Goal: Task Accomplishment & Management: Manage account settings

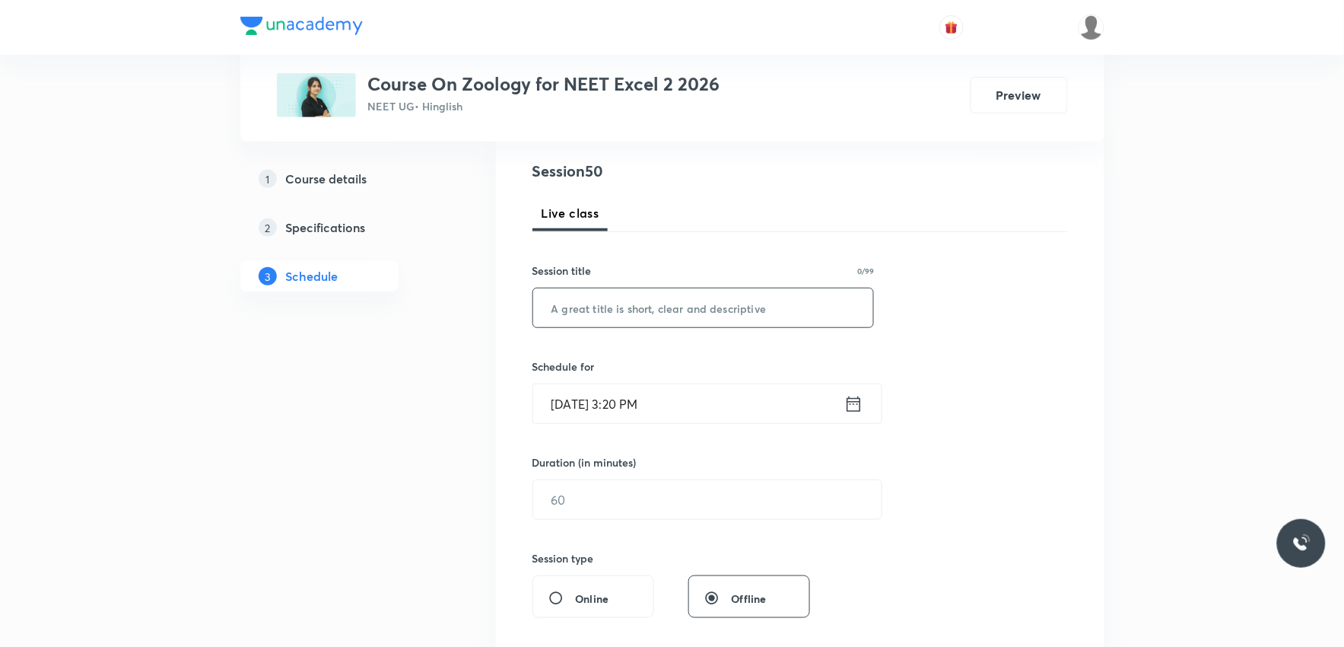
click at [695, 320] on input "text" at bounding box center [703, 307] width 341 height 39
paste input "human health and disease"
click at [561, 310] on input "human health and disease" at bounding box center [703, 307] width 341 height 39
type input "Human Health and Disease"
click at [615, 412] on input "Sep 2, 2025, 3:20 PM" at bounding box center [688, 403] width 311 height 39
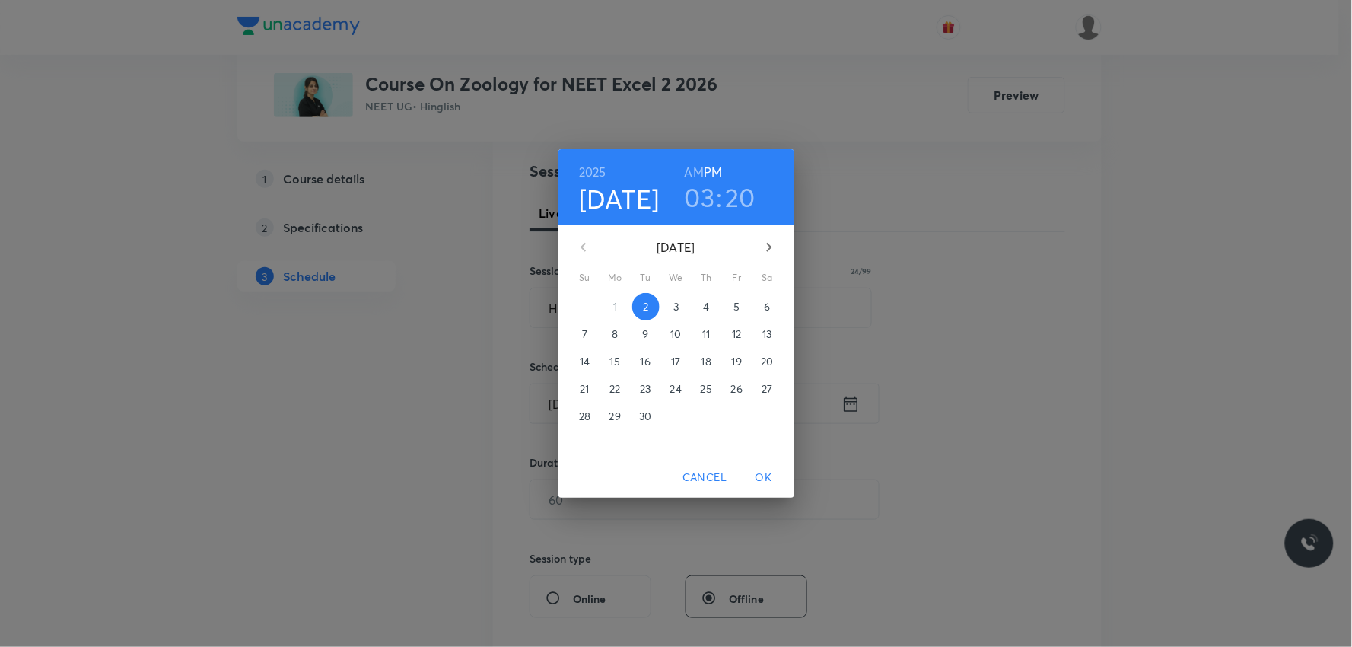
click at [727, 193] on h3 "20" at bounding box center [741, 197] width 30 height 32
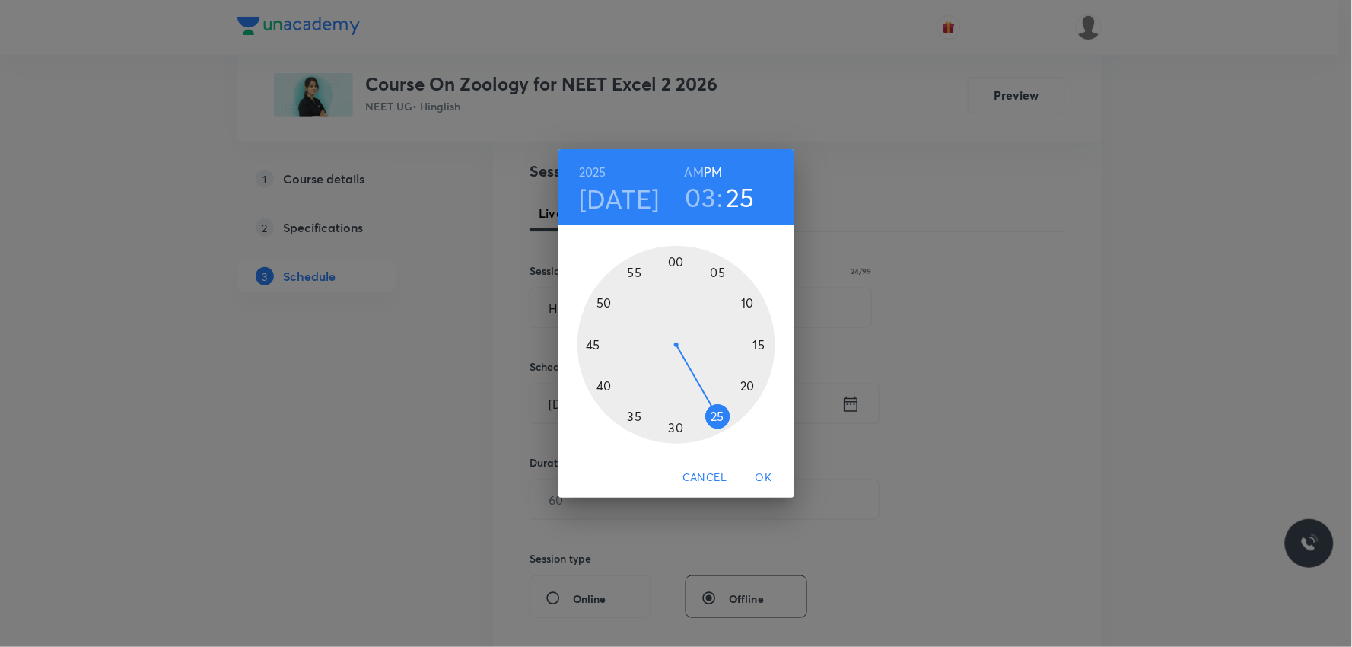
drag, startPoint x: 748, startPoint y: 388, endPoint x: 721, endPoint y: 415, distance: 38.2
click at [721, 415] on div at bounding box center [676, 345] width 198 height 198
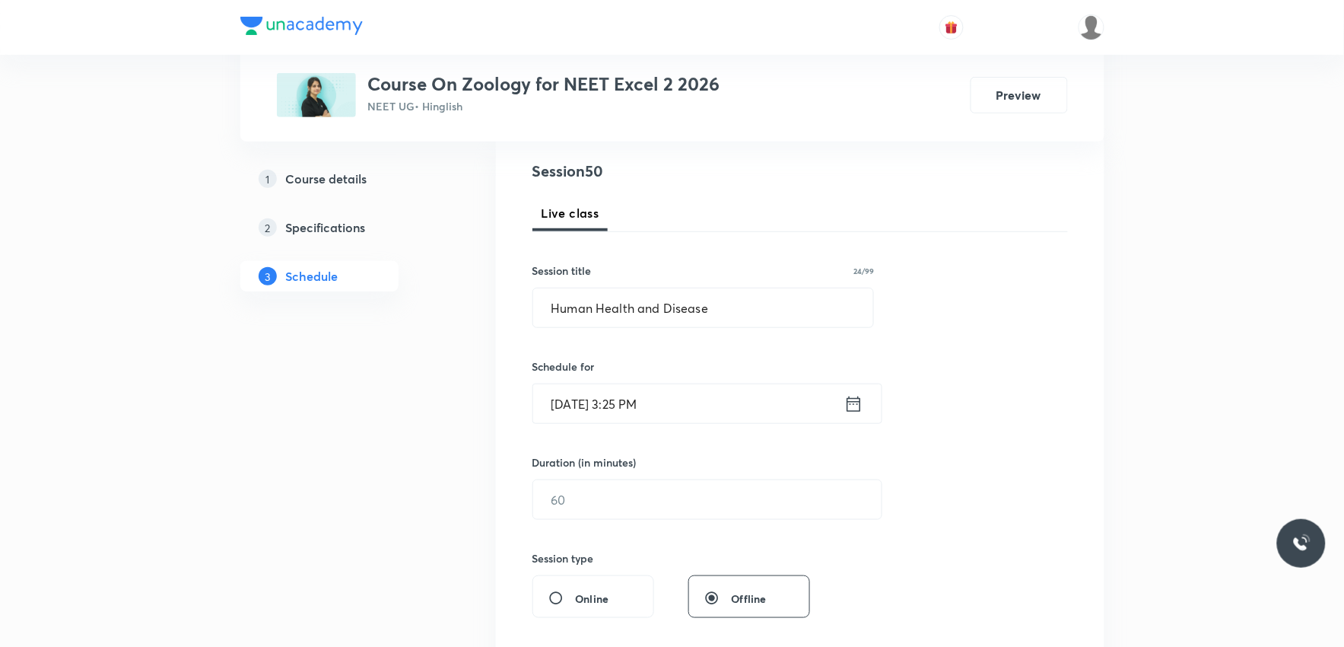
scroll to position [422, 0]
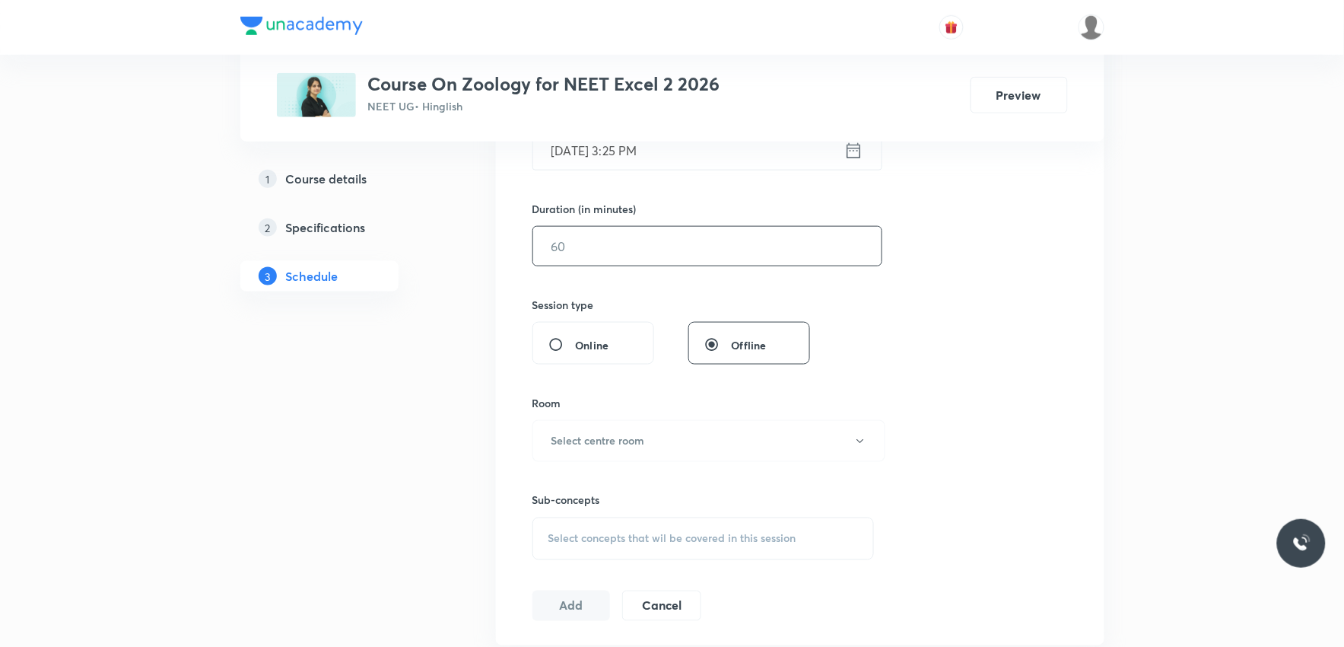
click at [618, 245] on input "text" at bounding box center [707, 246] width 348 height 39
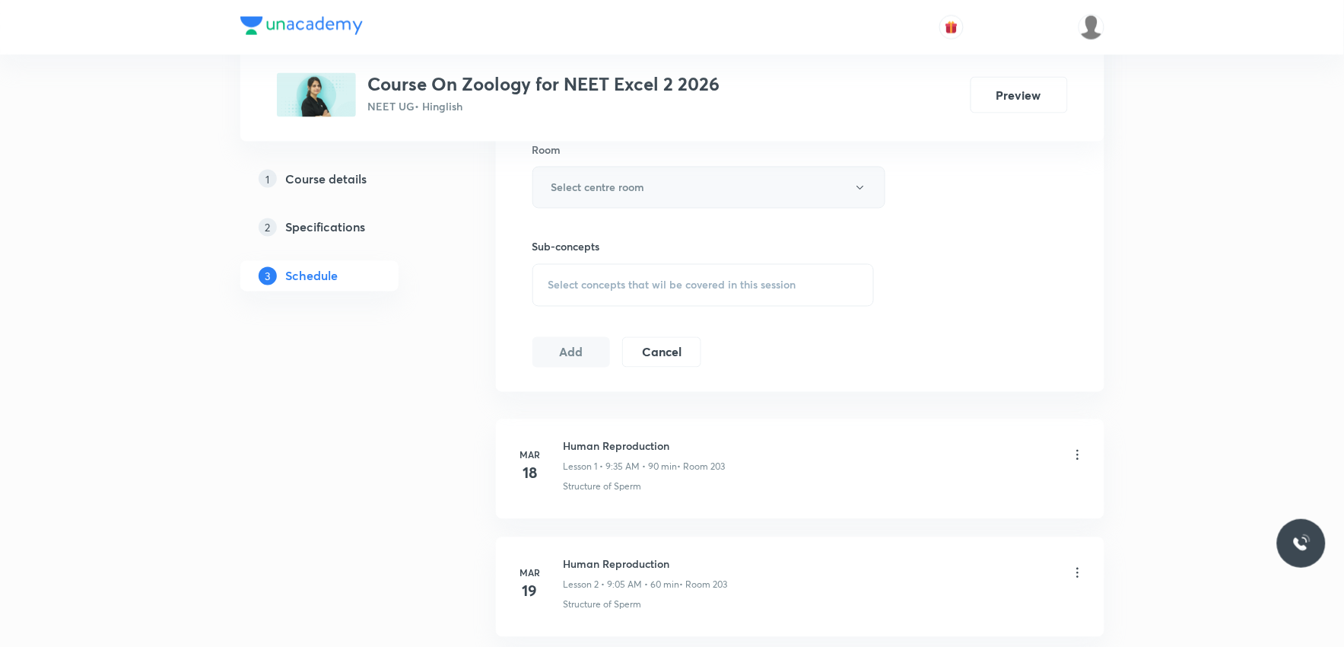
type input "35"
click at [682, 179] on button "Select centre room" at bounding box center [709, 188] width 353 height 42
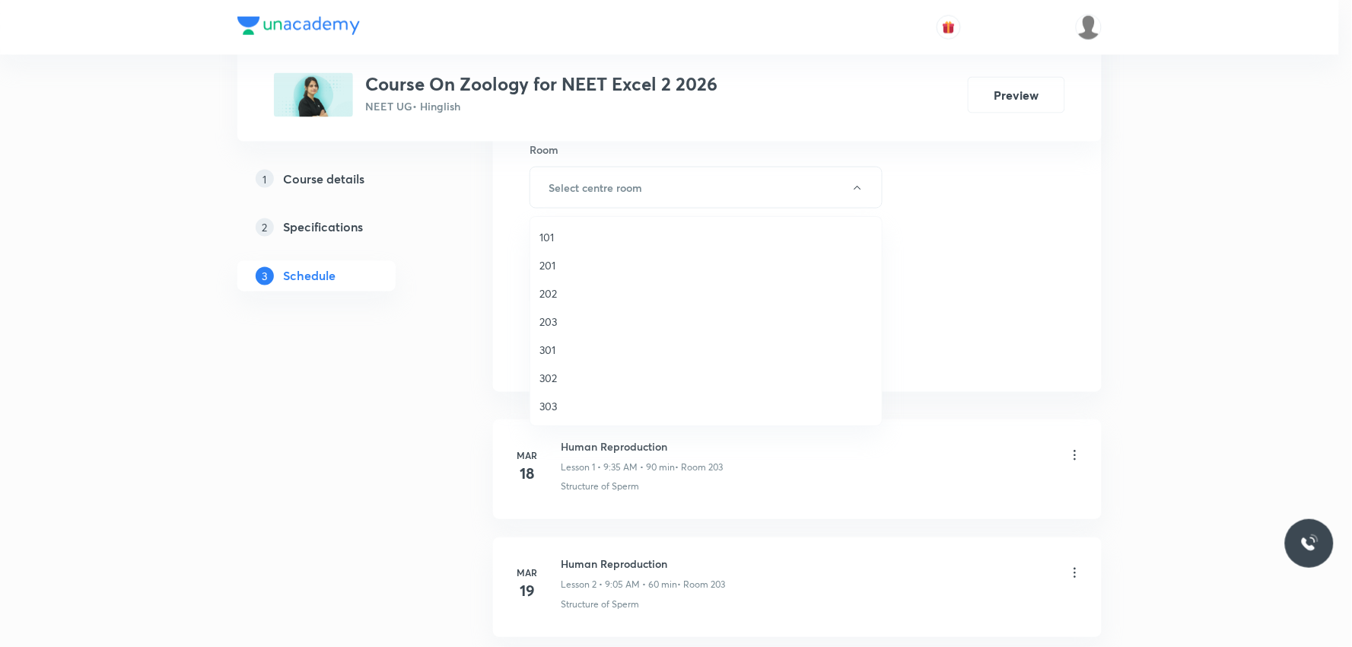
click at [574, 236] on span "101" at bounding box center [705, 237] width 333 height 16
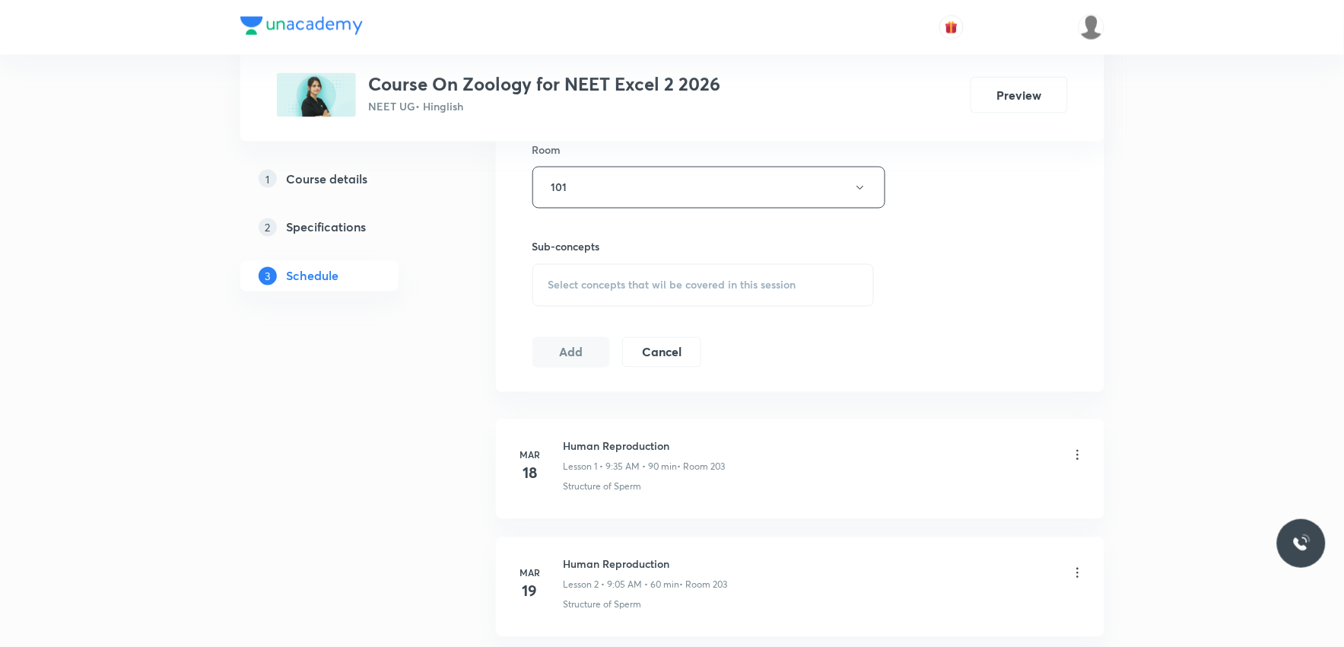
click at [682, 290] on span "Select concepts that wil be covered in this session" at bounding box center [672, 285] width 248 height 12
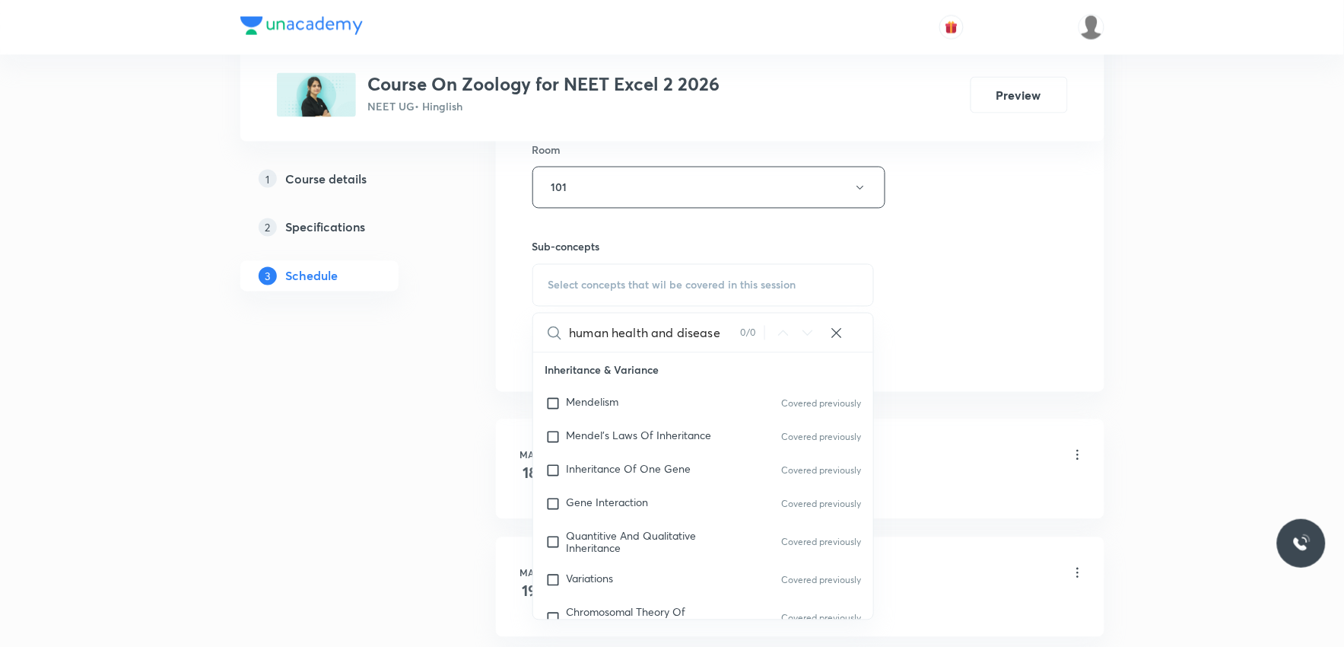
click at [647, 332] on input "human health and disease" at bounding box center [655, 332] width 171 height 39
type input "human health"
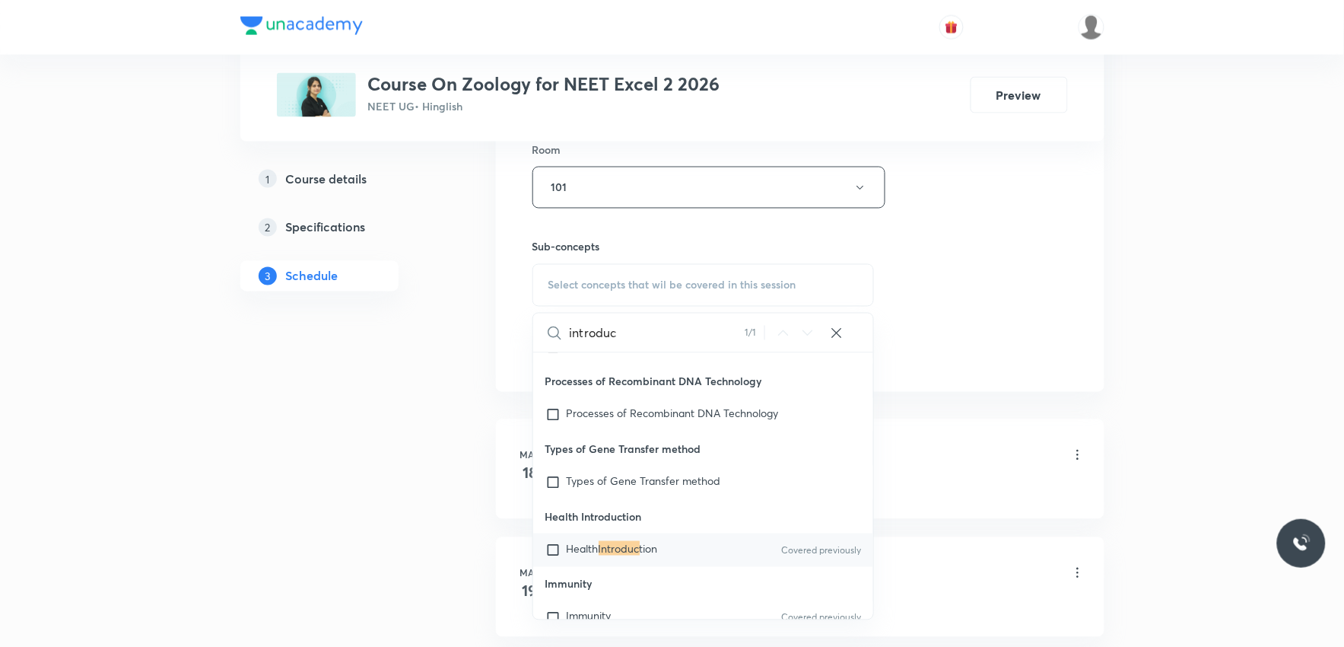
type input "introduc"
click at [634, 544] on mark "Introduc" at bounding box center [619, 548] width 41 height 14
checkbox input "true"
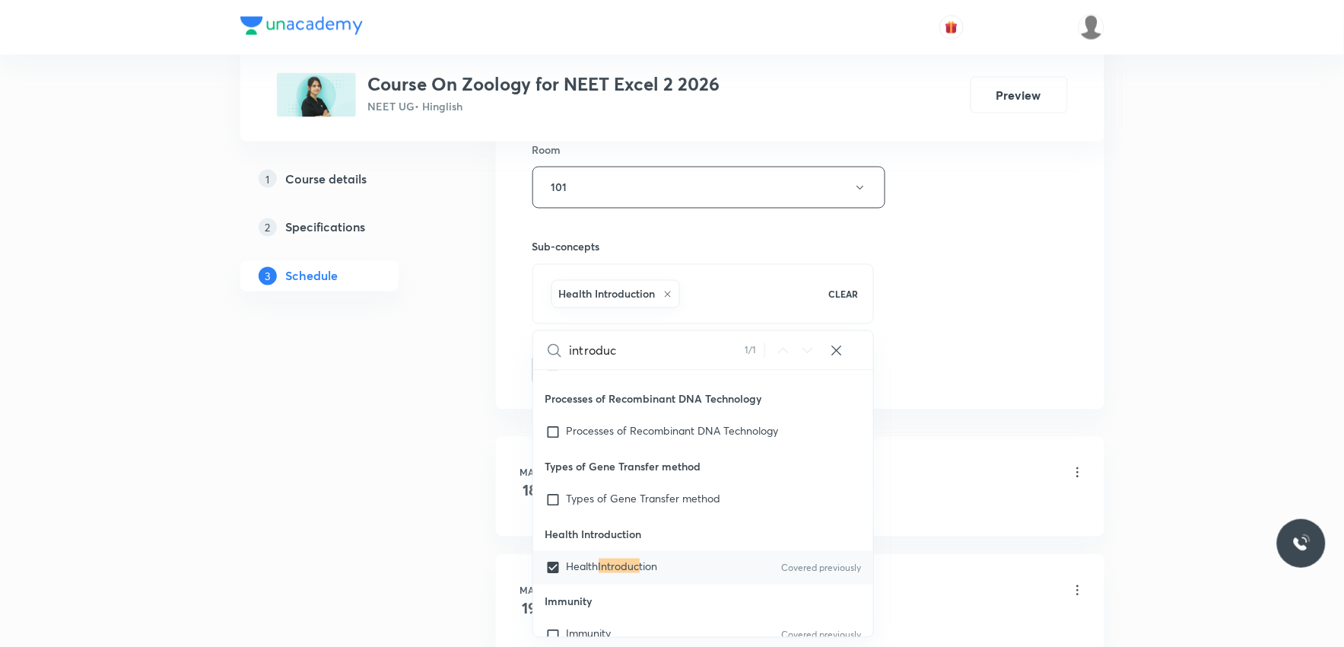
click at [1070, 271] on div "Session 50 Live class Session title 24/99 Human Health and Disease ​ Schedule f…" at bounding box center [800, 19] width 609 height 781
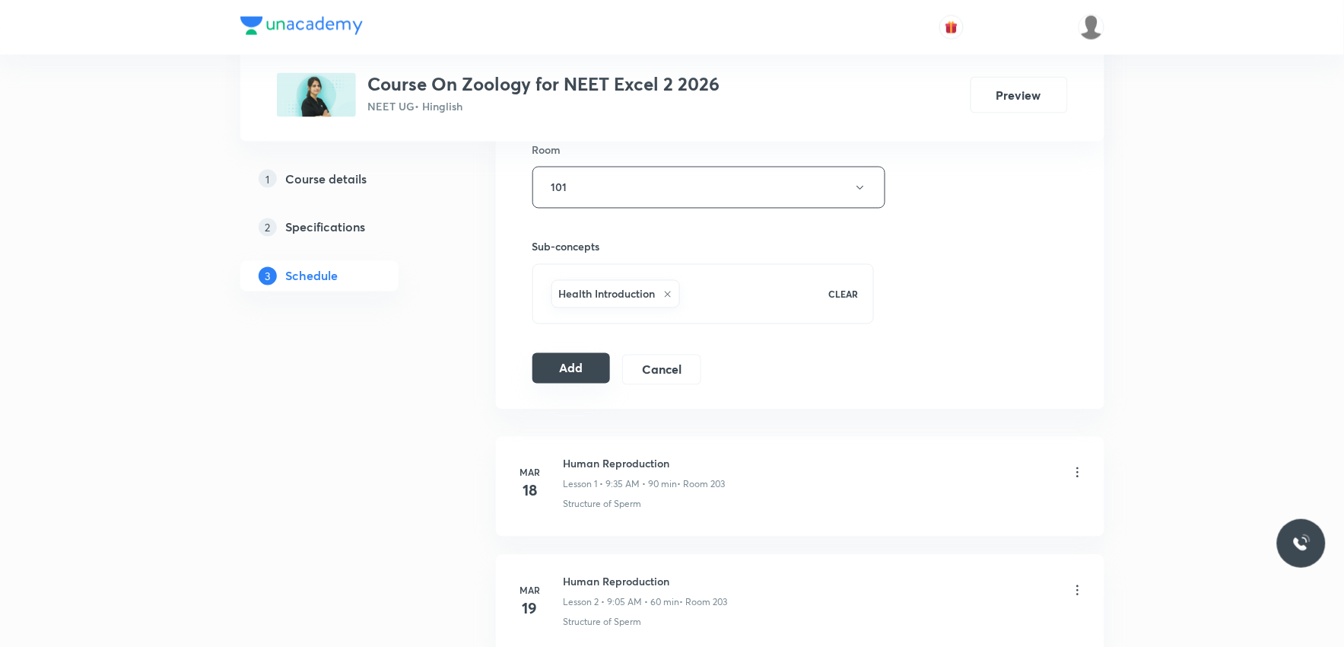
click at [593, 363] on button "Add" at bounding box center [572, 368] width 78 height 30
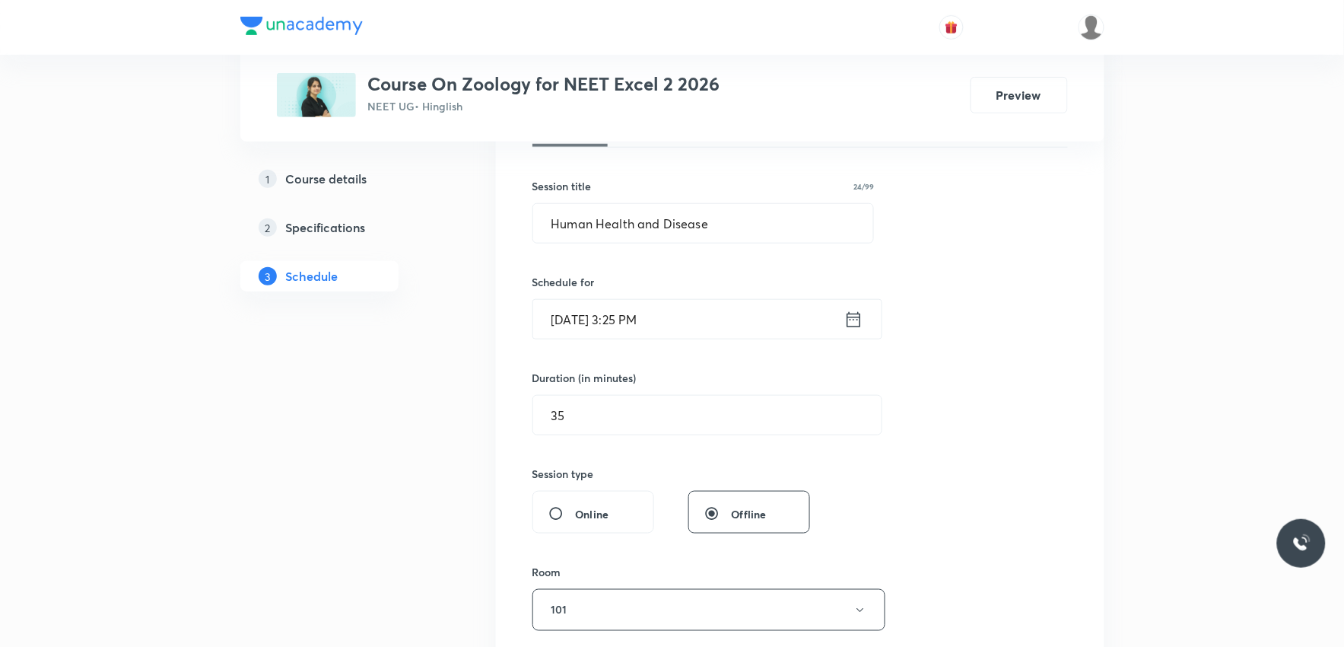
scroll to position [84, 0]
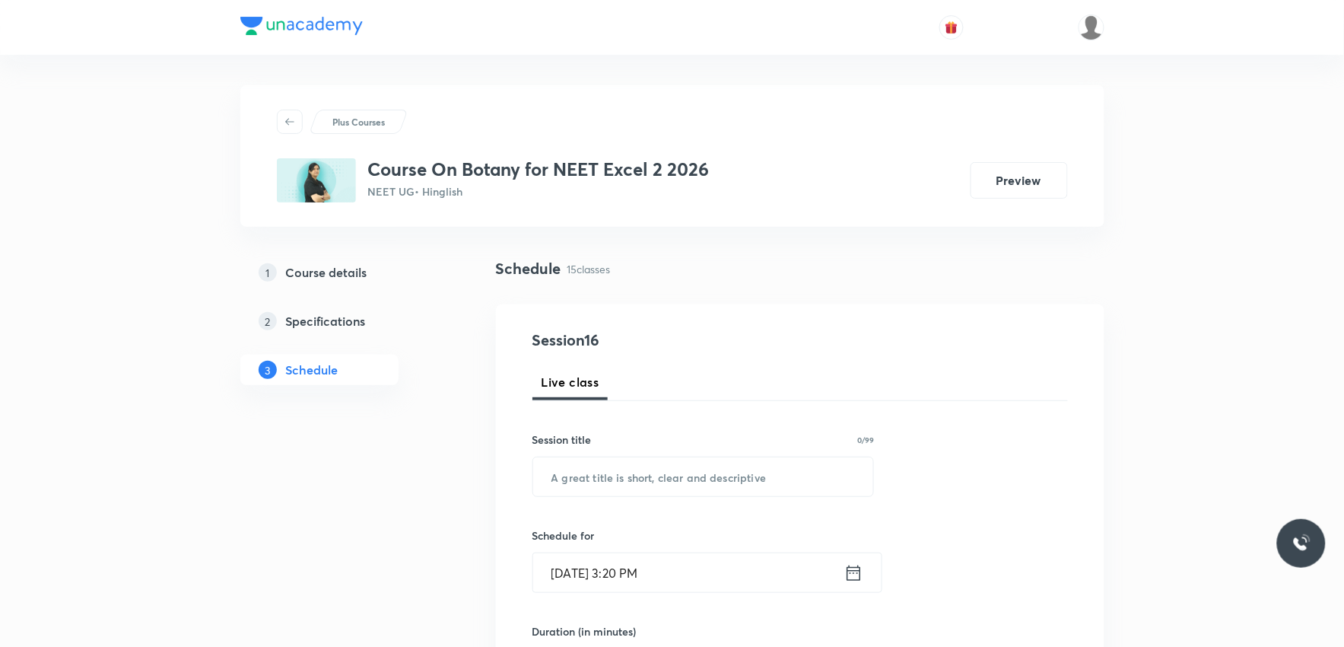
scroll to position [2344, 0]
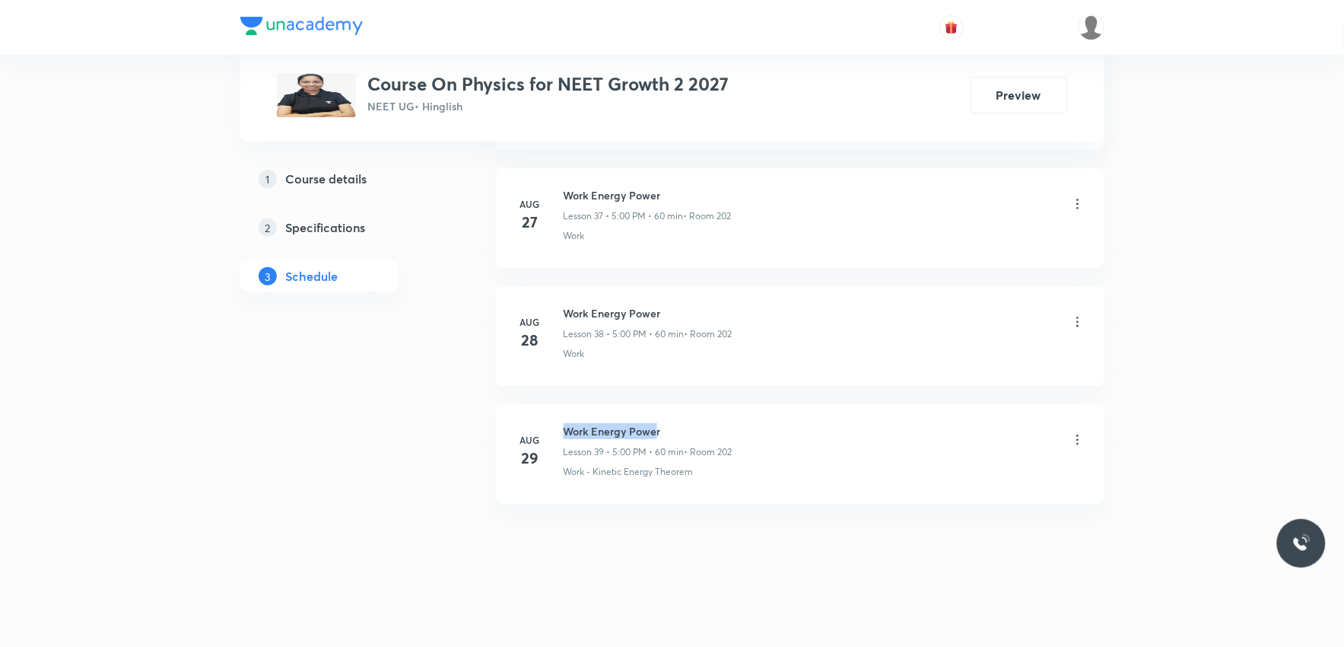
drag, startPoint x: 564, startPoint y: 428, endPoint x: 657, endPoint y: 428, distance: 92.1
click at [657, 428] on h6 "Work Energy Power" at bounding box center [648, 431] width 169 height 16
copy h6 "Work Energy Power"
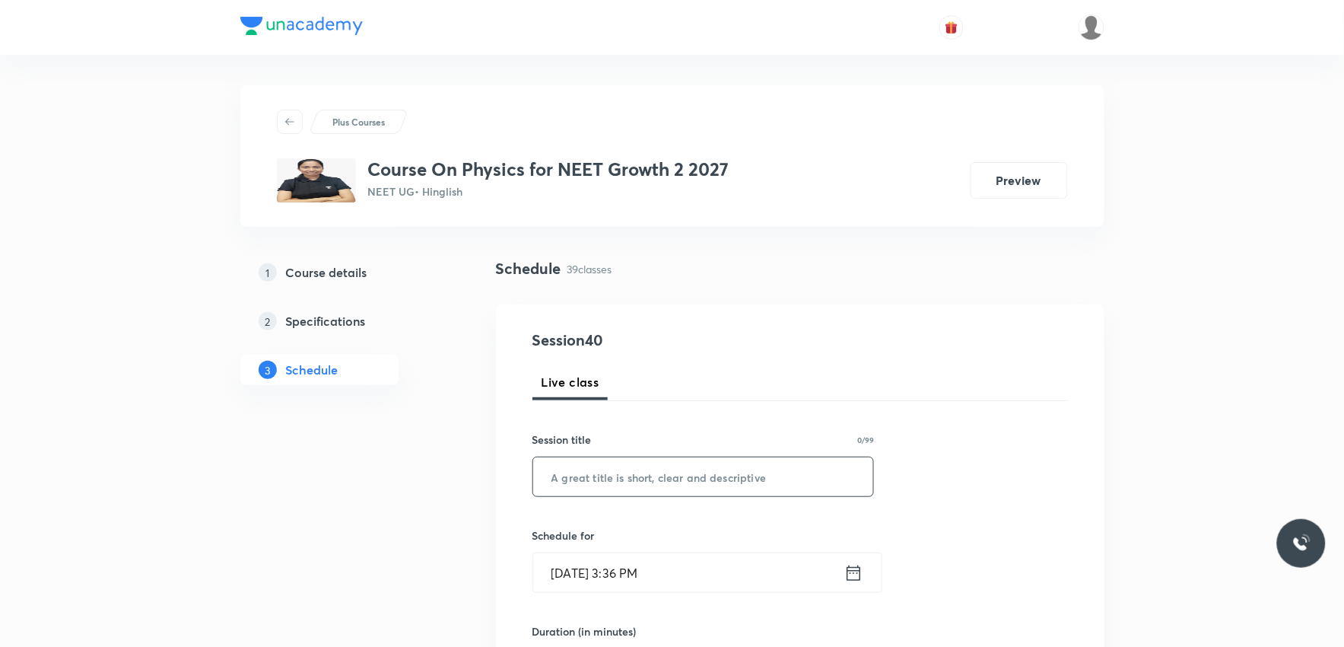
click at [771, 477] on input "text" at bounding box center [703, 476] width 341 height 39
paste input "Work Energy Power"
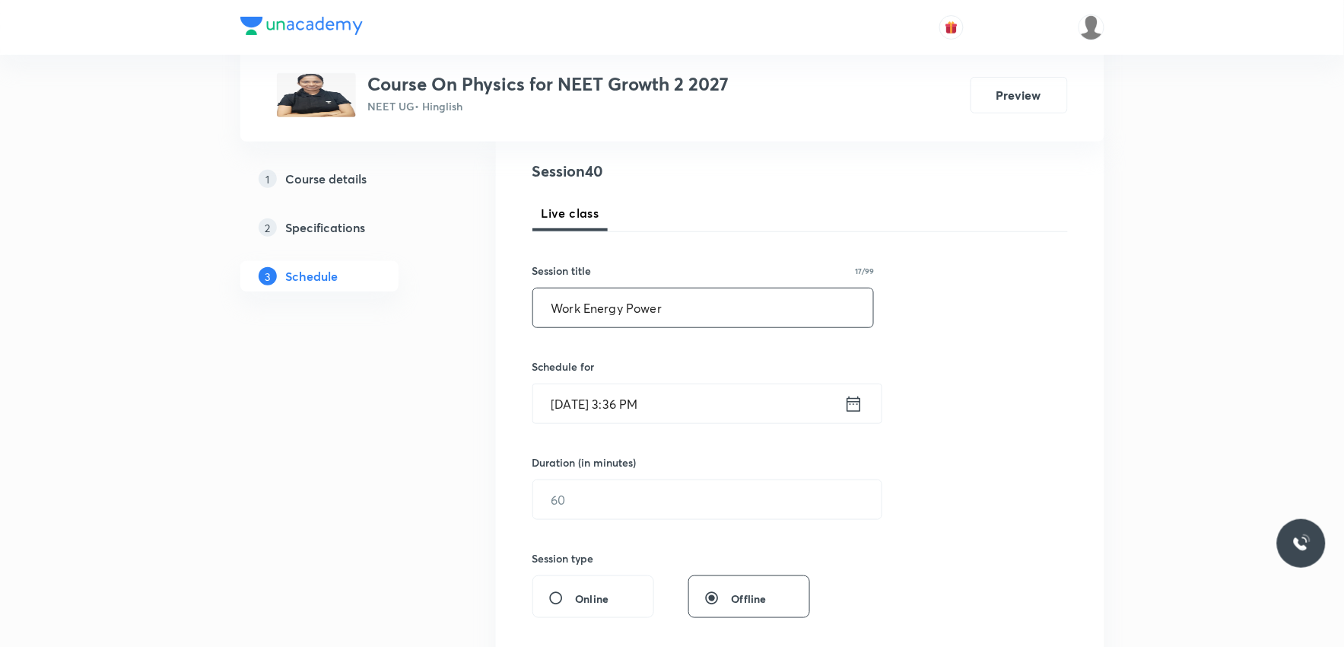
type input "Work Energy Power"
click at [575, 399] on input "Sep 2, 2025, 3:36 PM" at bounding box center [688, 403] width 311 height 39
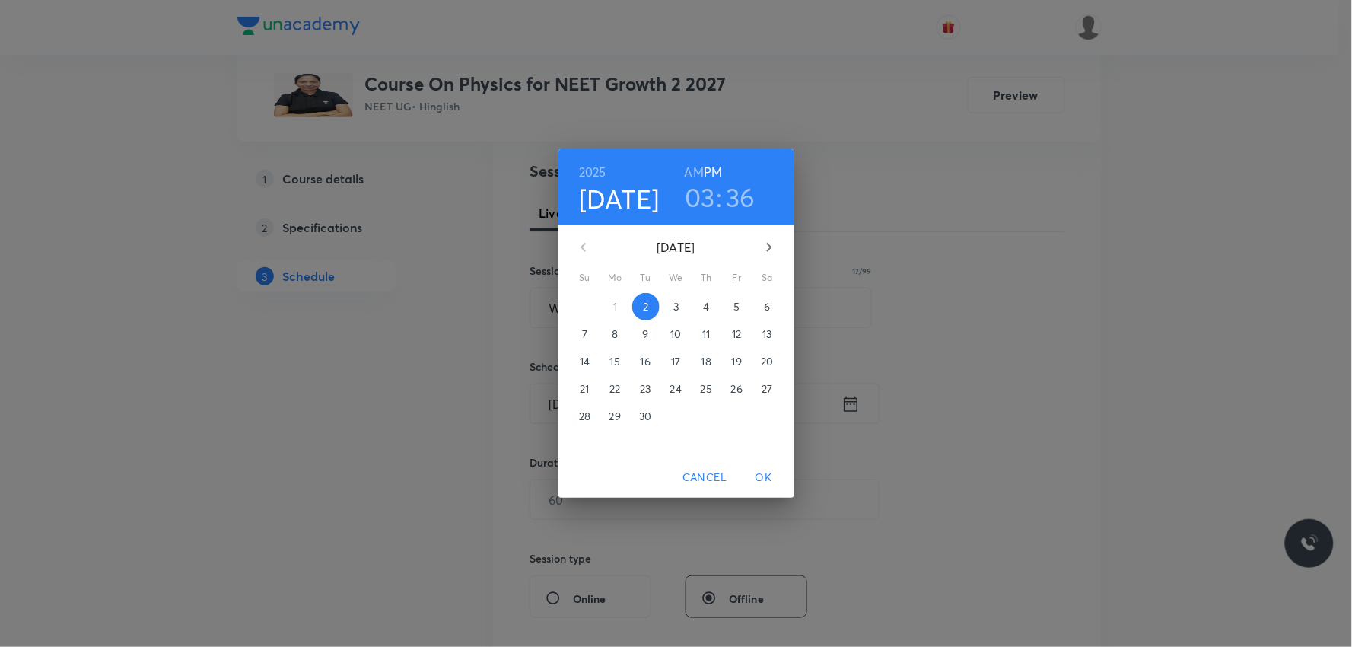
click at [671, 307] on span "3" at bounding box center [676, 306] width 27 height 15
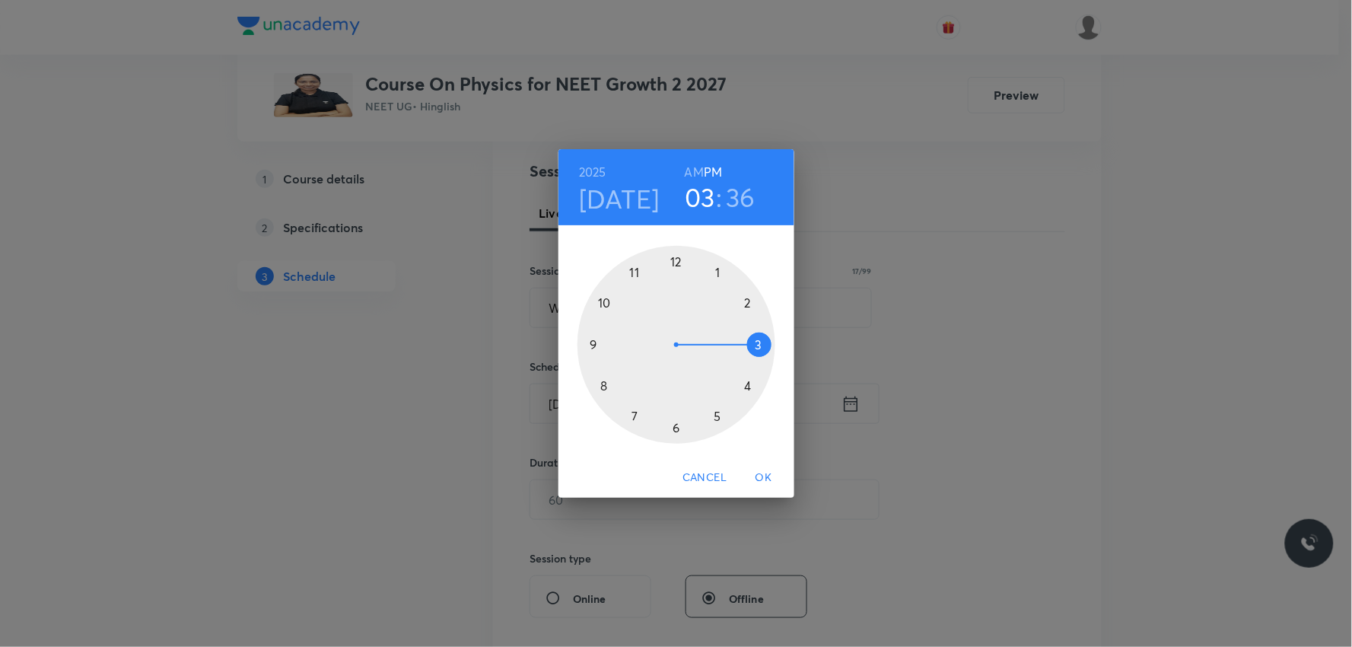
click at [697, 173] on h6 "AM" at bounding box center [694, 171] width 19 height 21
click at [710, 176] on h6 "PM" at bounding box center [713, 171] width 18 height 21
drag, startPoint x: 768, startPoint y: 346, endPoint x: 733, endPoint y: 421, distance: 82.7
click at [733, 421] on div at bounding box center [676, 345] width 198 height 198
drag, startPoint x: 636, startPoint y: 366, endPoint x: 678, endPoint y: 277, distance: 98.4
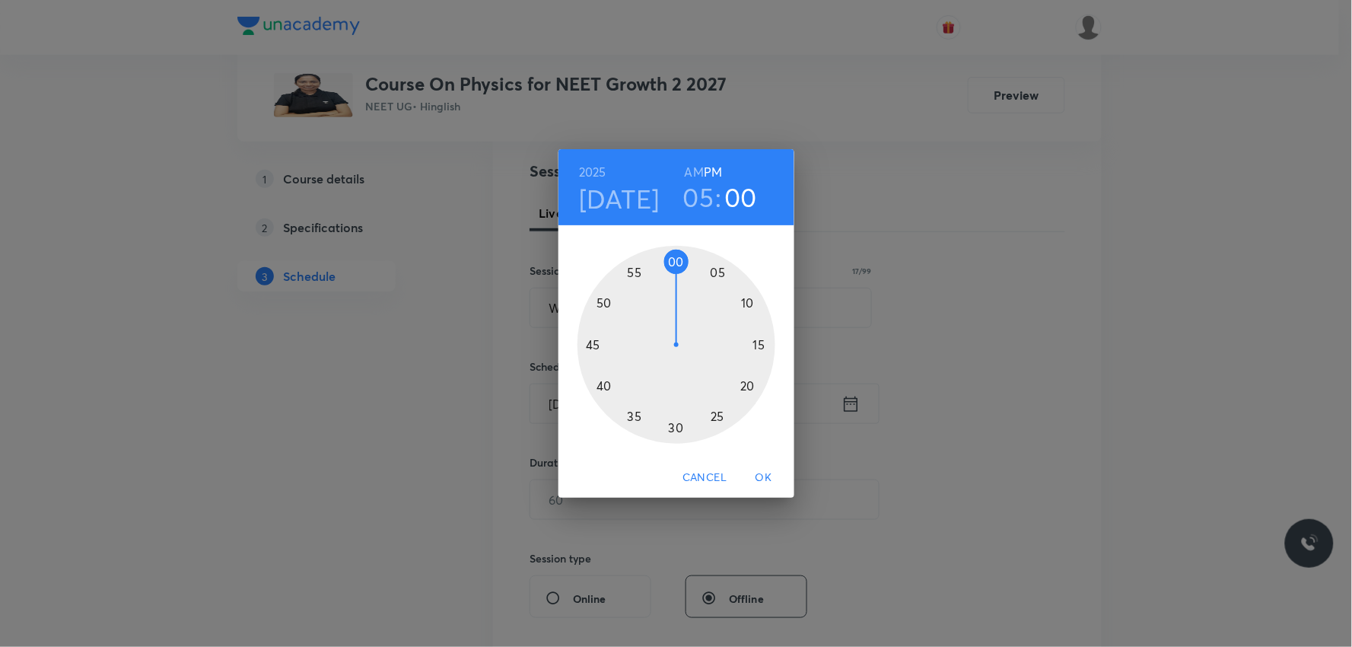
click at [678, 277] on div at bounding box center [676, 345] width 198 height 198
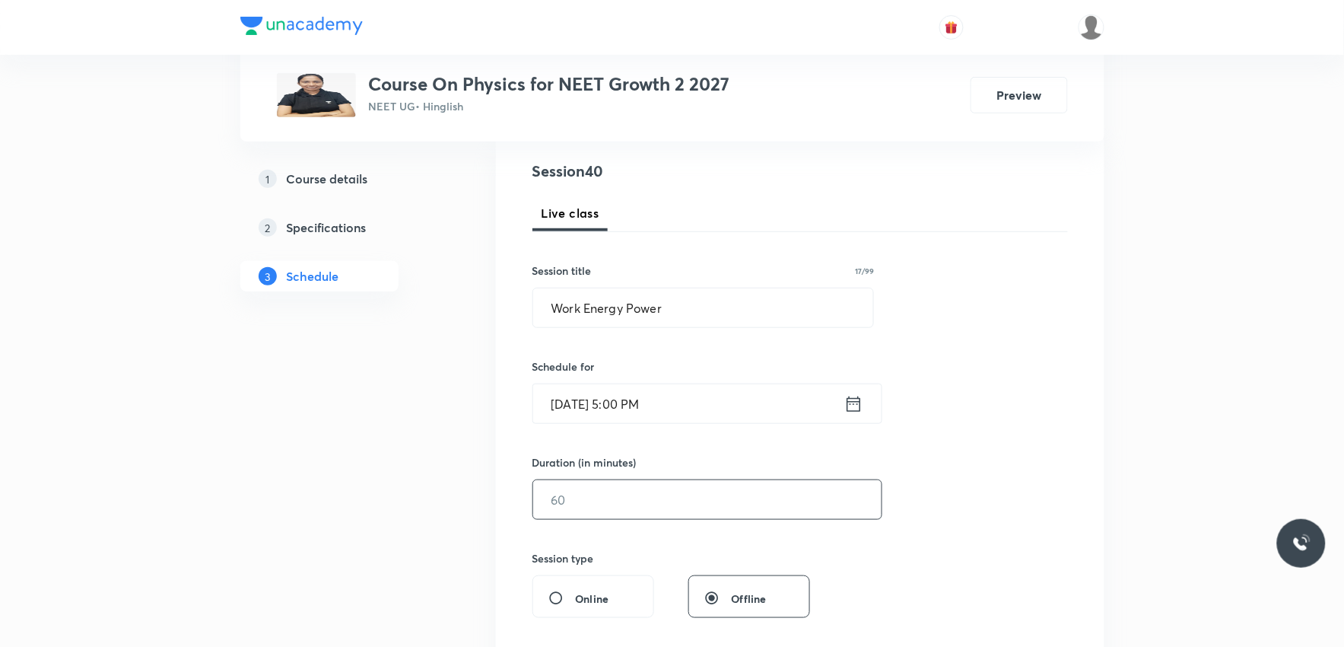
drag, startPoint x: 568, startPoint y: 483, endPoint x: 574, endPoint y: 491, distance: 9.7
click at [567, 488] on input "text" at bounding box center [707, 499] width 348 height 39
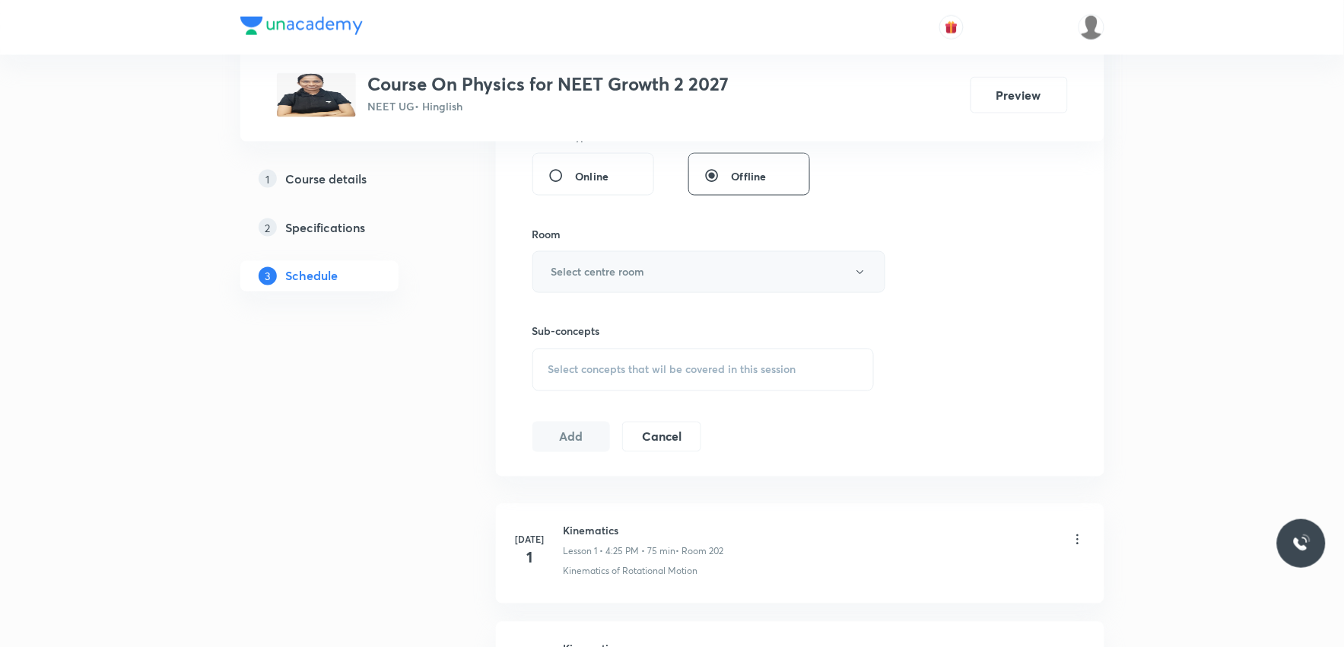
type input "60"
click at [667, 259] on button "Select centre room" at bounding box center [709, 272] width 353 height 42
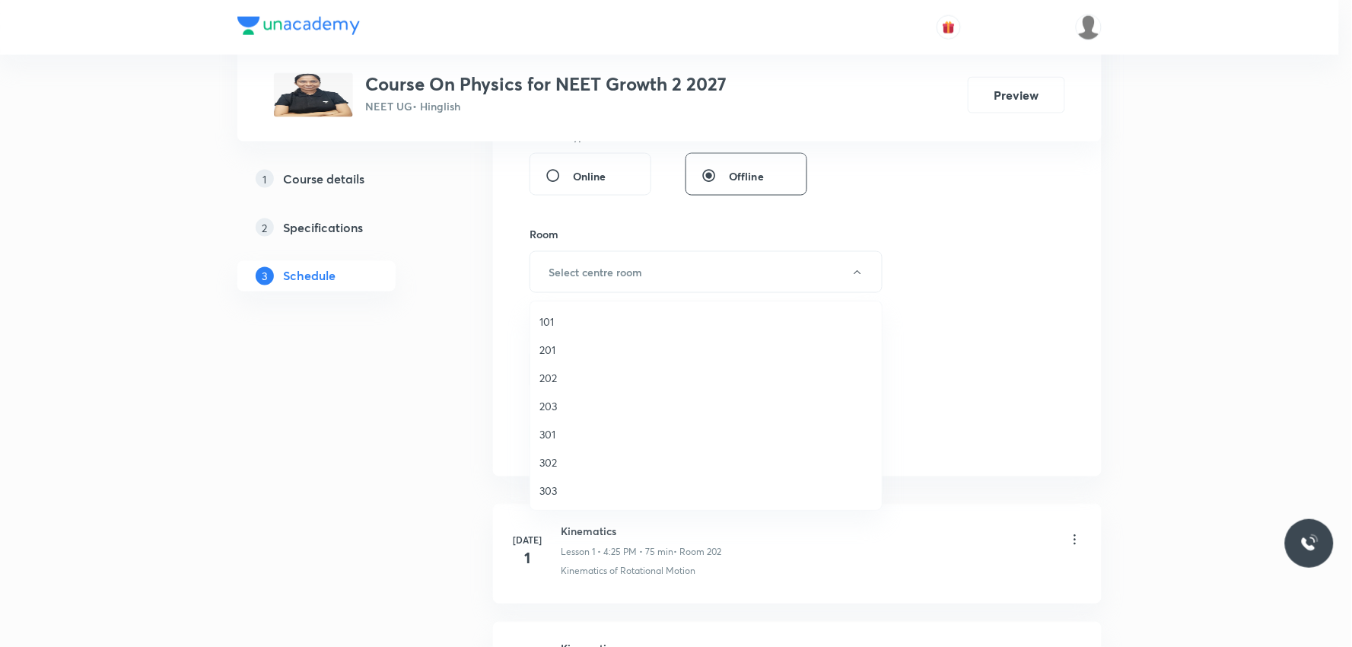
click at [571, 370] on span "202" at bounding box center [705, 378] width 333 height 16
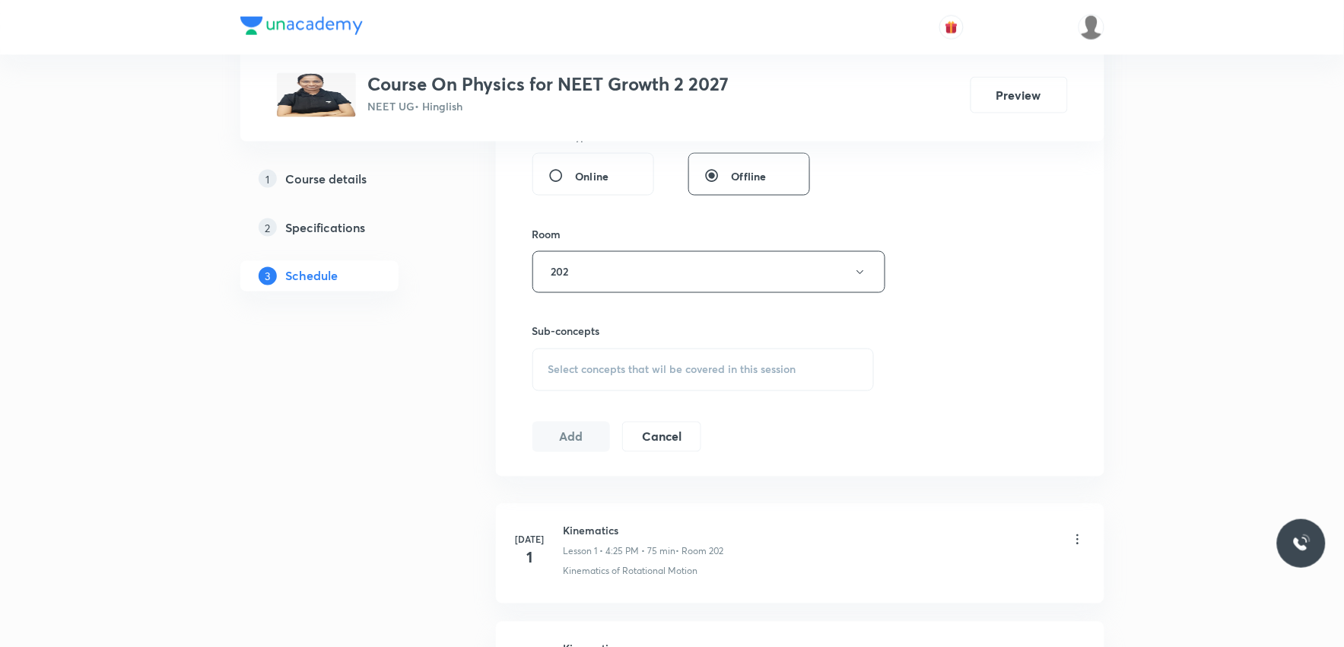
click at [957, 331] on div "Session 40 Live class Session title 17/99 Work Energy Power ​ Schedule for Sep …" at bounding box center [801, 95] width 536 height 714
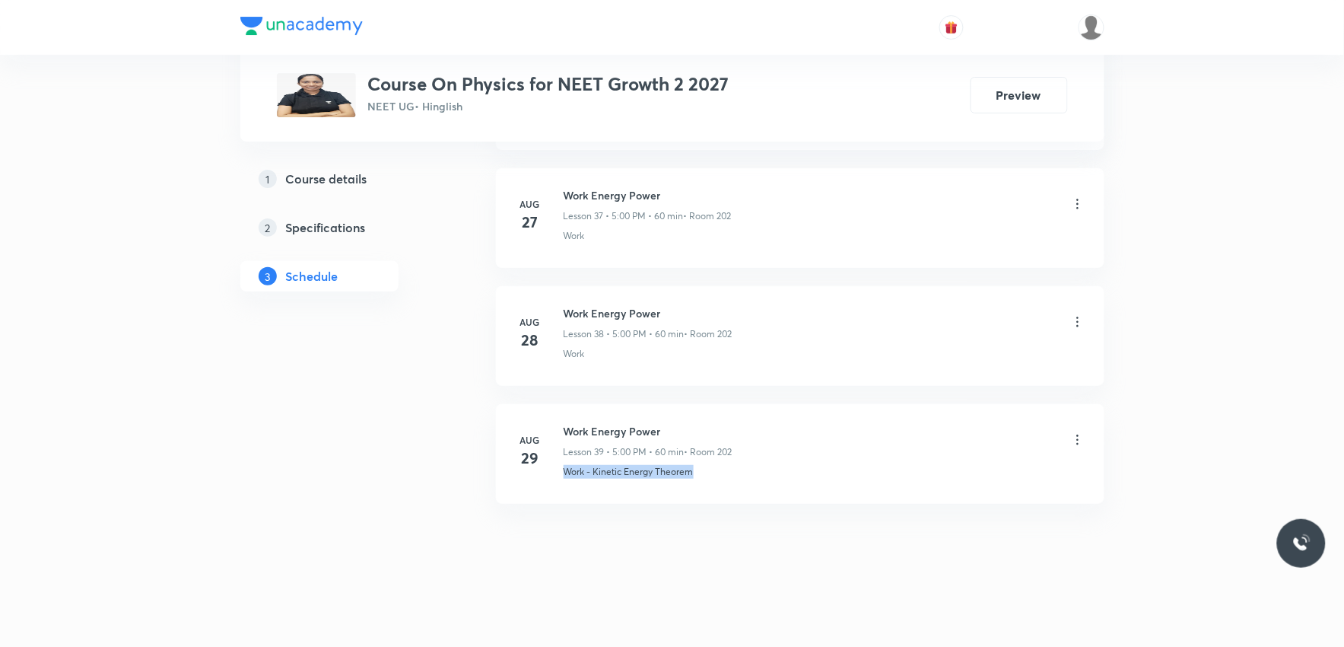
drag, startPoint x: 564, startPoint y: 483, endPoint x: 726, endPoint y: 484, distance: 161.3
click at [726, 484] on li "Aug 29 Work Energy Power Lesson 39 • 5:00 PM • 60 min • Room 202 Work - Kinetic…" at bounding box center [800, 454] width 609 height 100
copy p "Work - Kinetic Energy Theorem"
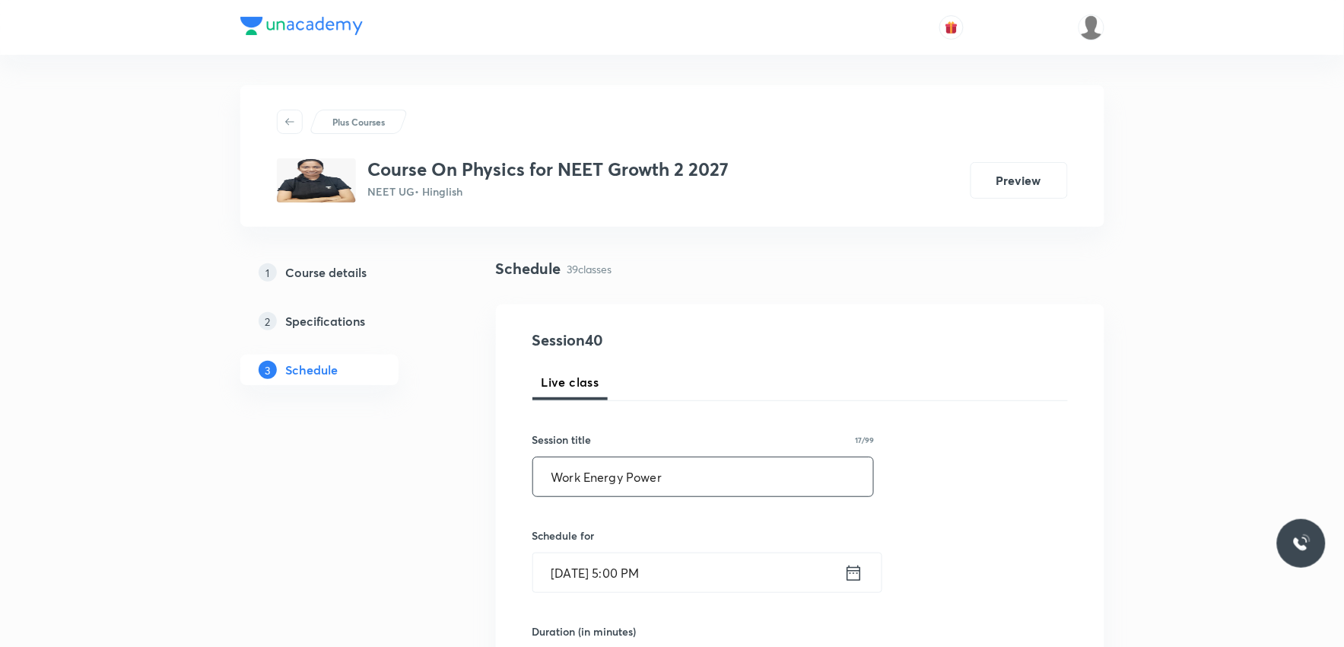
scroll to position [591, 0]
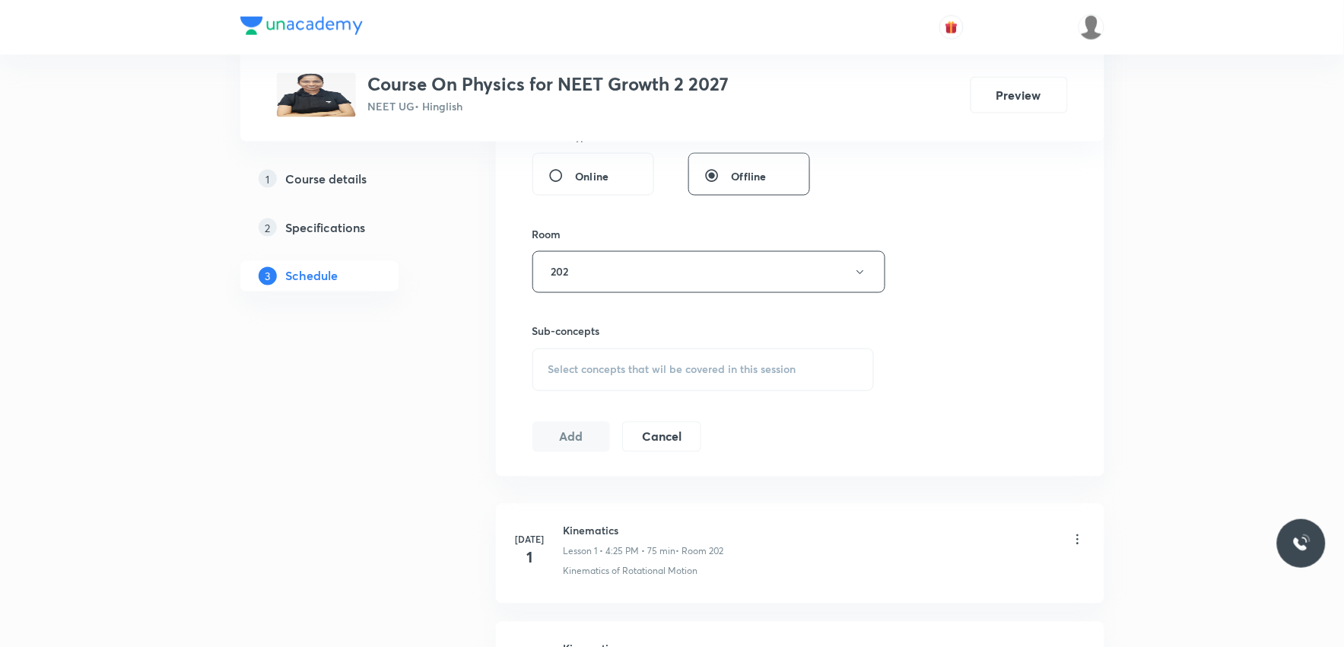
click at [732, 370] on span "Select concepts that wil be covered in this session" at bounding box center [672, 370] width 248 height 12
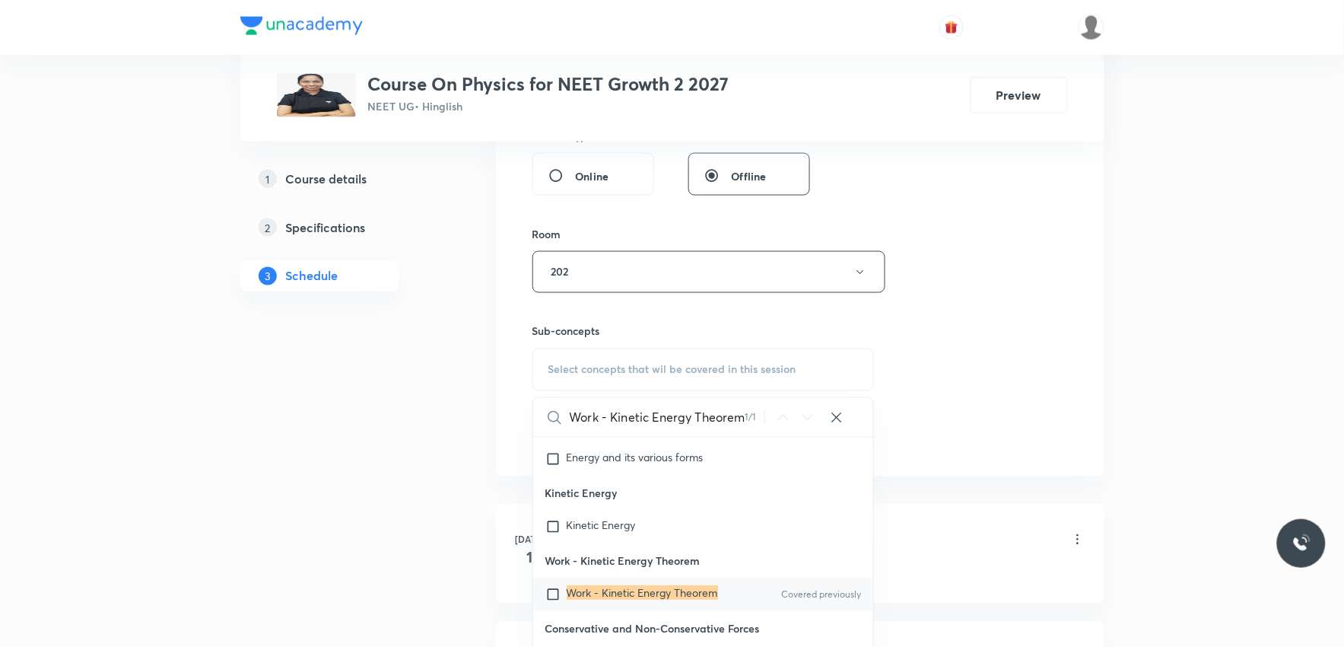
scroll to position [10632, 0]
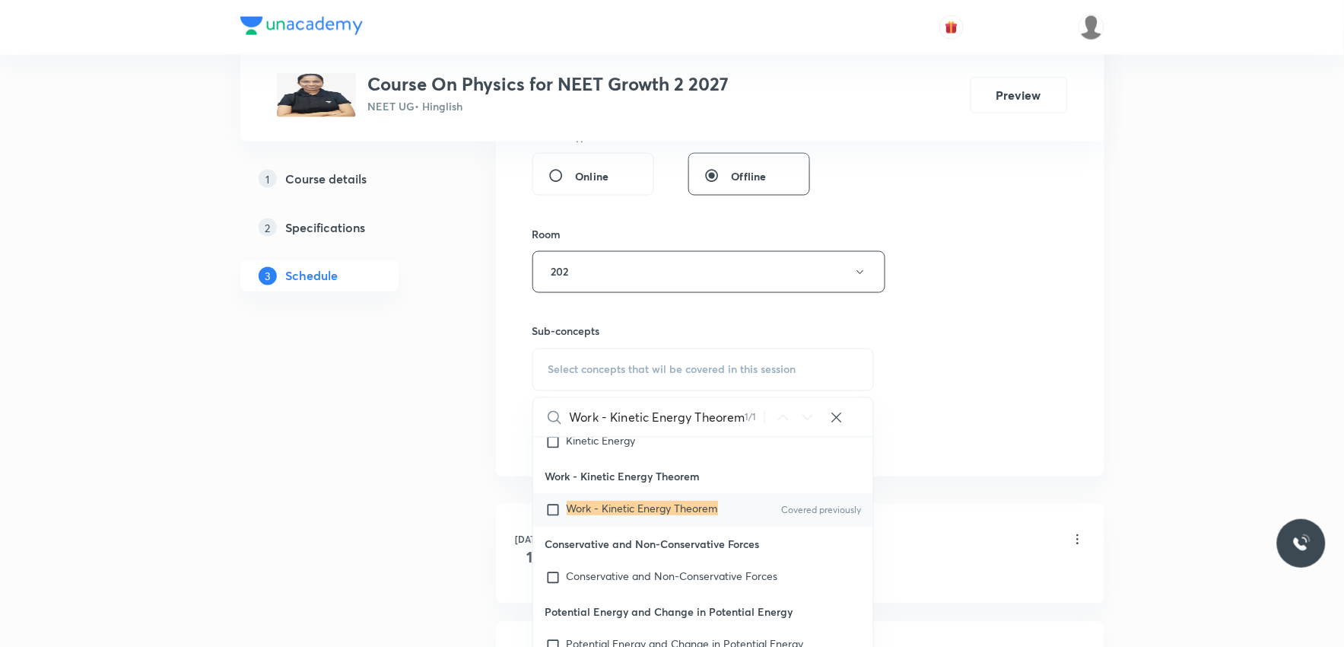
type input "Work - Kinetic Energy Theorem"
click at [655, 493] on p "Work - Kinetic Energy Theorem" at bounding box center [703, 476] width 341 height 34
click at [656, 515] on mark "Work - Kinetic Energy Theorem" at bounding box center [642, 508] width 151 height 14
checkbox input "true"
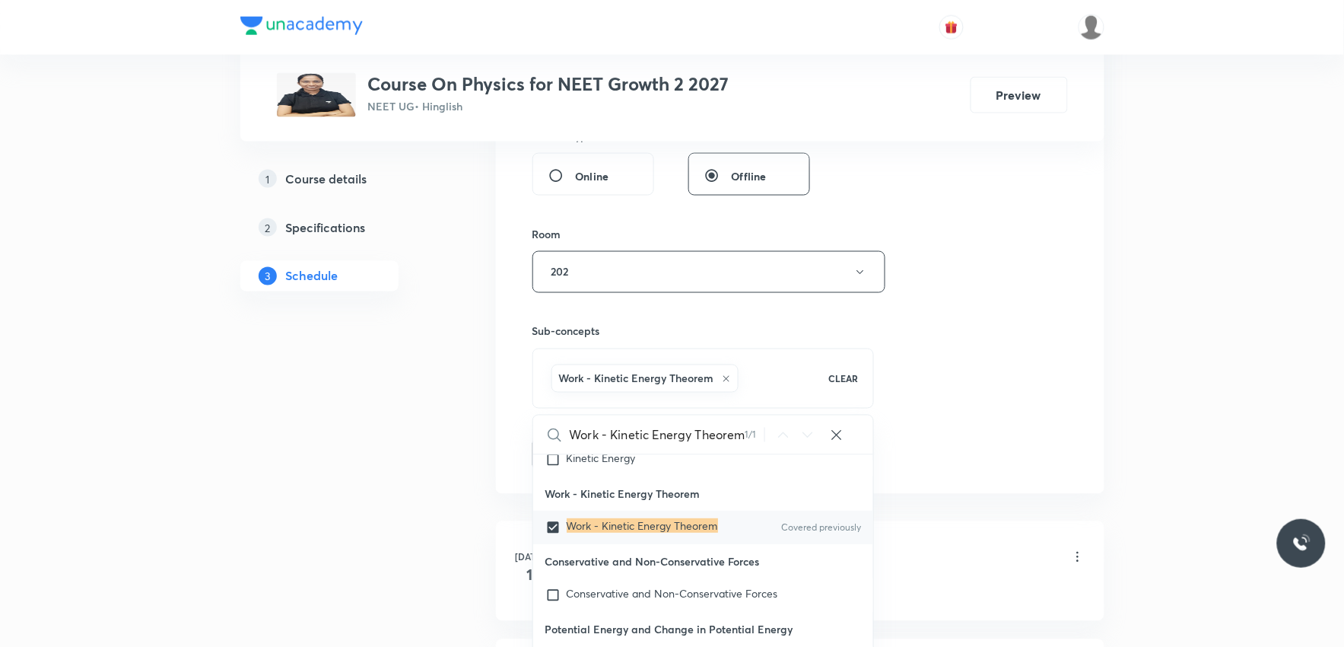
click at [1054, 355] on div "Session 40 Live class Session title 17/99 Work Energy Power ​ Schedule for Sep …" at bounding box center [801, 104] width 536 height 732
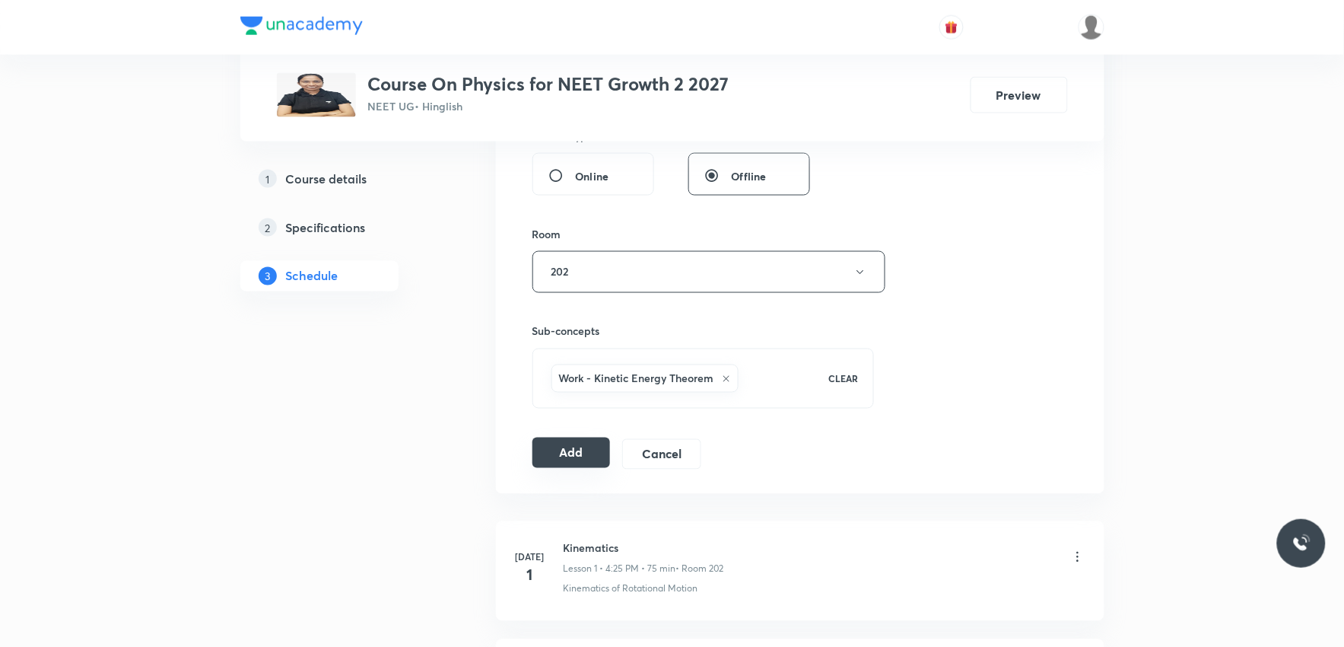
click at [573, 444] on button "Add" at bounding box center [572, 452] width 78 height 30
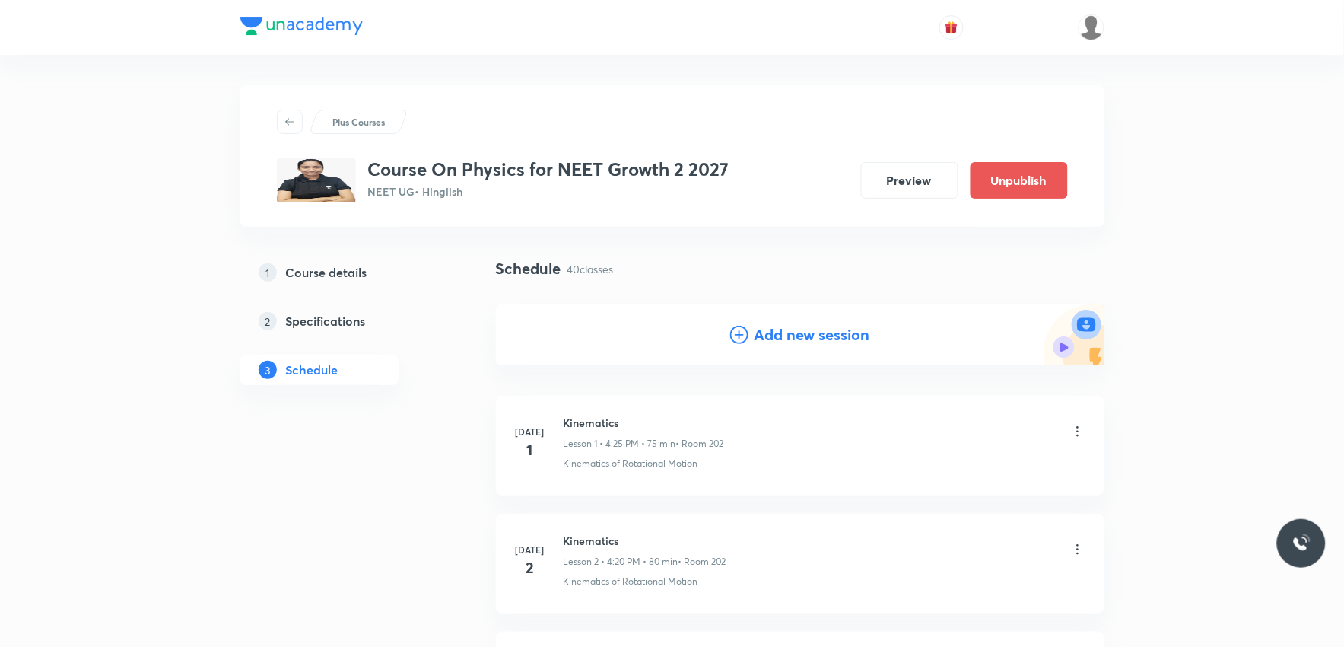
scroll to position [4596, 0]
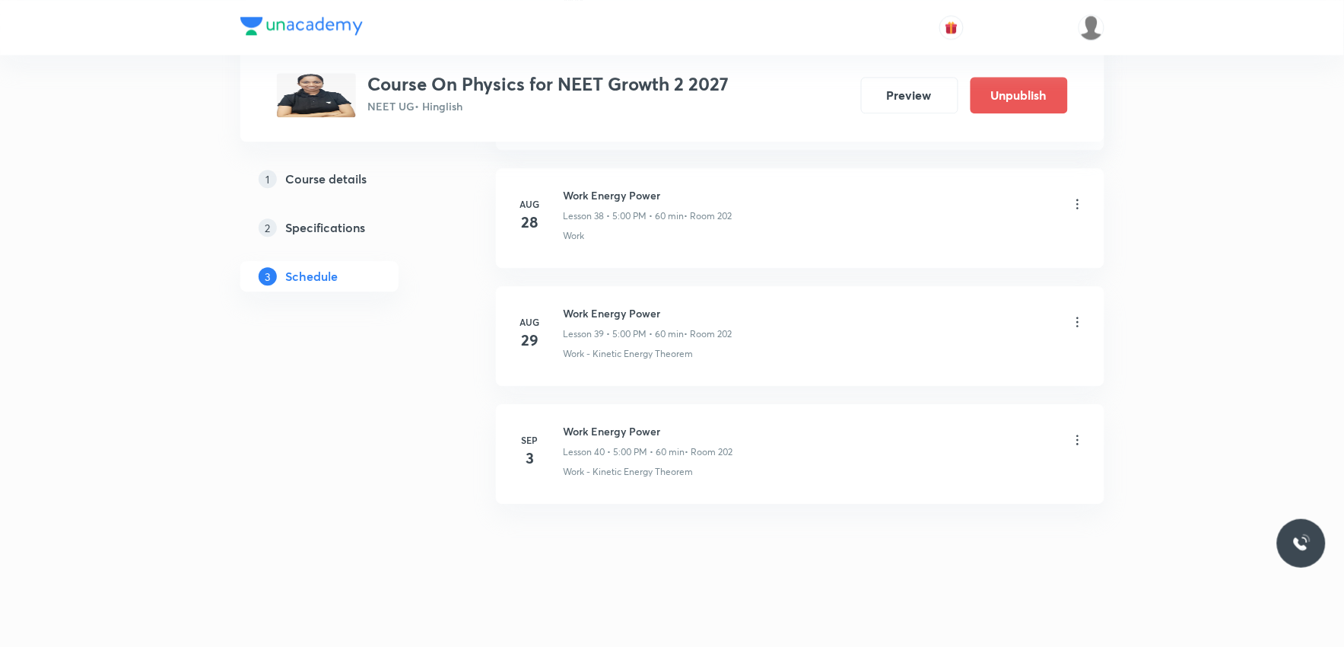
click at [1081, 443] on icon at bounding box center [1077, 439] width 15 height 15
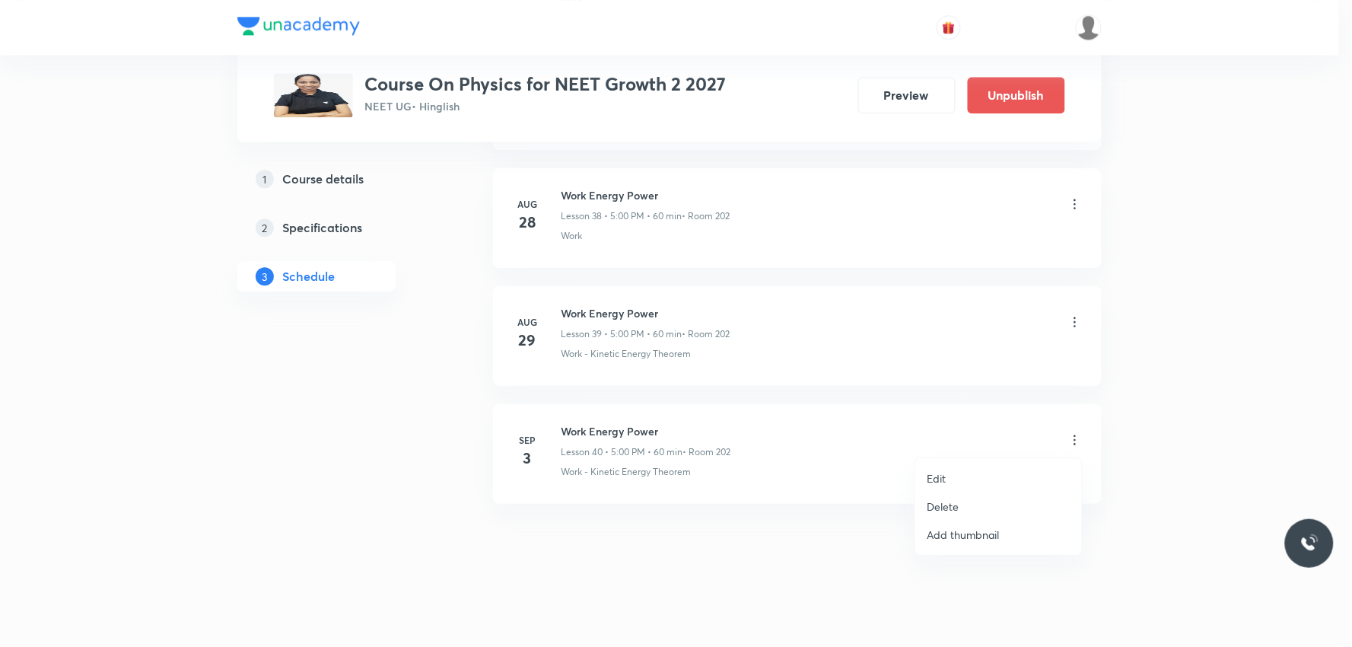
click at [946, 470] on p "Edit" at bounding box center [936, 478] width 19 height 16
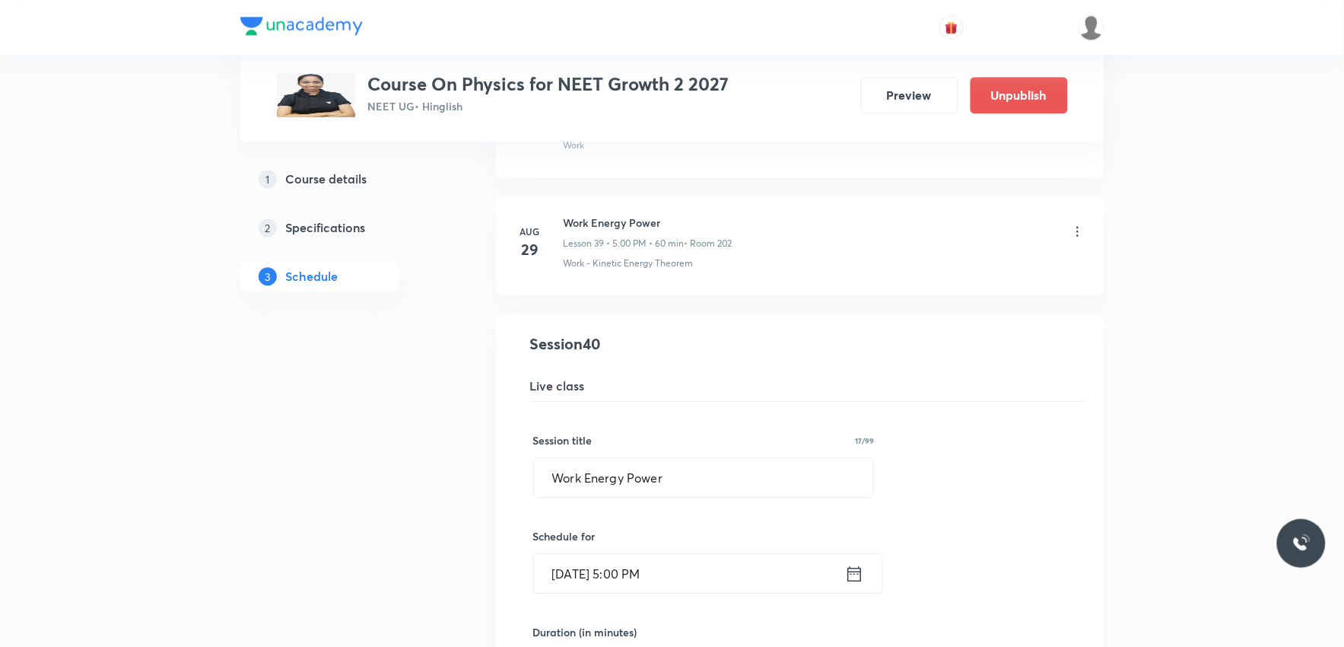
scroll to position [4765, 0]
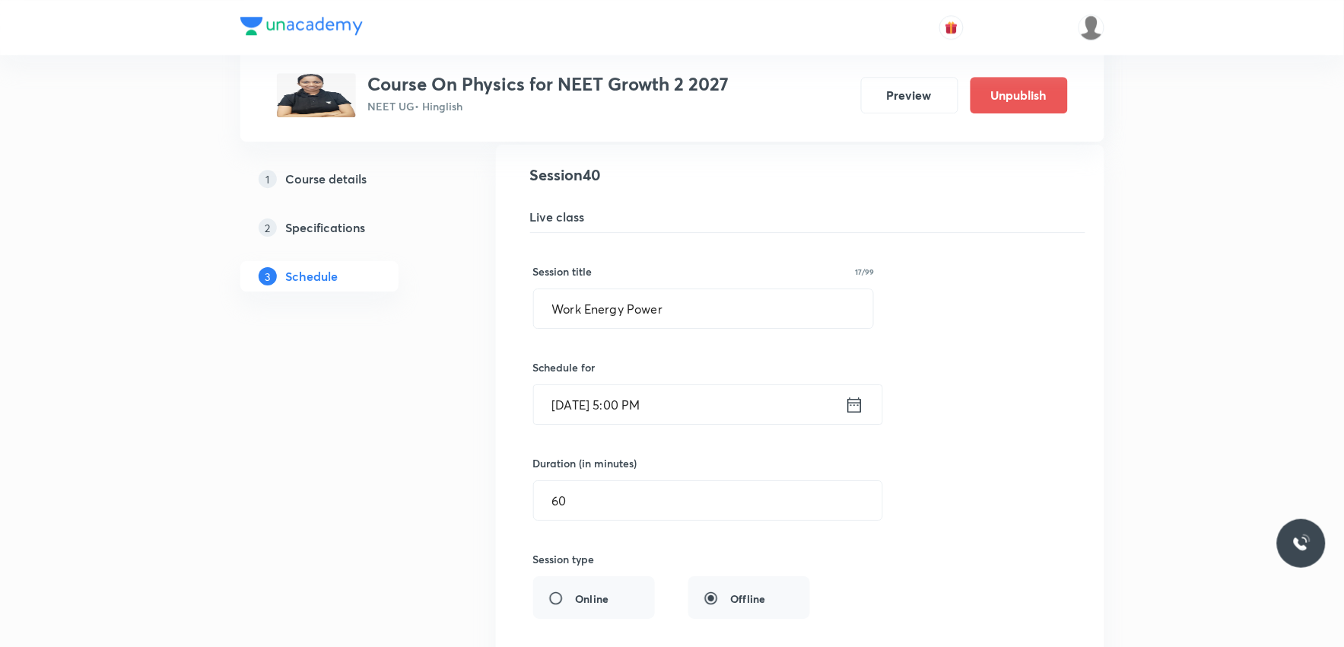
click at [641, 409] on input "Sep 3, 2025, 5:00 PM" at bounding box center [689, 404] width 311 height 39
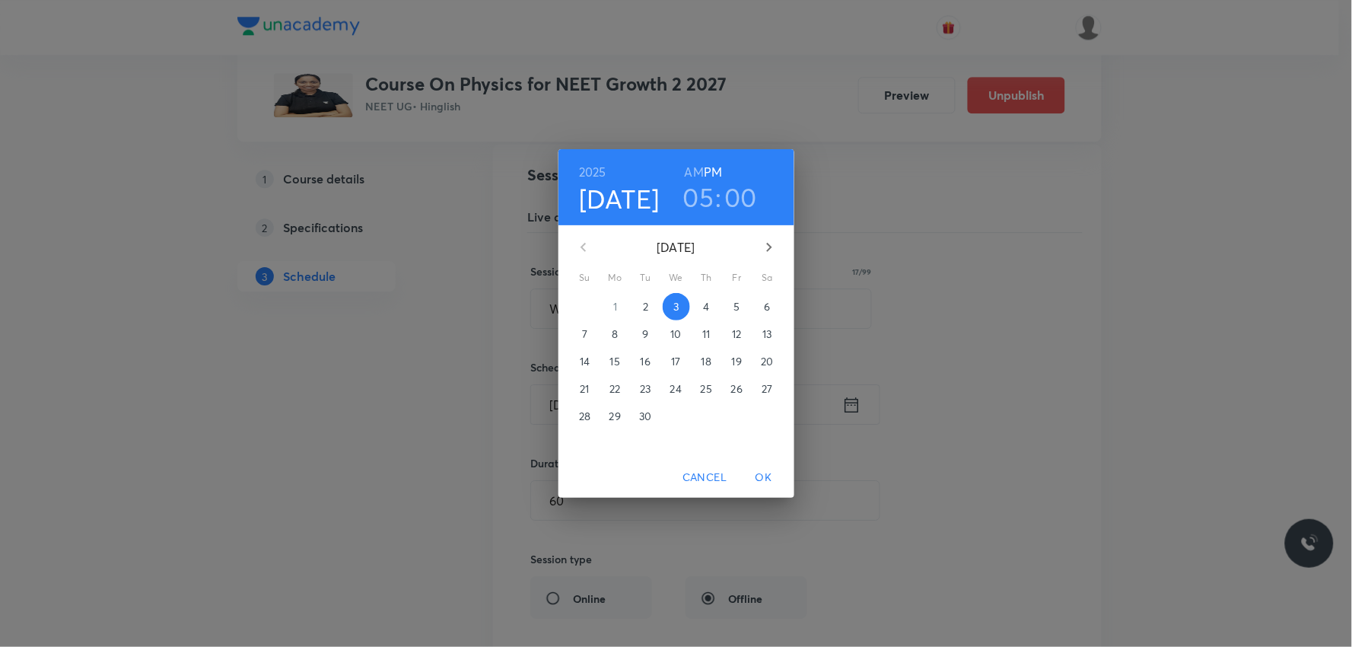
click at [707, 192] on h3 "05" at bounding box center [698, 197] width 31 height 32
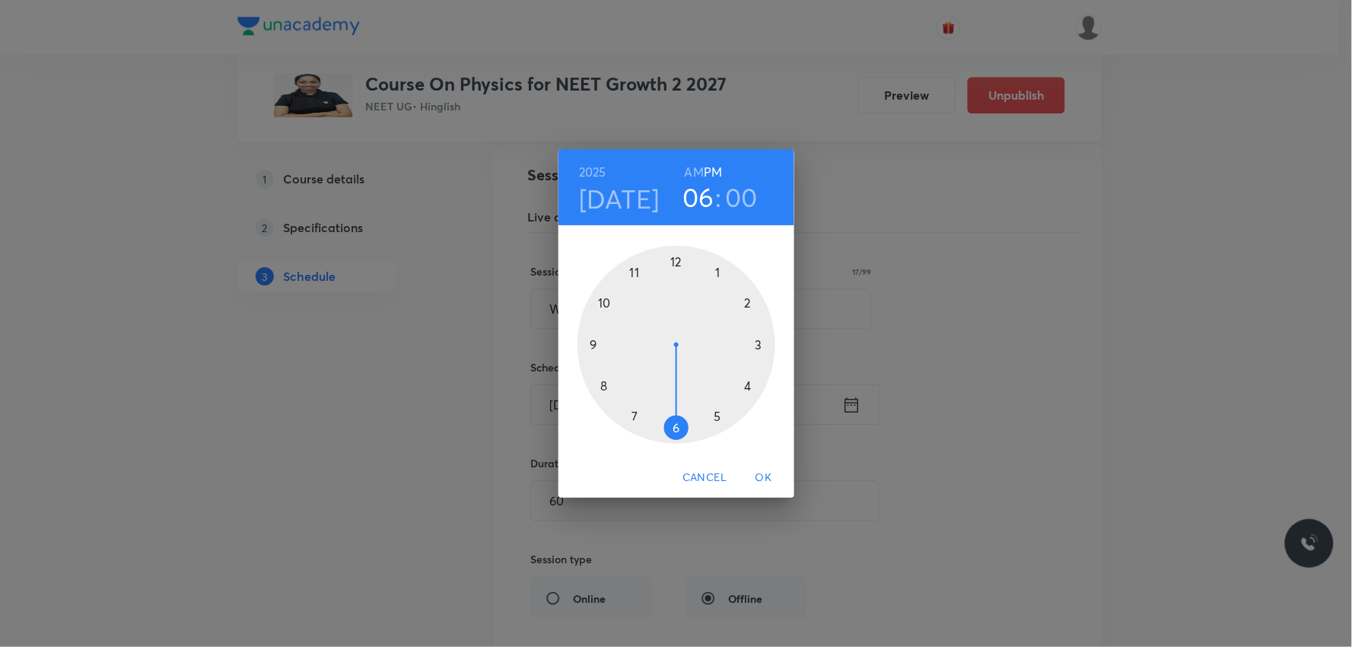
drag, startPoint x: 727, startPoint y: 423, endPoint x: 687, endPoint y: 436, distance: 41.6
click at [687, 436] on div at bounding box center [676, 345] width 198 height 198
click at [763, 480] on span "OK" at bounding box center [764, 477] width 37 height 19
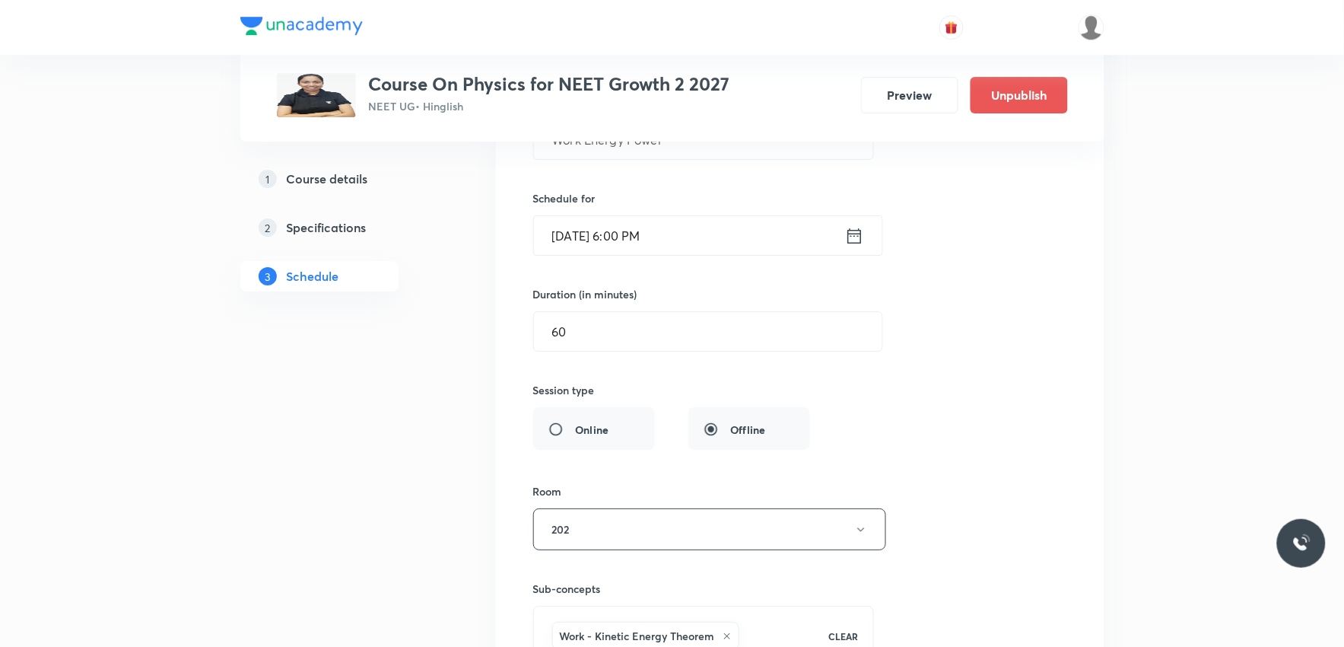
scroll to position [5181, 0]
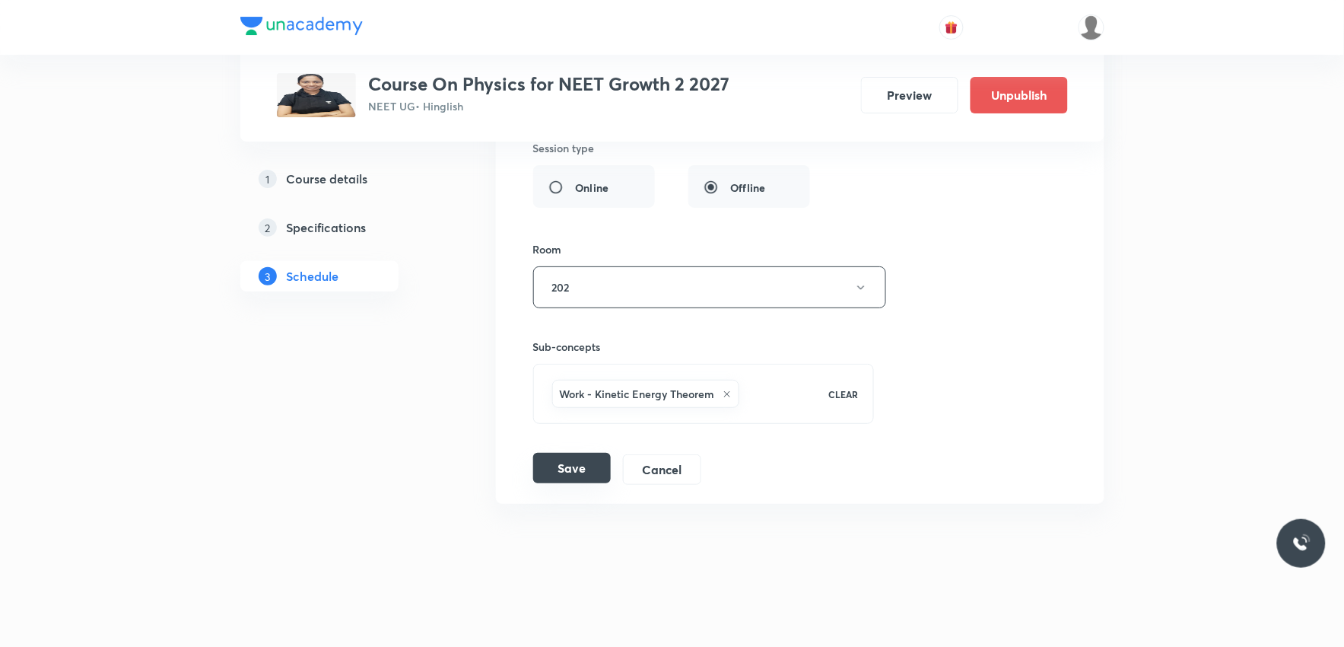
click at [587, 469] on button "Save" at bounding box center [572, 468] width 78 height 30
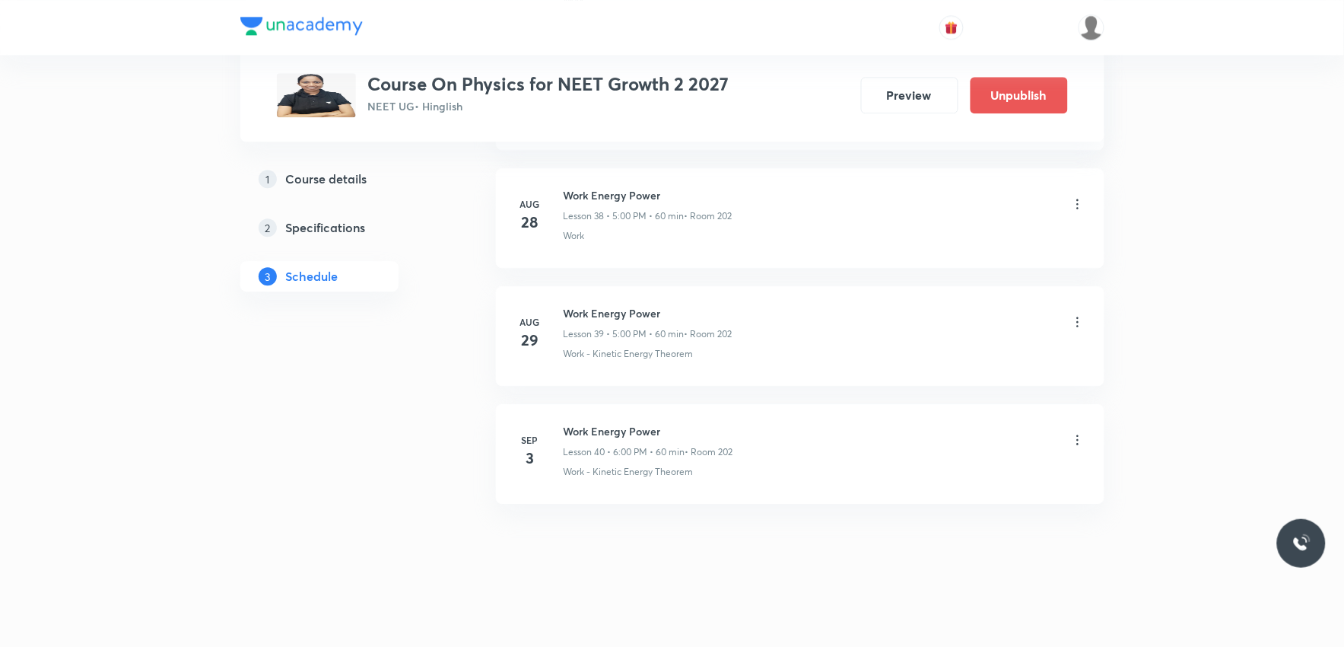
scroll to position [4596, 0]
click at [1081, 442] on icon at bounding box center [1077, 439] width 15 height 15
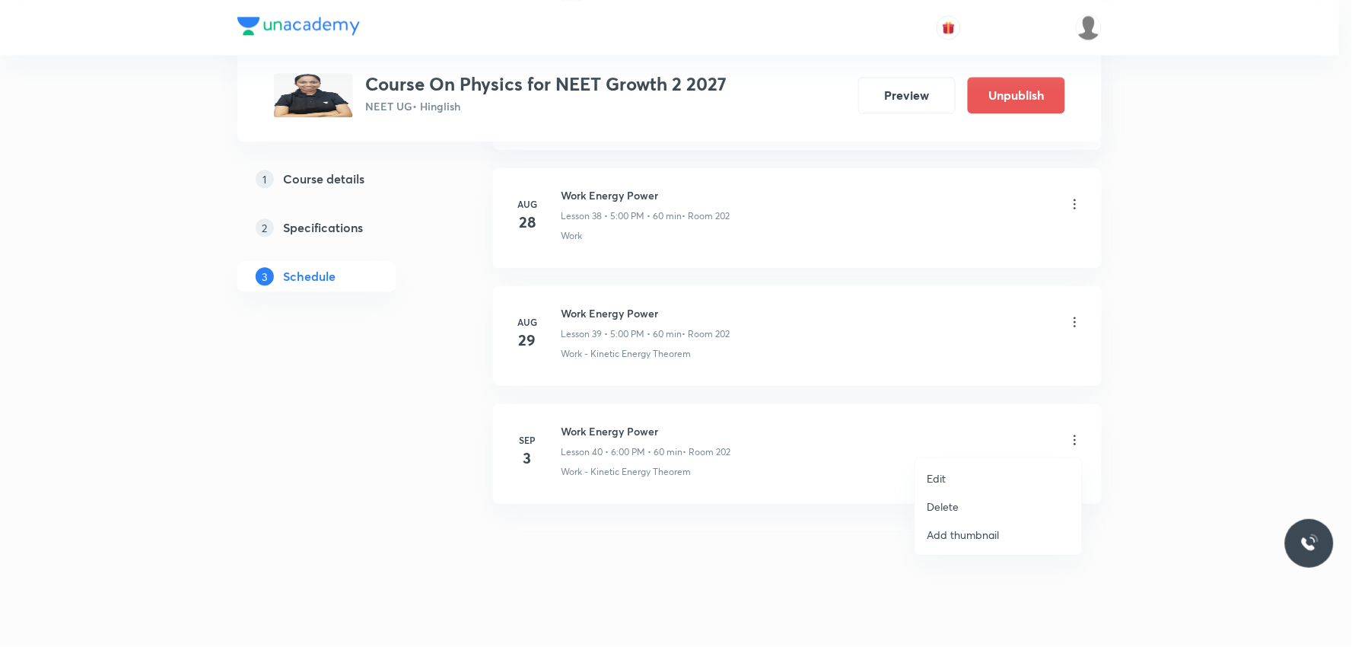
click at [947, 475] on li "Edit" at bounding box center [998, 478] width 167 height 28
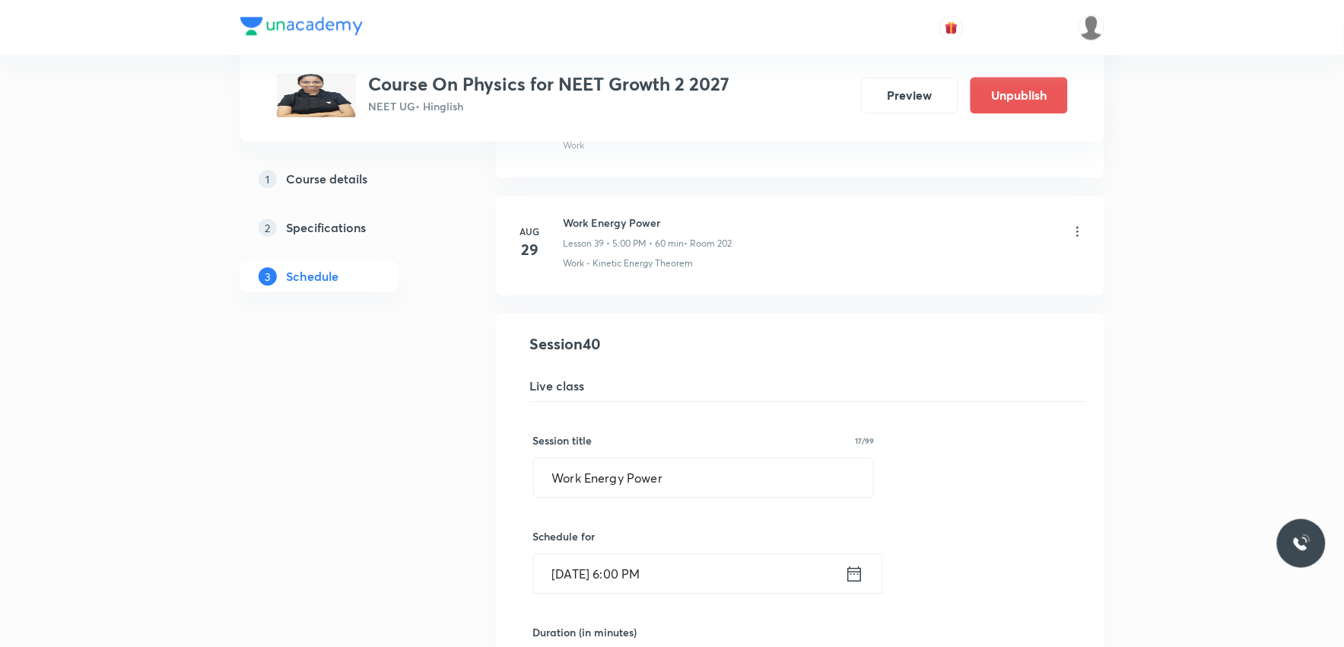
scroll to position [4849, 0]
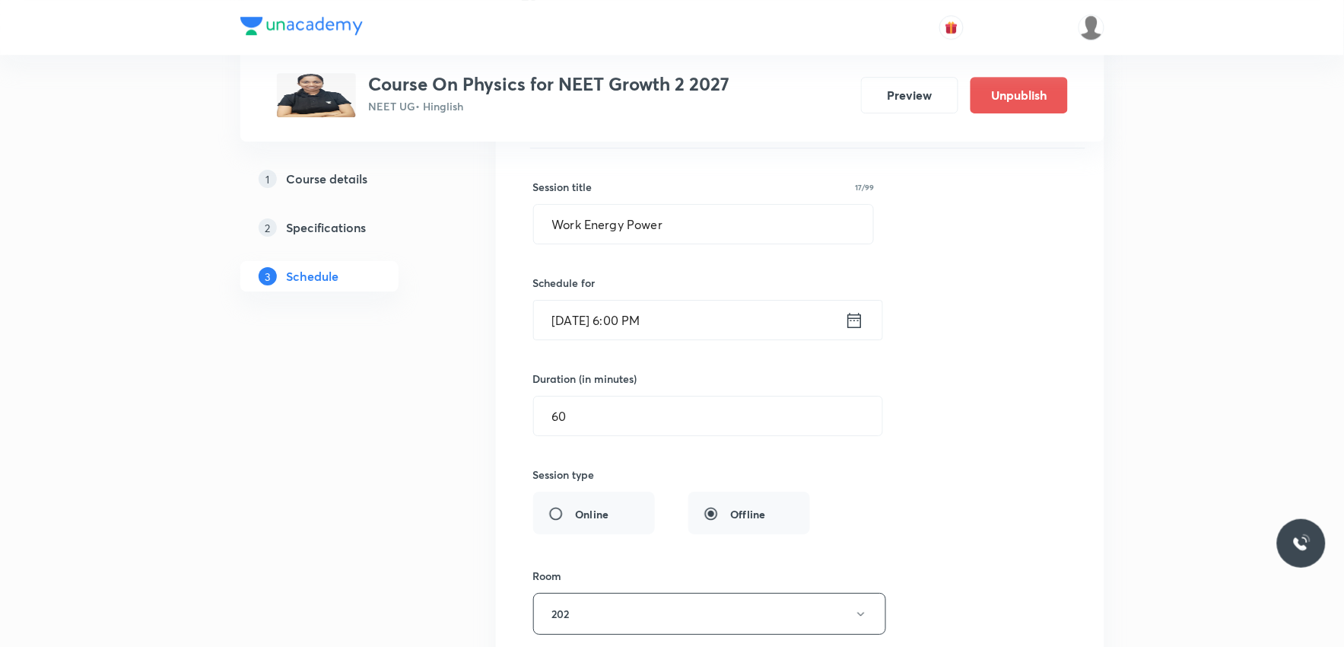
click at [682, 320] on input "Sep 3, 2025, 6:00 PM" at bounding box center [689, 319] width 311 height 39
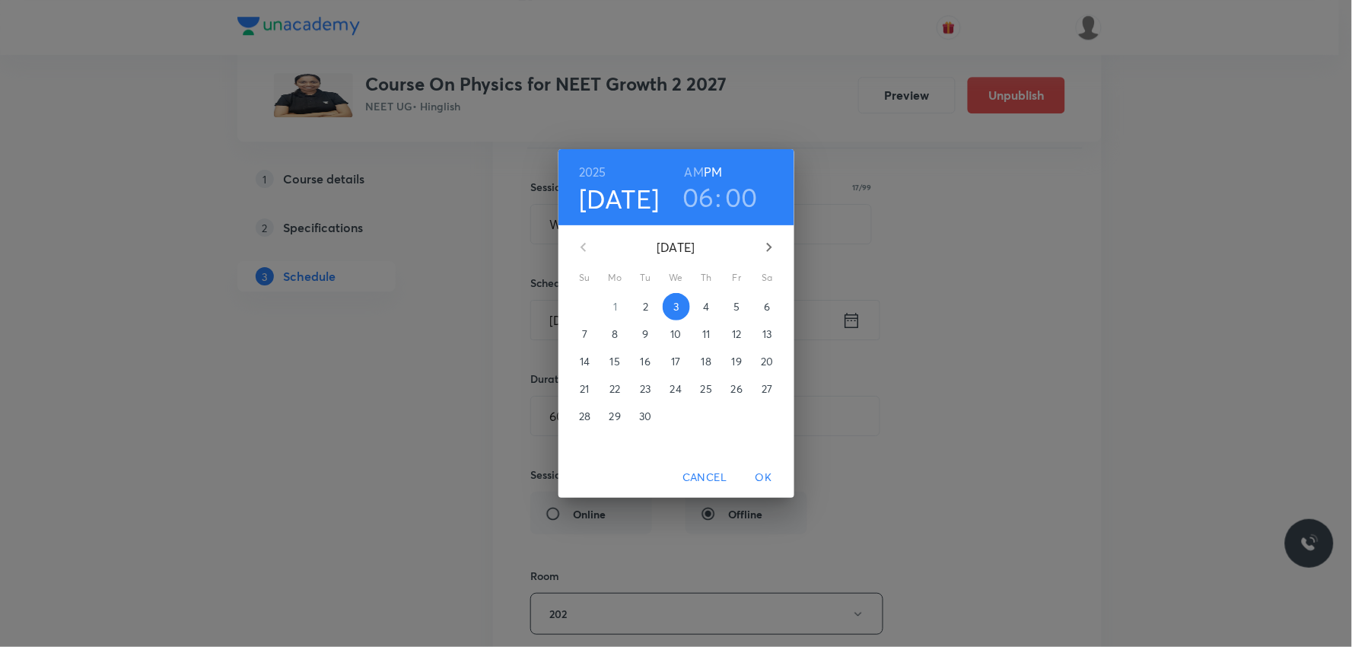
click at [641, 309] on span "2" at bounding box center [645, 306] width 27 height 15
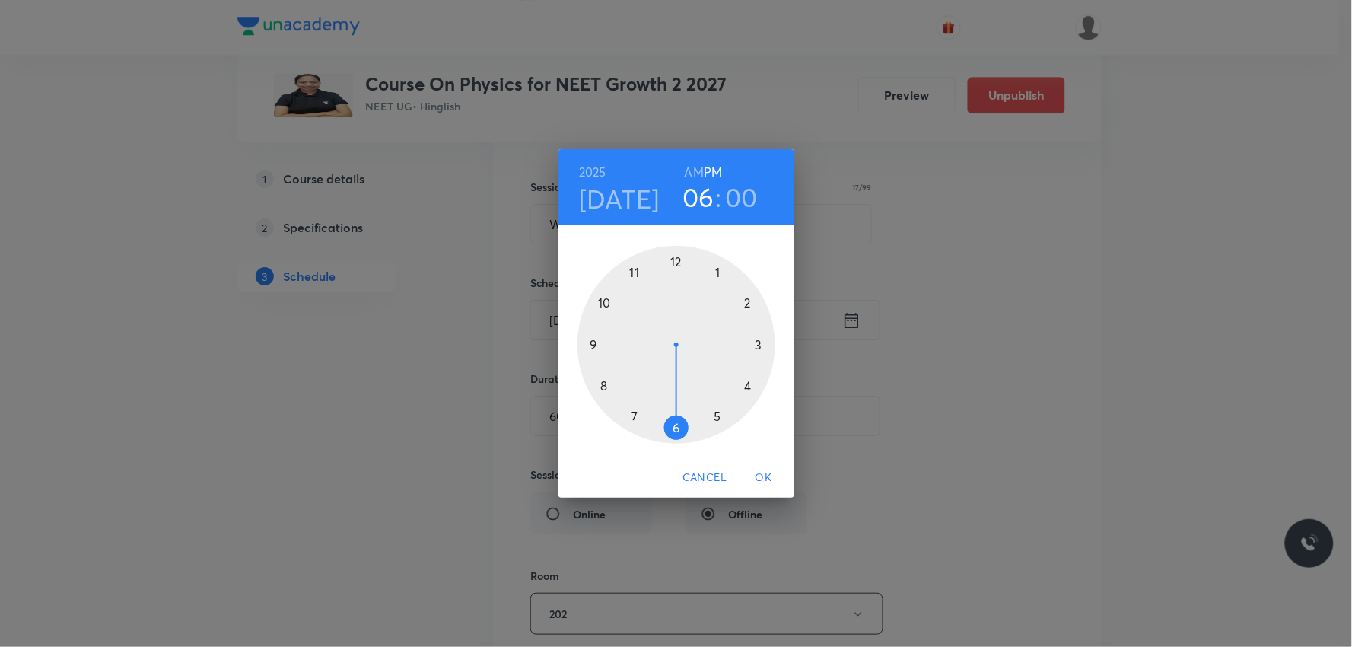
click at [762, 482] on span "OK" at bounding box center [764, 477] width 37 height 19
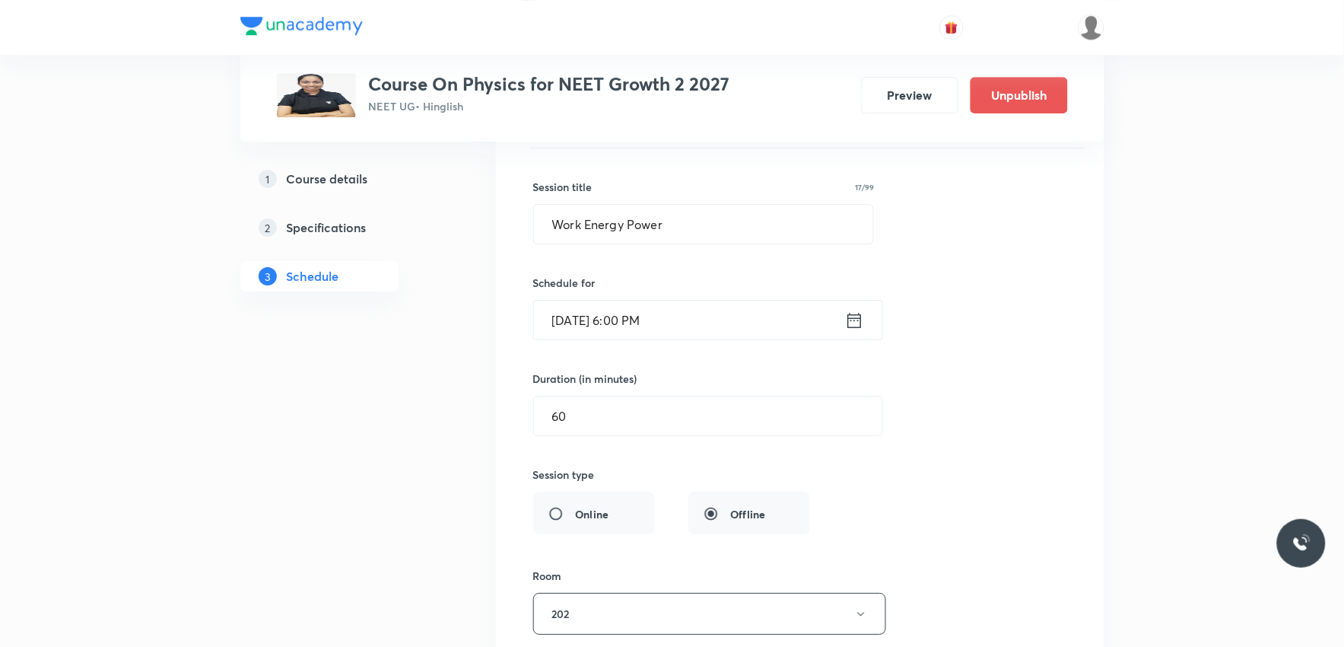
scroll to position [5102, 0]
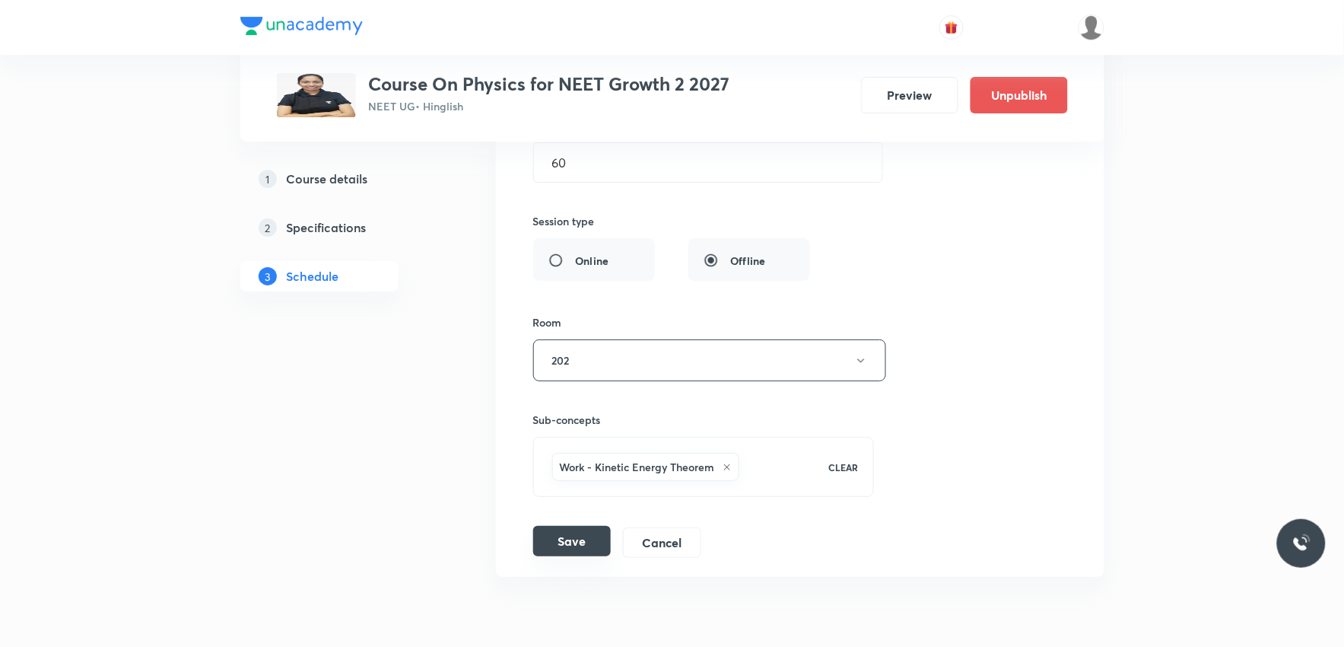
click at [587, 550] on button "Save" at bounding box center [572, 541] width 78 height 30
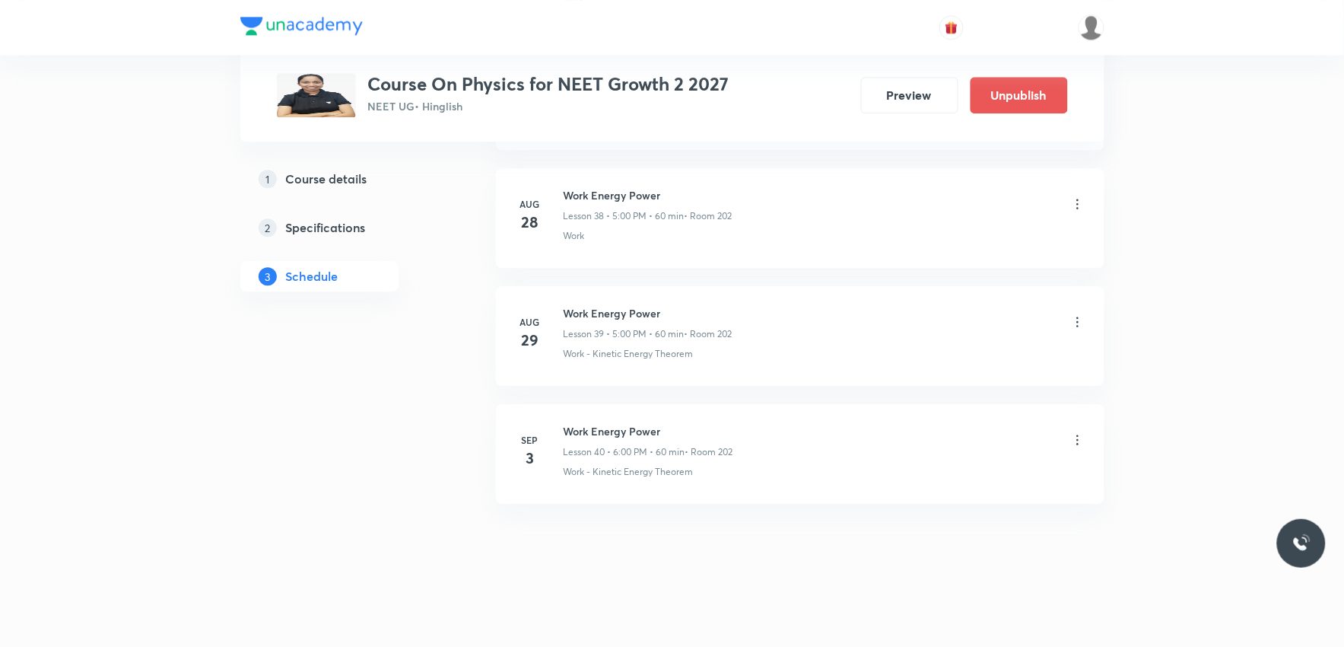
scroll to position [4596, 0]
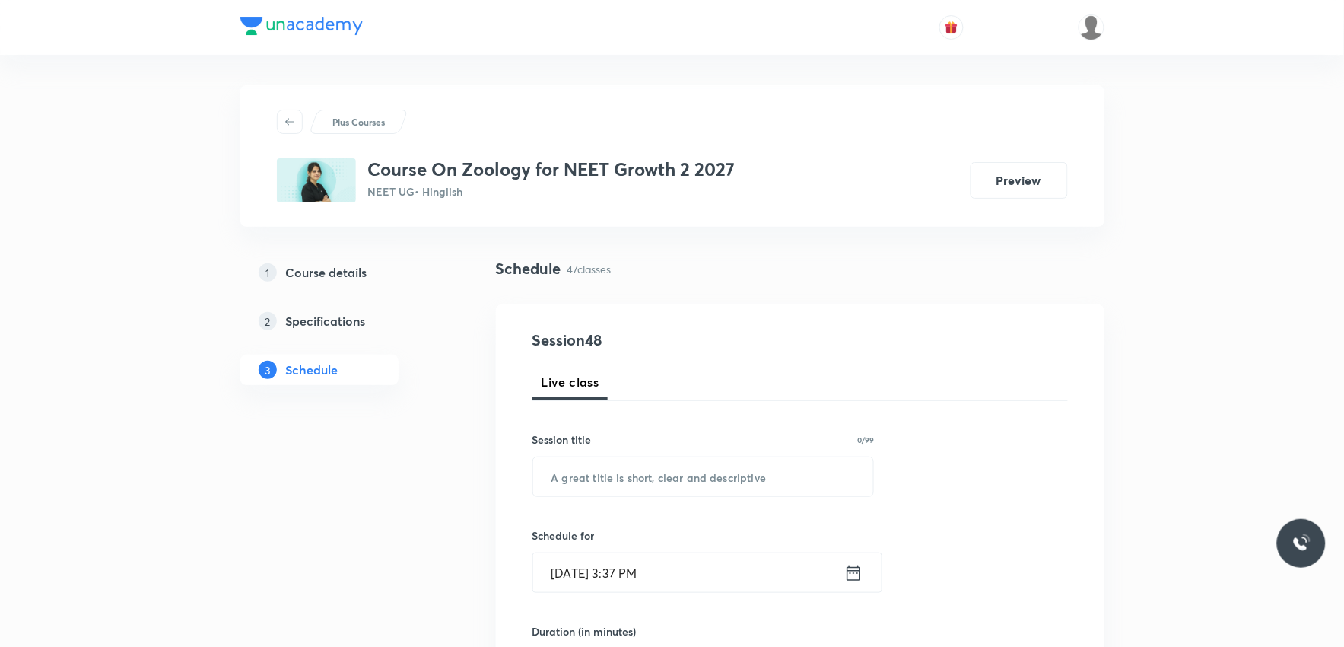
click at [871, 294] on div "Schedule 47 classes" at bounding box center [800, 280] width 609 height 47
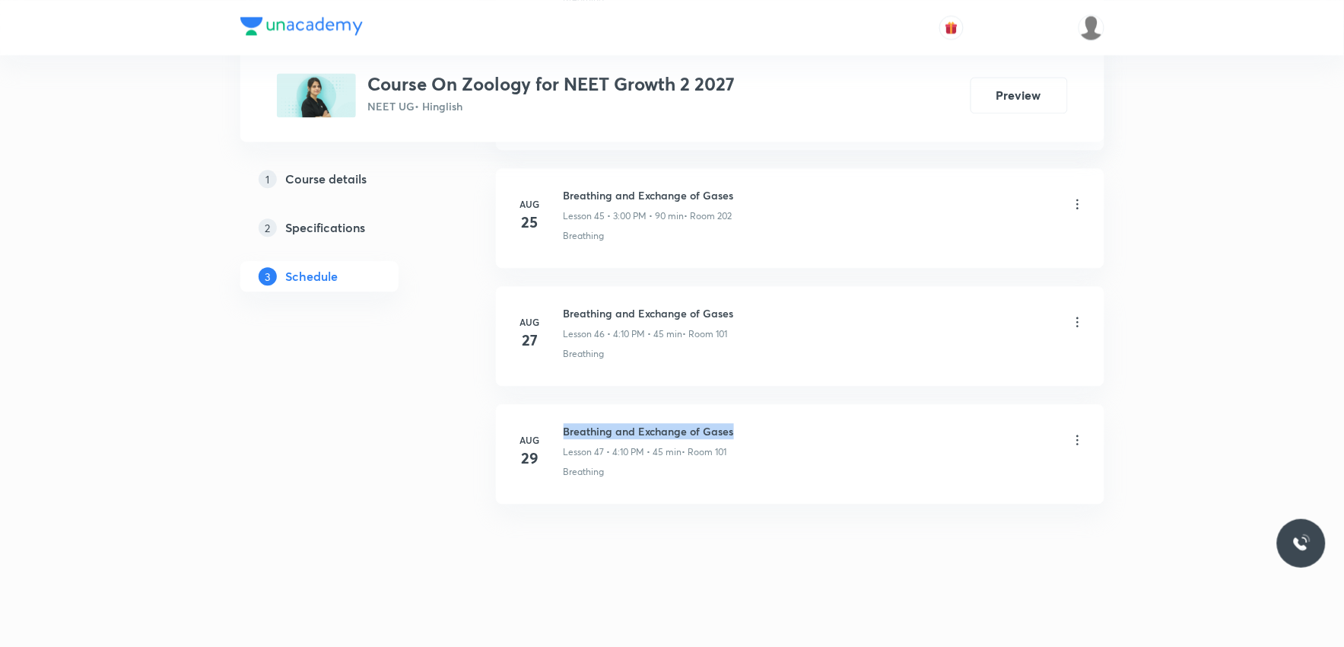
drag, startPoint x: 645, startPoint y: 424, endPoint x: 759, endPoint y: 417, distance: 114.3
click at [759, 417] on li "Aug 29 Breathing and Exchange of Gases Lesson 47 • 4:10 PM • 45 min • Room 101 …" at bounding box center [800, 454] width 609 height 100
copy h6 "Breathing and Exchange of Gases"
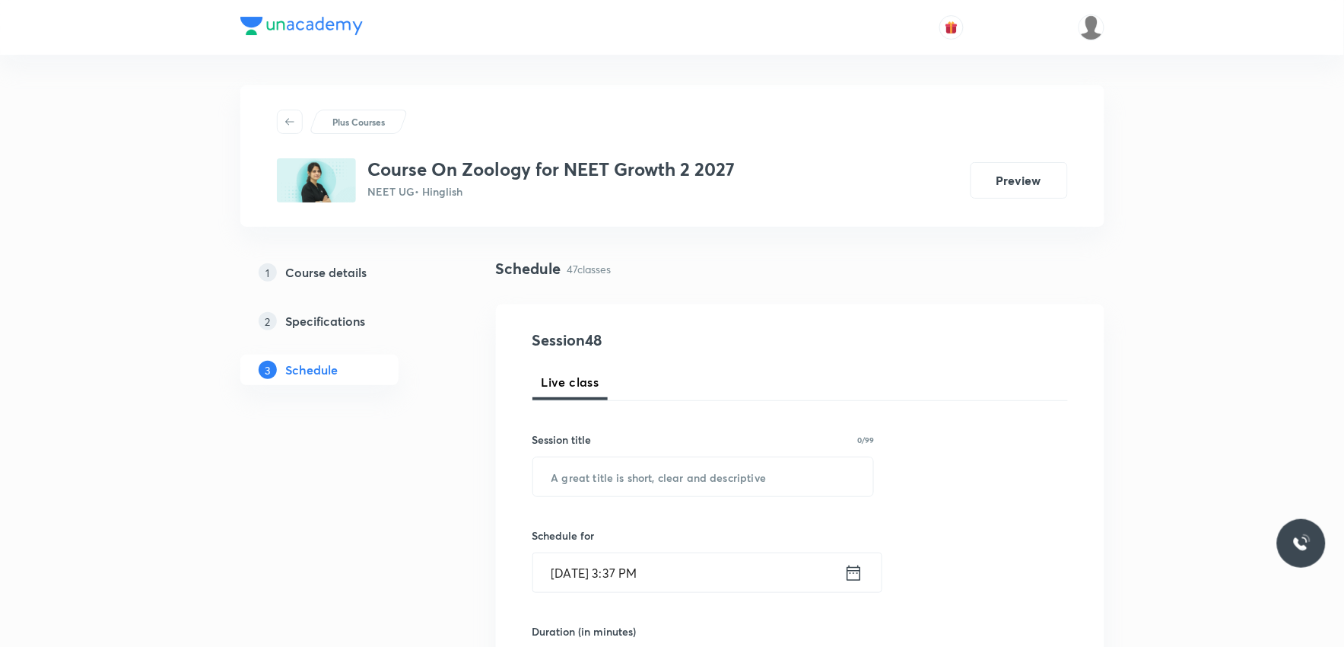
scroll to position [253, 0]
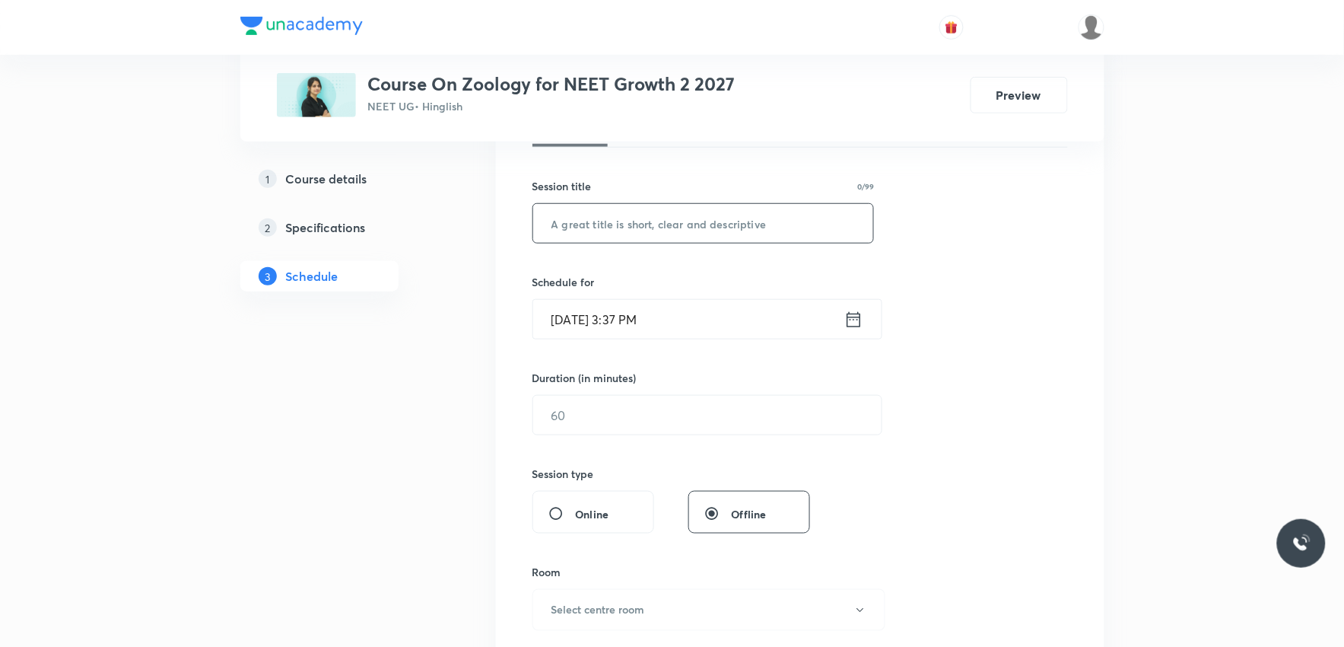
click at [772, 241] on input "text" at bounding box center [703, 223] width 341 height 39
paste input "Breathing and Exchange of Gases"
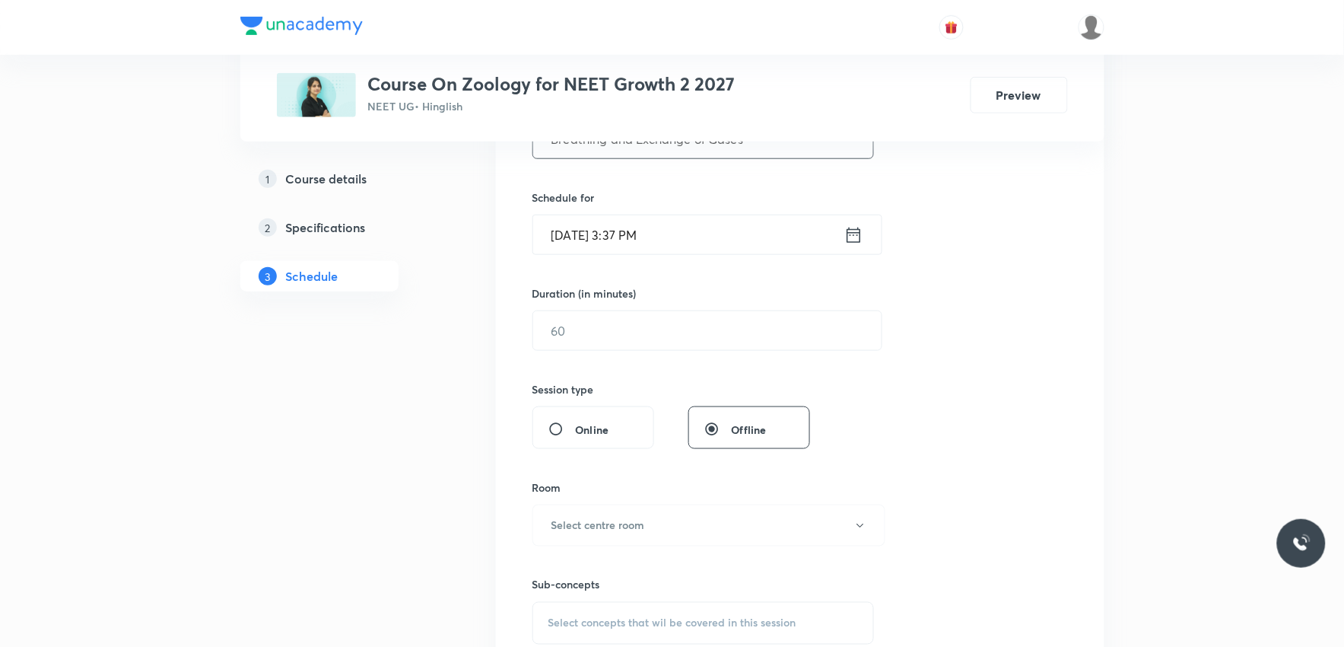
type input "Breathing and Exchange of Gases"
click at [612, 234] on input "Sep 2, 2025, 3:37 PM" at bounding box center [688, 234] width 311 height 39
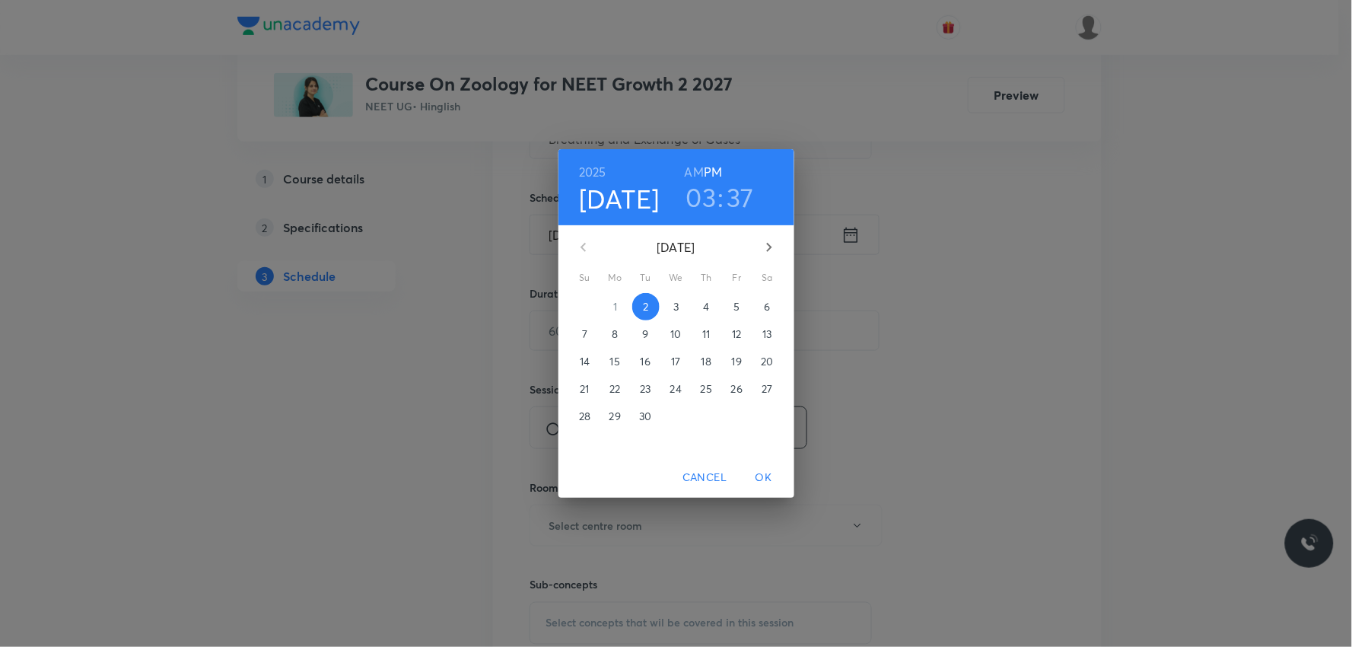
click at [702, 193] on h3 "03" at bounding box center [701, 197] width 30 height 32
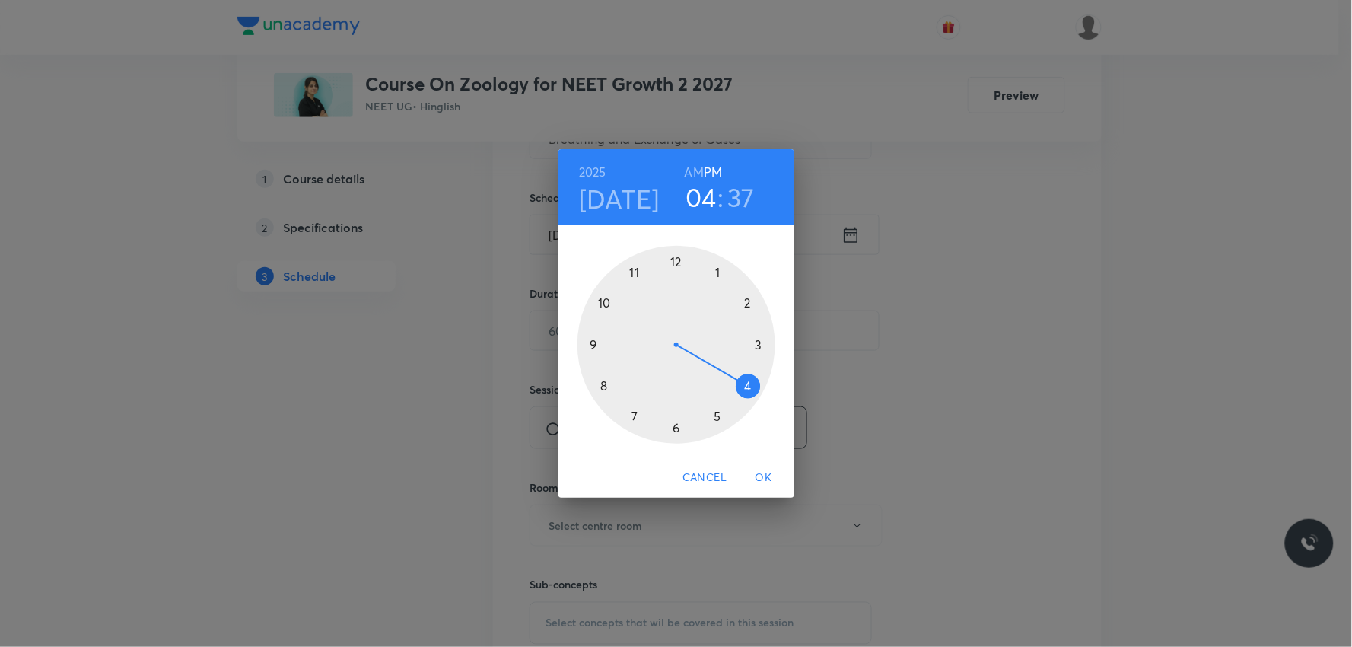
drag, startPoint x: 756, startPoint y: 348, endPoint x: 749, endPoint y: 381, distance: 34.2
click at [749, 381] on div at bounding box center [676, 345] width 198 height 198
drag, startPoint x: 620, startPoint y: 408, endPoint x: 748, endPoint y: 305, distance: 164.0
click at [748, 305] on div at bounding box center [676, 345] width 198 height 198
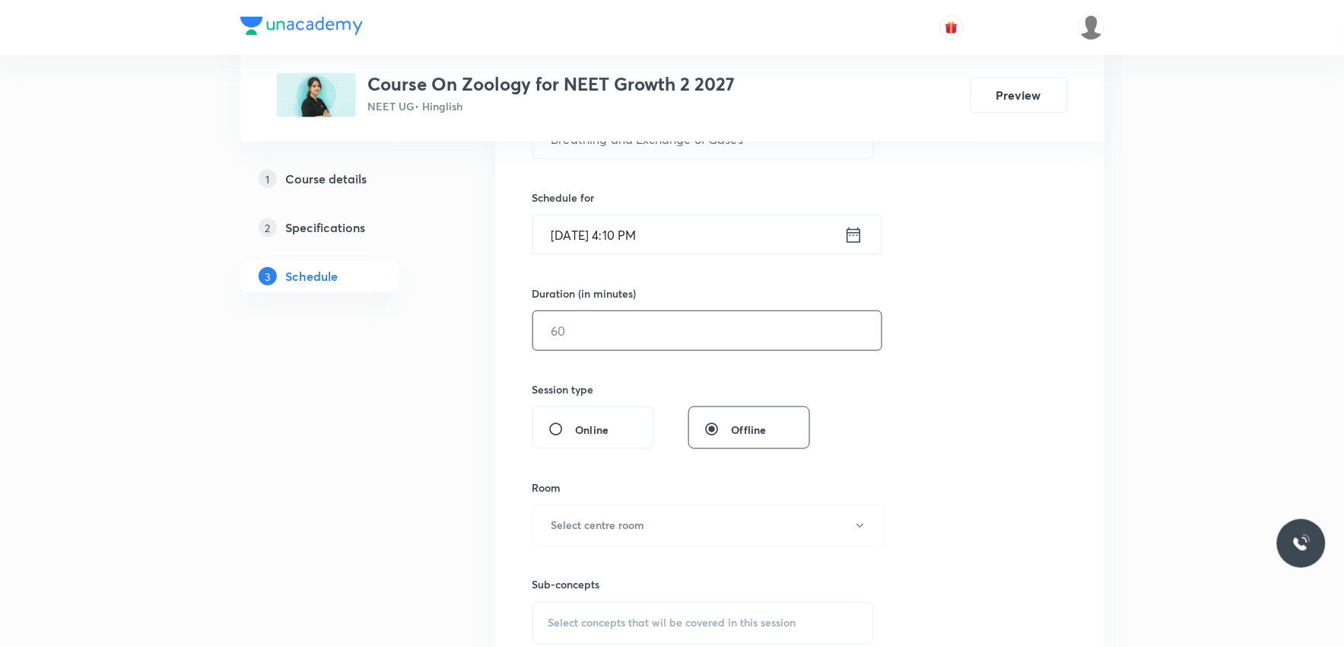
click at [640, 345] on input "text" at bounding box center [707, 330] width 348 height 39
type input "5"
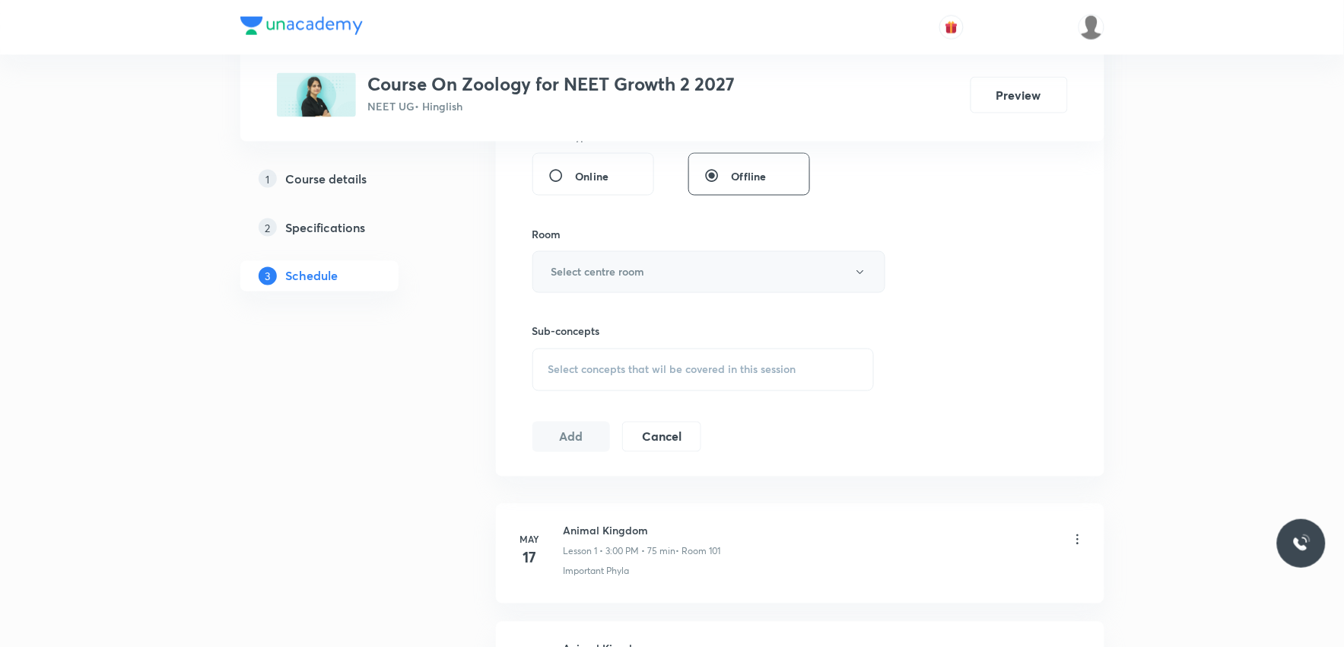
type input "45"
click at [672, 259] on button "Select centre room" at bounding box center [709, 272] width 353 height 42
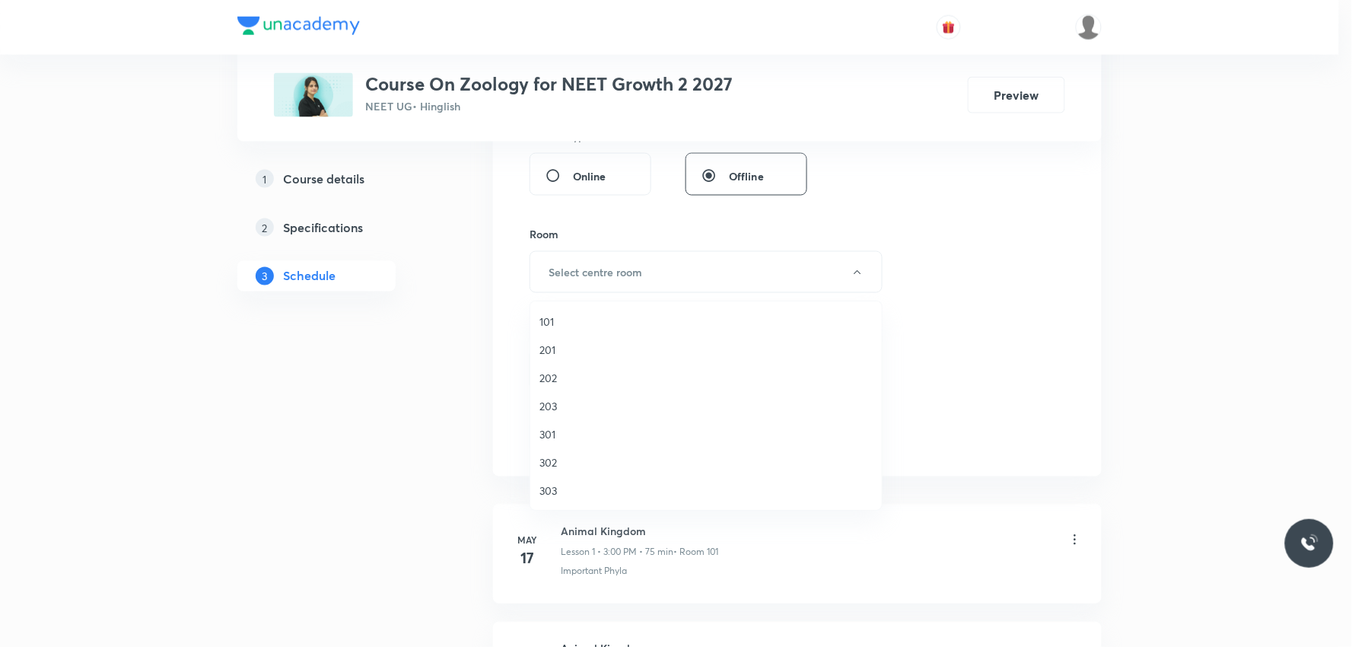
click at [561, 368] on li "202" at bounding box center [705, 378] width 351 height 28
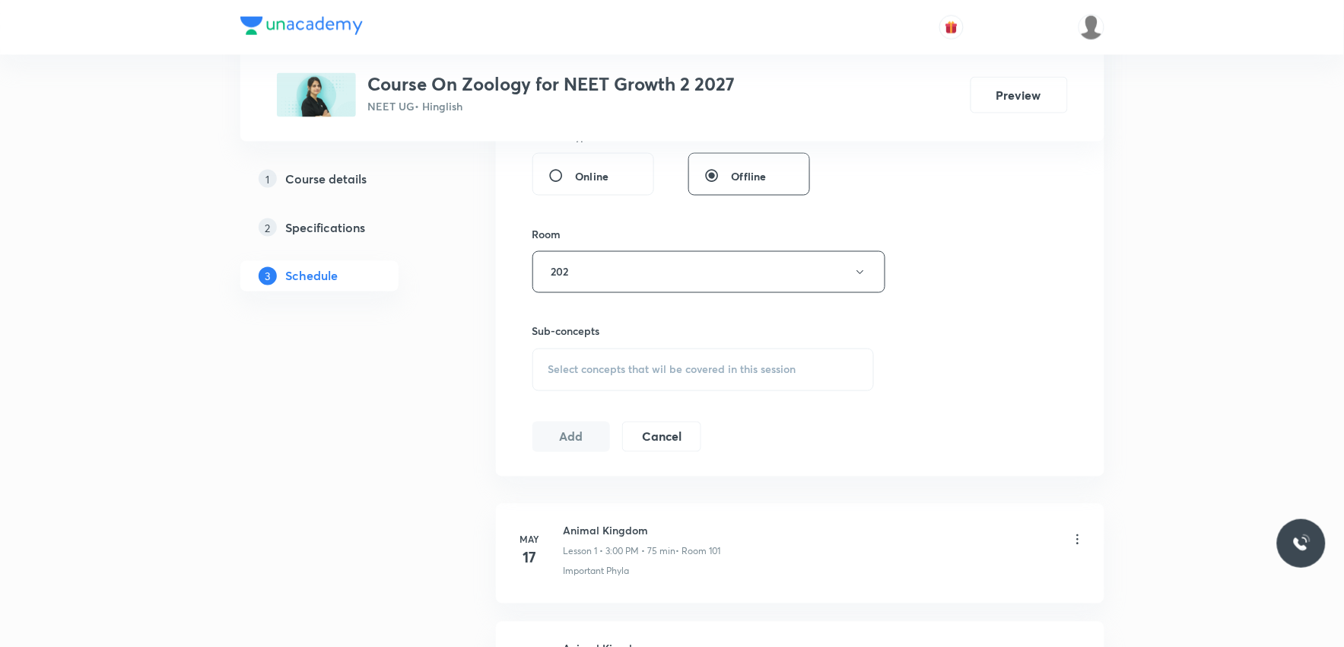
click at [659, 364] on span "Select concepts that wil be covered in this session" at bounding box center [672, 370] width 248 height 12
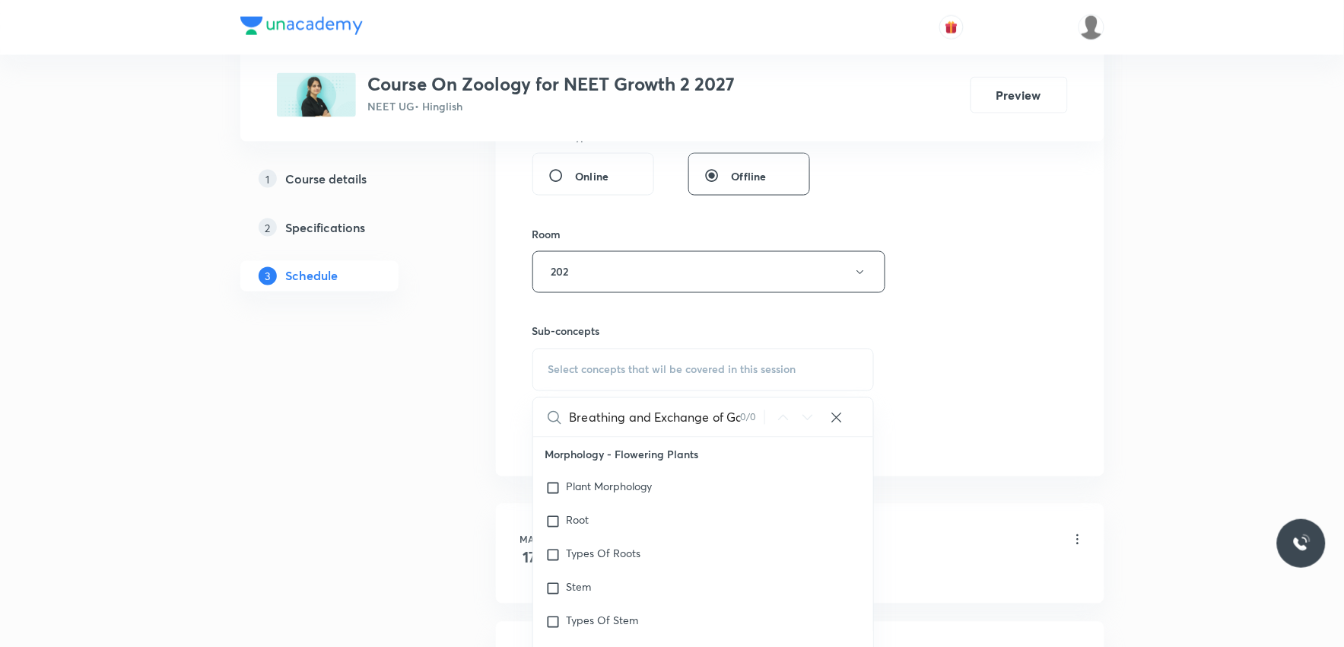
scroll to position [0, 21]
type input "Breathing and Exchange of Gases"
click at [974, 393] on div "Session 48 Live class Session title 31/99 Breathing and Exchange of Gases ​ Sch…" at bounding box center [801, 95] width 536 height 714
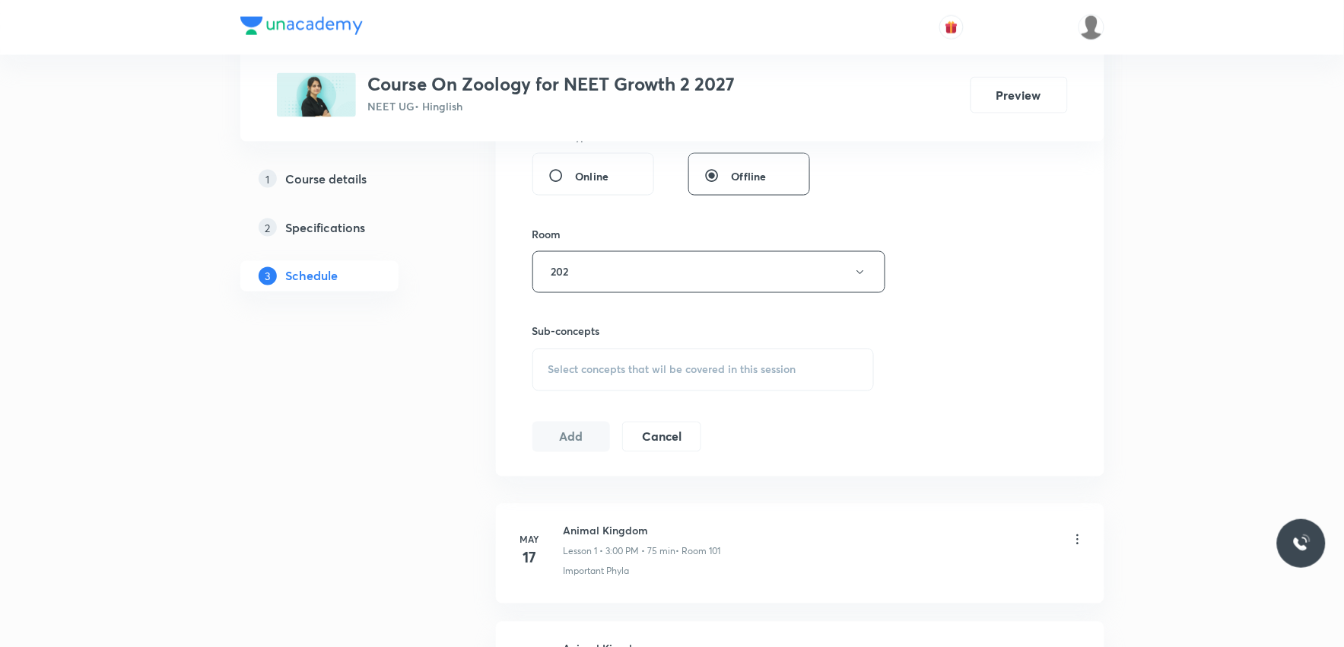
click at [678, 369] on span "Select concepts that wil be covered in this session" at bounding box center [672, 370] width 248 height 12
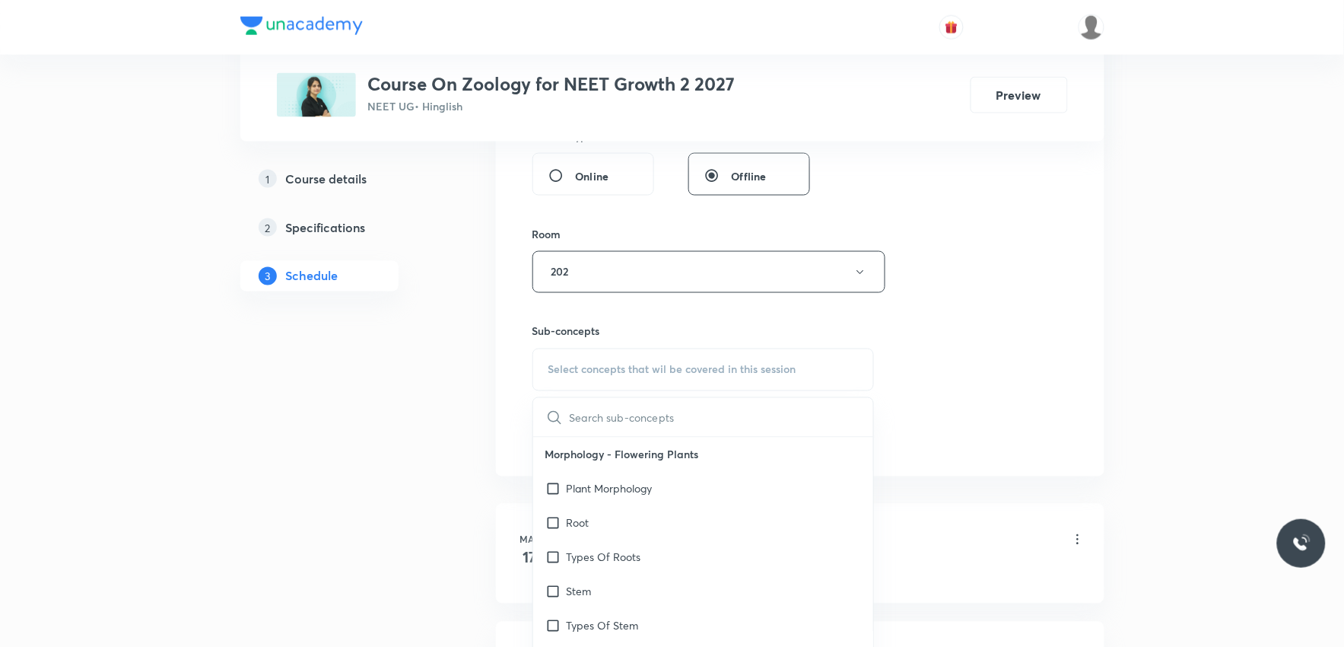
click at [970, 315] on div "Session 48 Live class Session title 31/99 Breathing and Exchange of Gases ​ Sch…" at bounding box center [801, 95] width 536 height 714
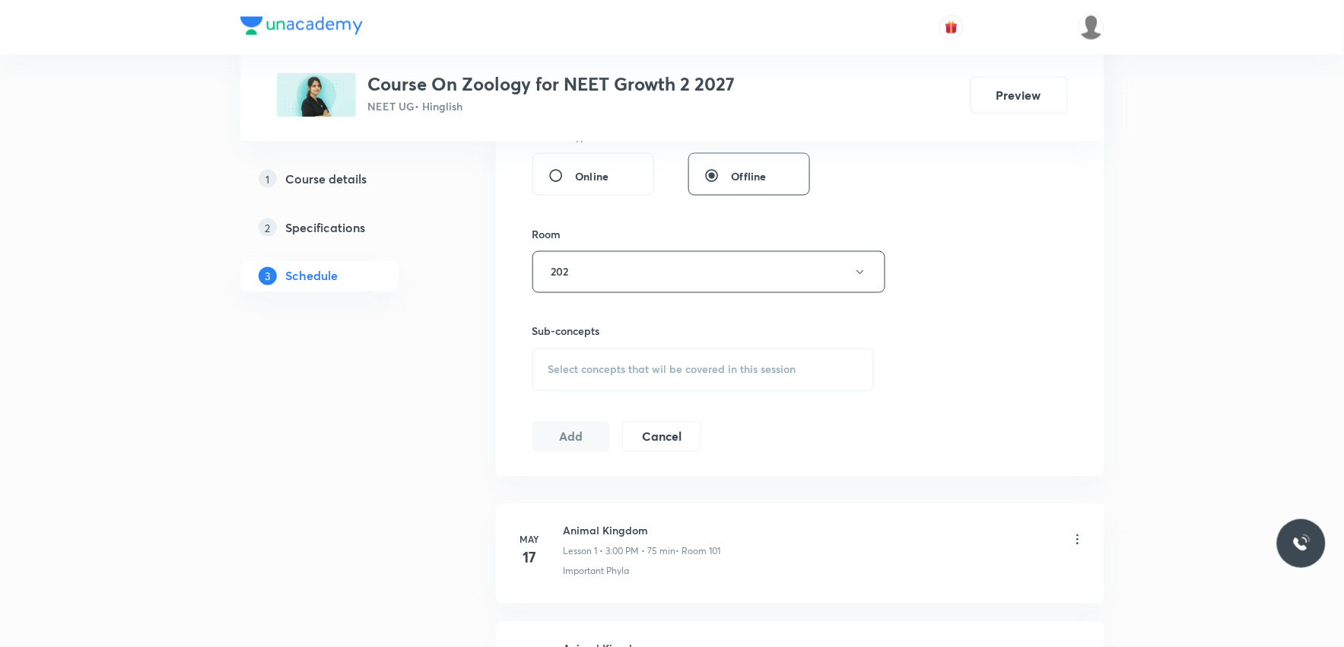
scroll to position [6121, 0]
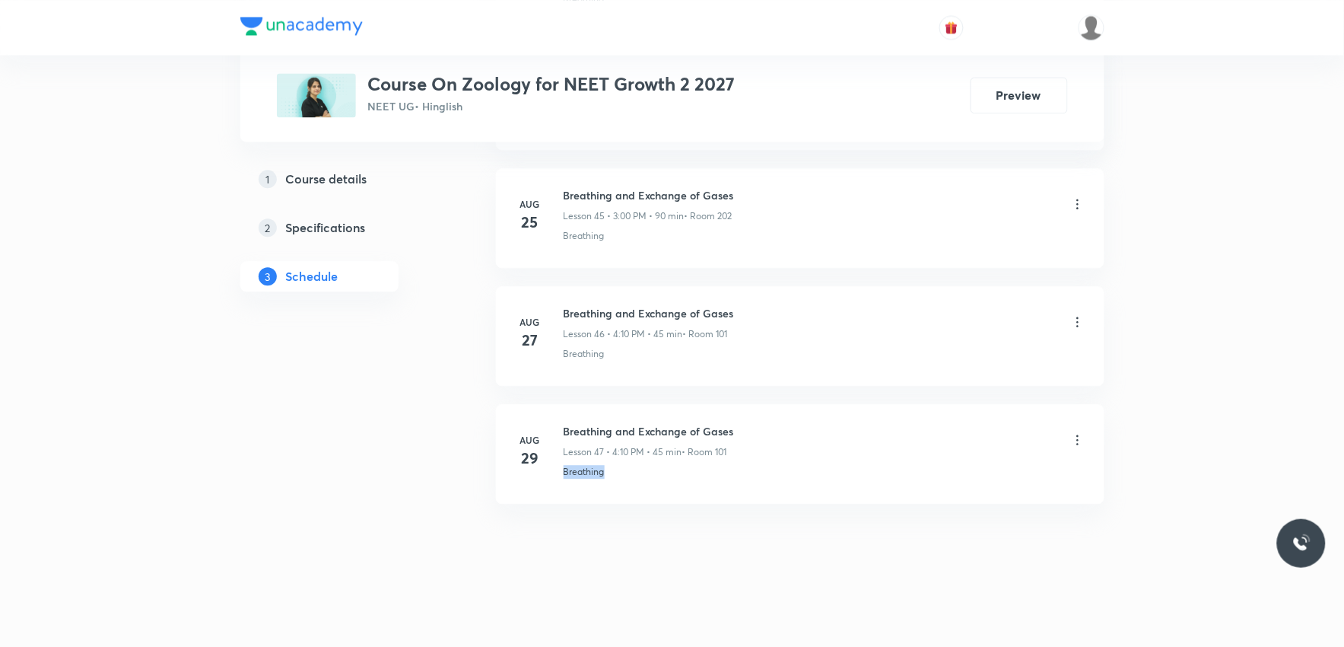
drag, startPoint x: 555, startPoint y: 483, endPoint x: 650, endPoint y: 483, distance: 95.1
click at [650, 483] on li "Aug 29 Breathing and Exchange of Gases Lesson 47 • 4:10 PM • 45 min • Room 101 …" at bounding box center [800, 454] width 609 height 100
copy p "Breathing"
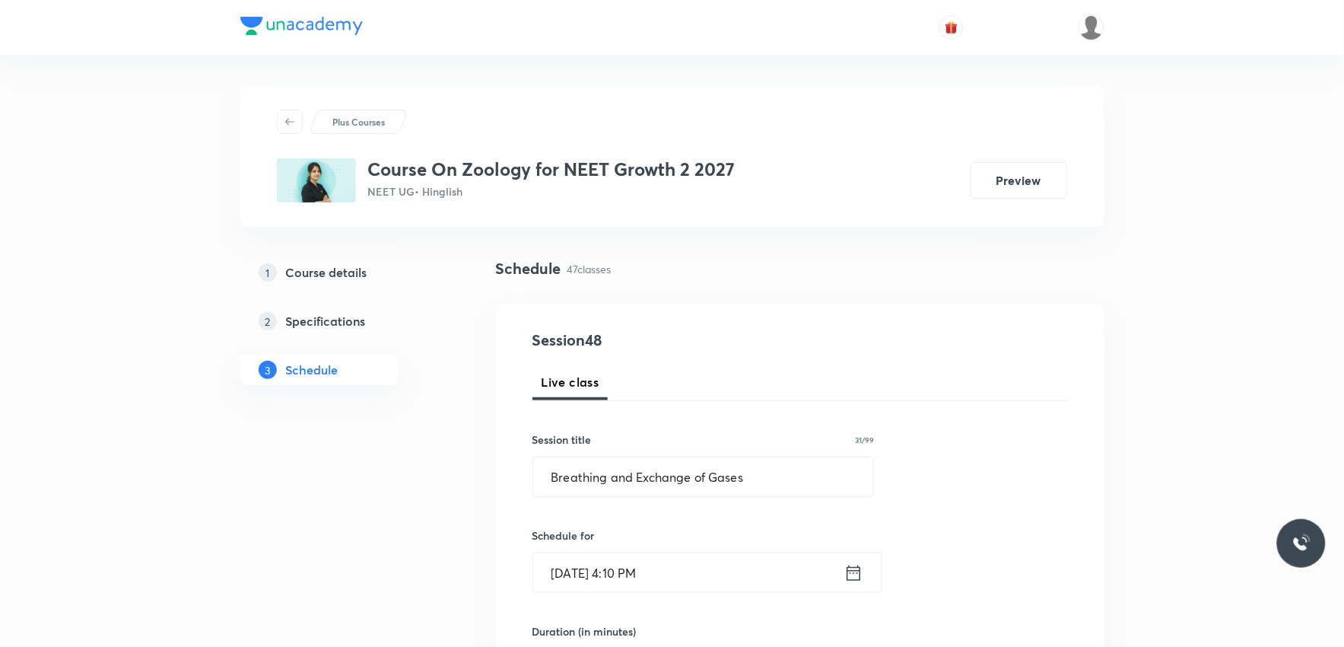
scroll to position [591, 0]
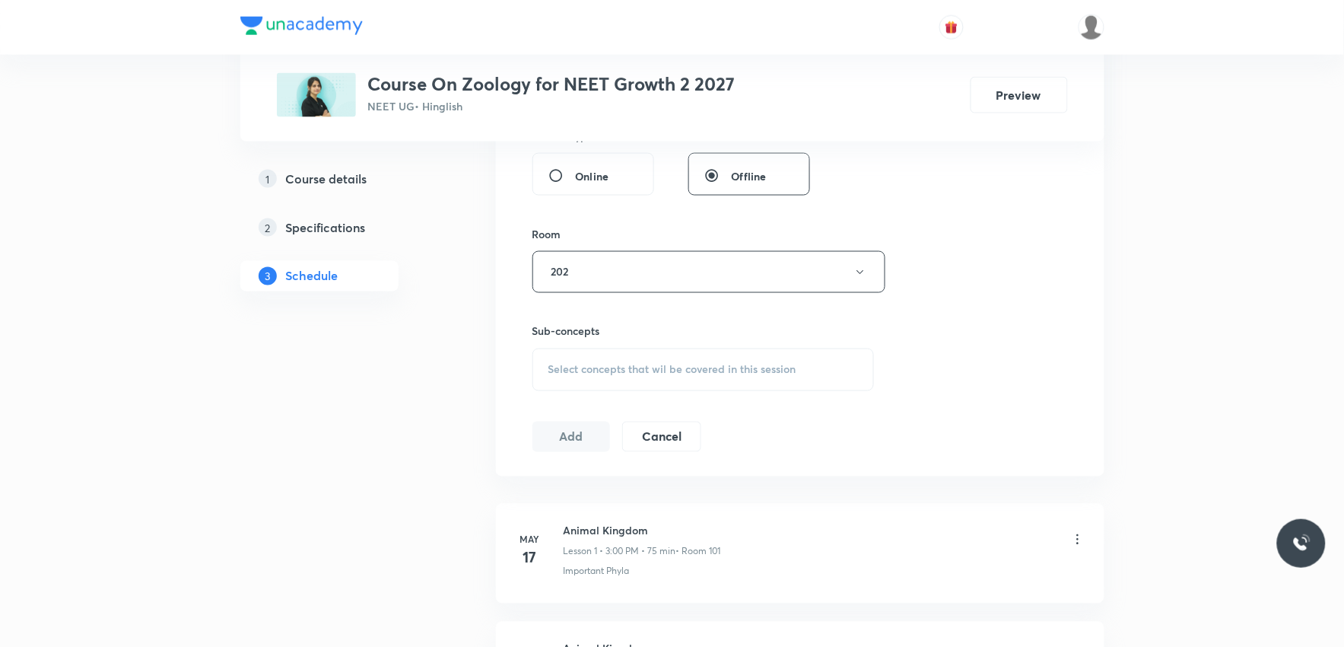
click at [702, 383] on div "Select concepts that wil be covered in this session" at bounding box center [704, 369] width 342 height 43
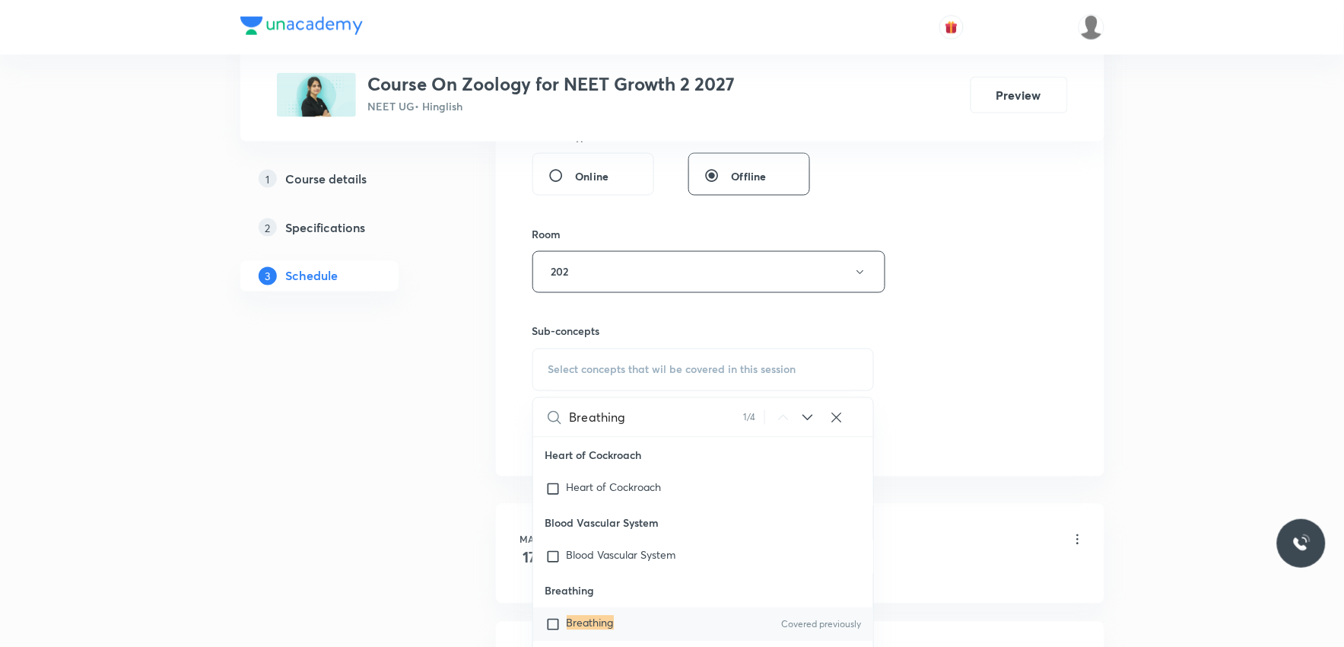
scroll to position [930, 0]
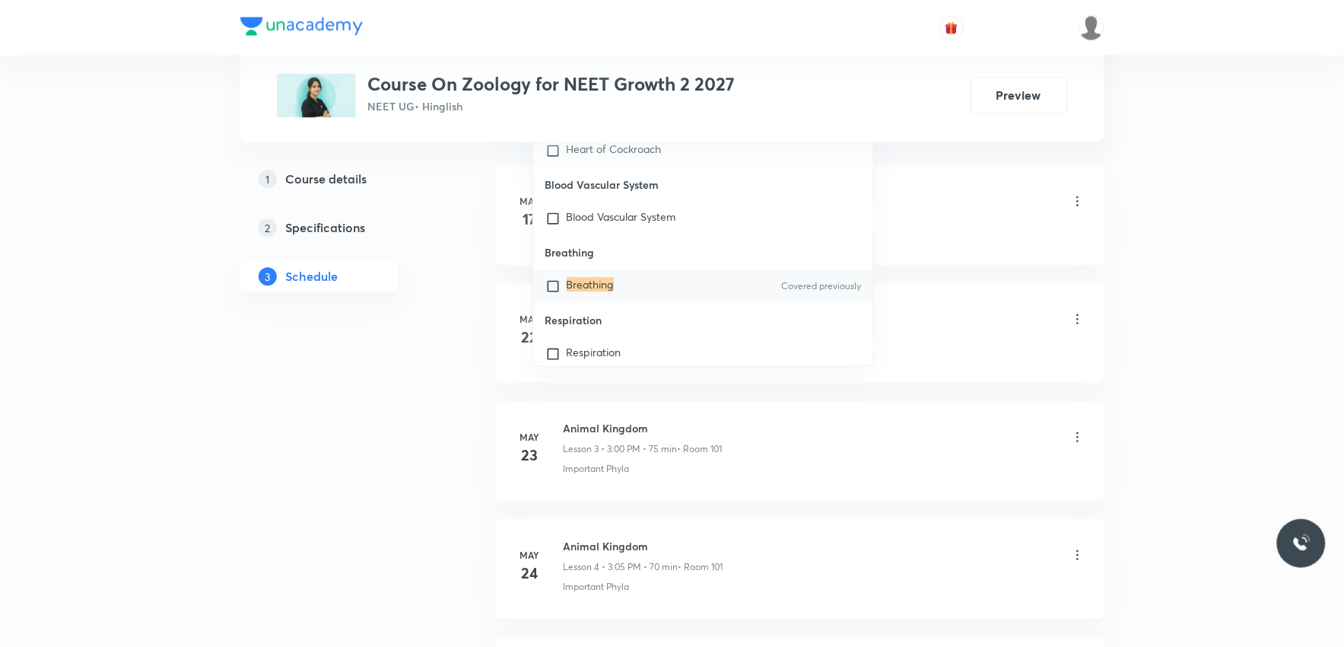
type input "Breathing"
click at [612, 291] on mark "Breathing" at bounding box center [590, 284] width 47 height 14
checkbox input "true"
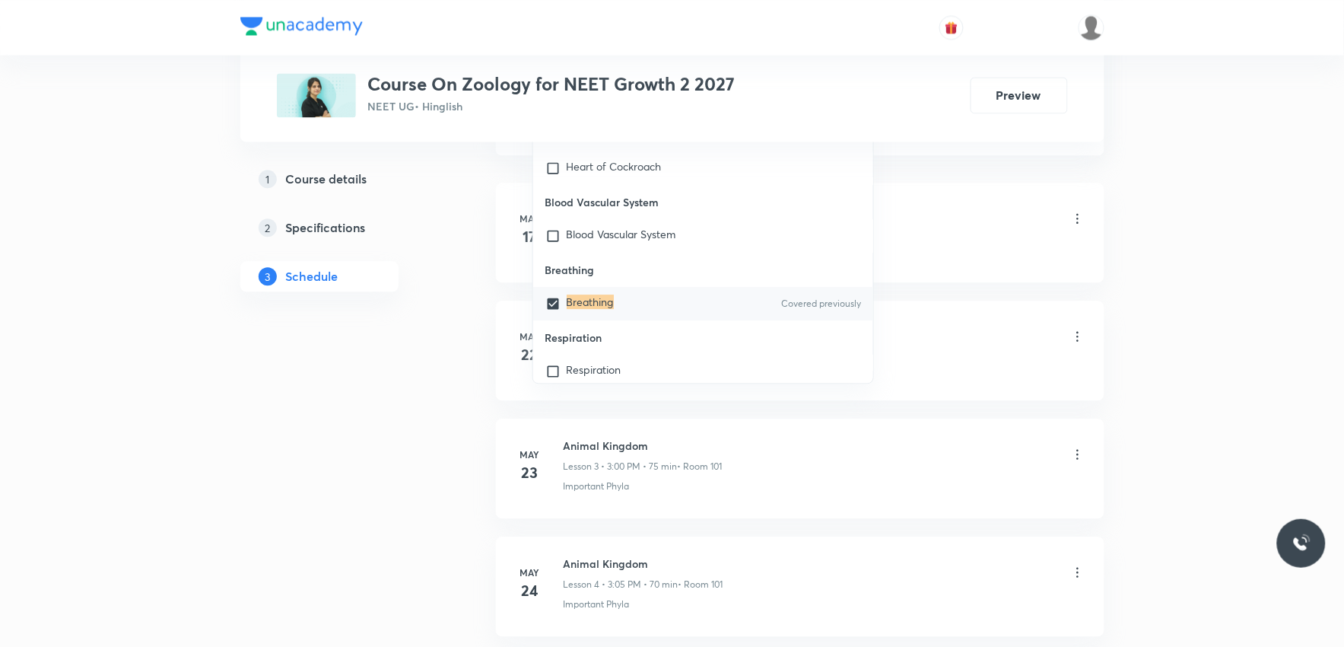
click at [926, 246] on div "Important Phyla" at bounding box center [825, 250] width 522 height 14
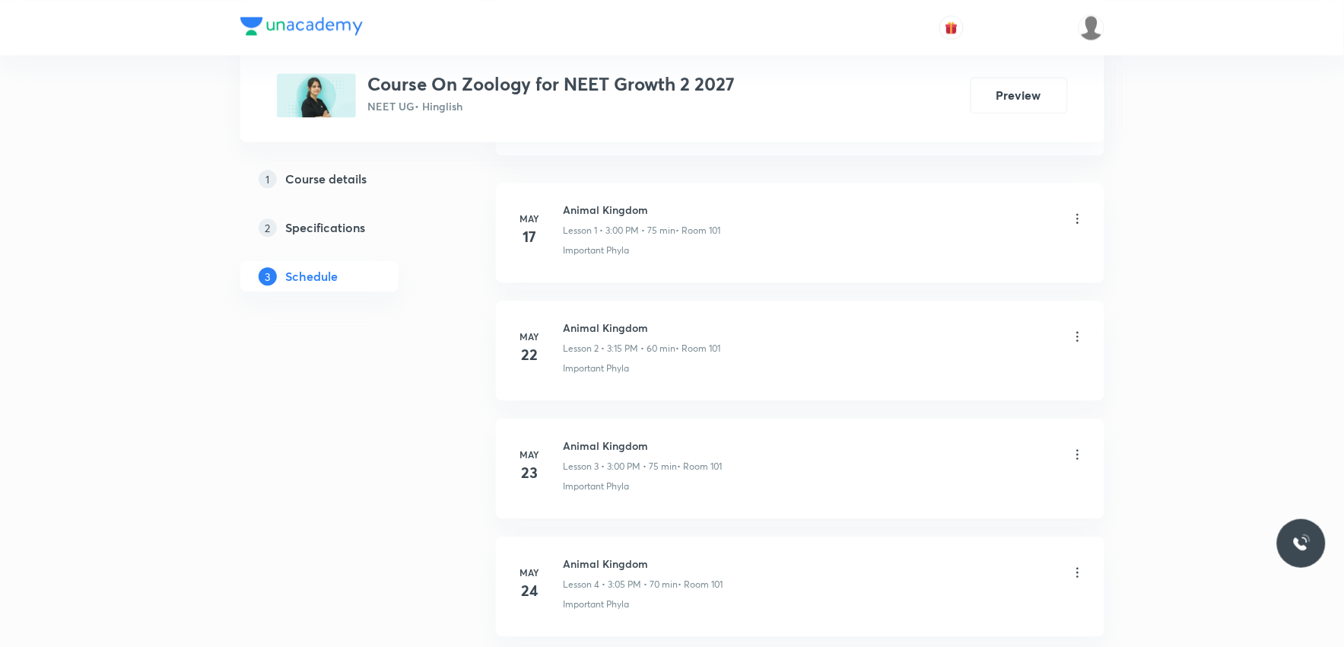
scroll to position [676, 0]
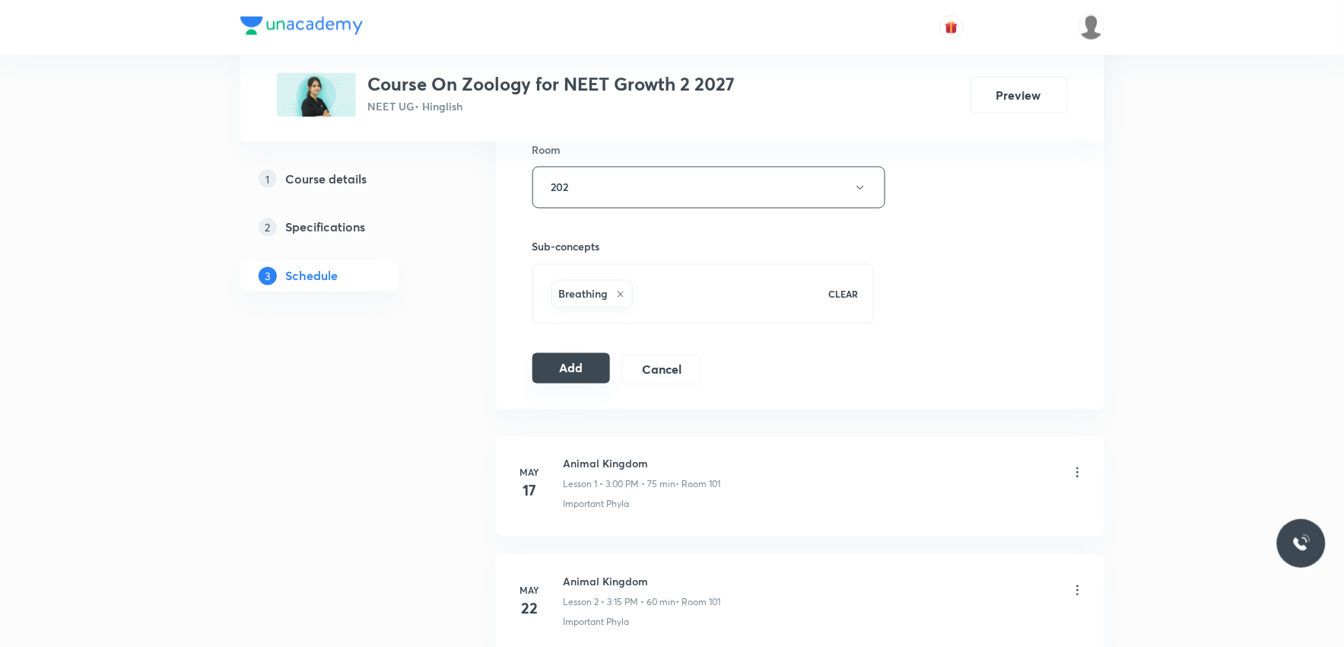
click at [553, 371] on button "Add" at bounding box center [572, 368] width 78 height 30
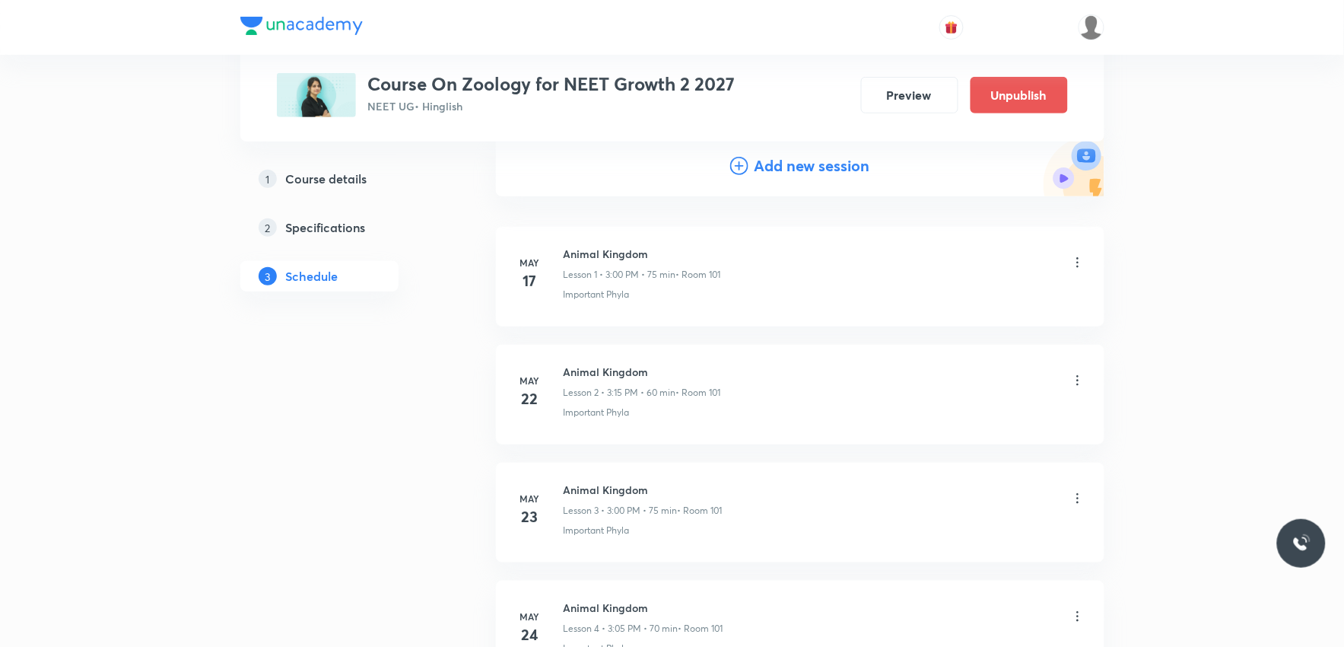
scroll to position [5540, 0]
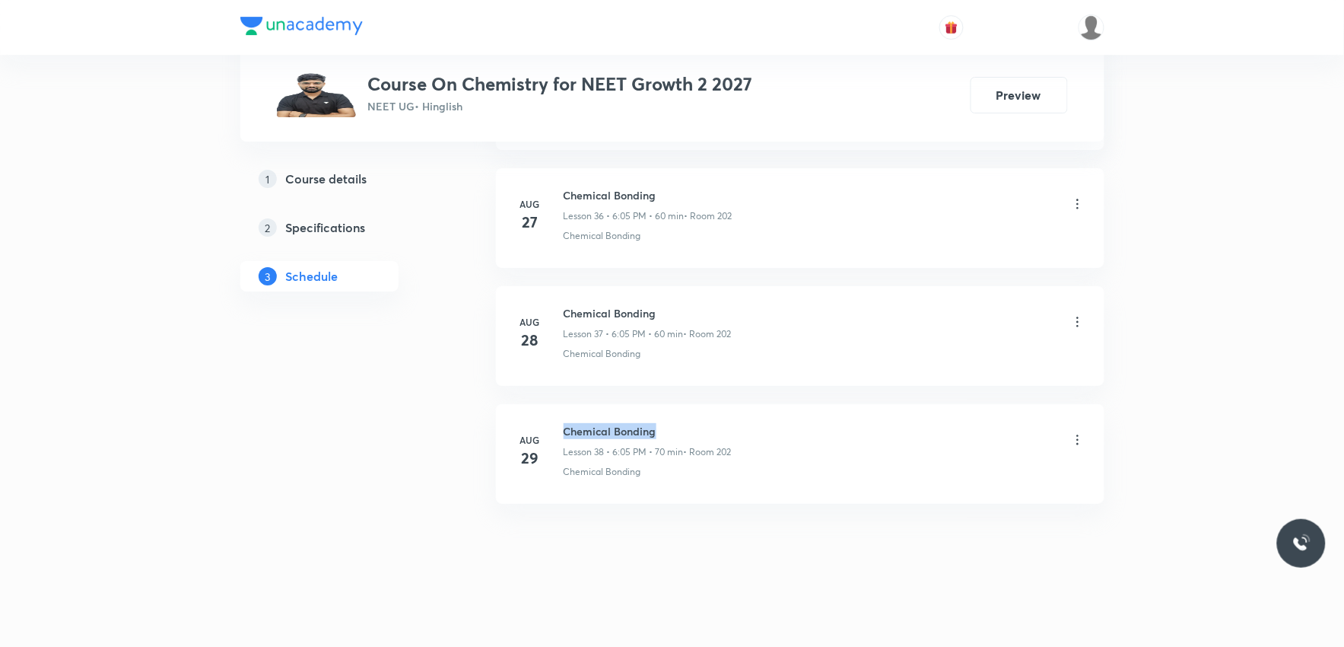
drag, startPoint x: 563, startPoint y: 434, endPoint x: 681, endPoint y: 424, distance: 118.3
click at [681, 424] on h6 "Chemical Bonding" at bounding box center [648, 431] width 168 height 16
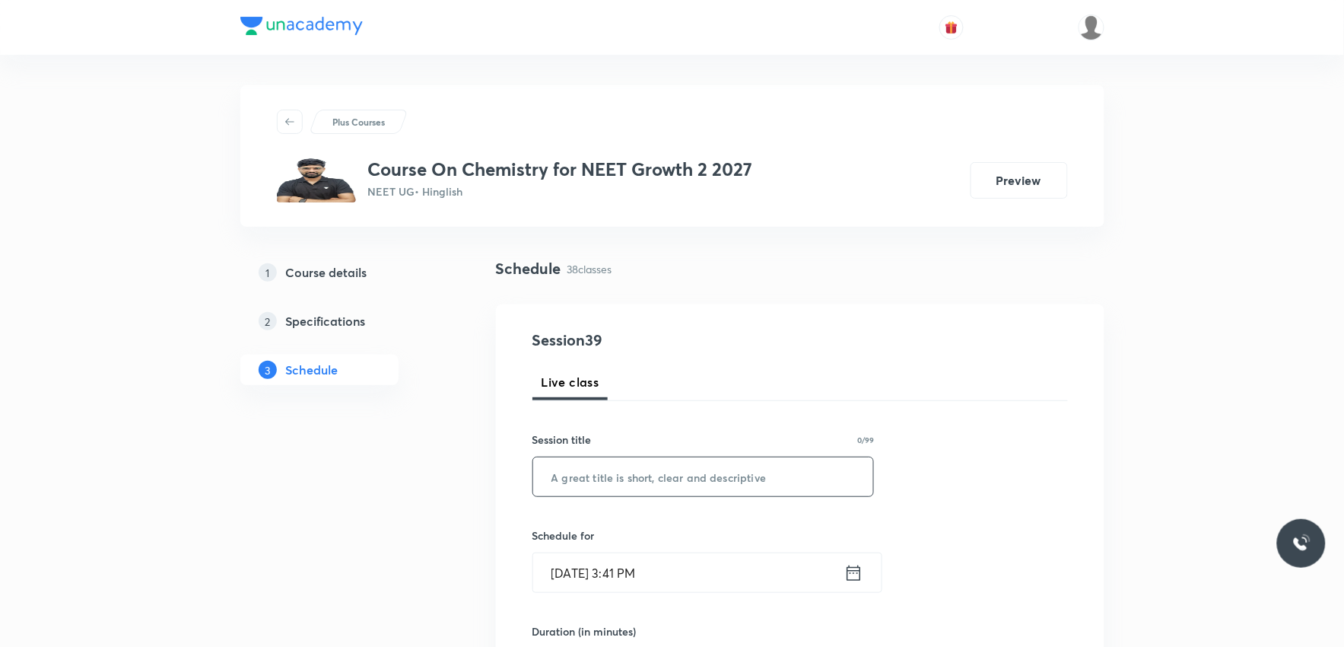
click at [672, 472] on input "text" at bounding box center [703, 476] width 341 height 39
paste input "Chemical Bonding"
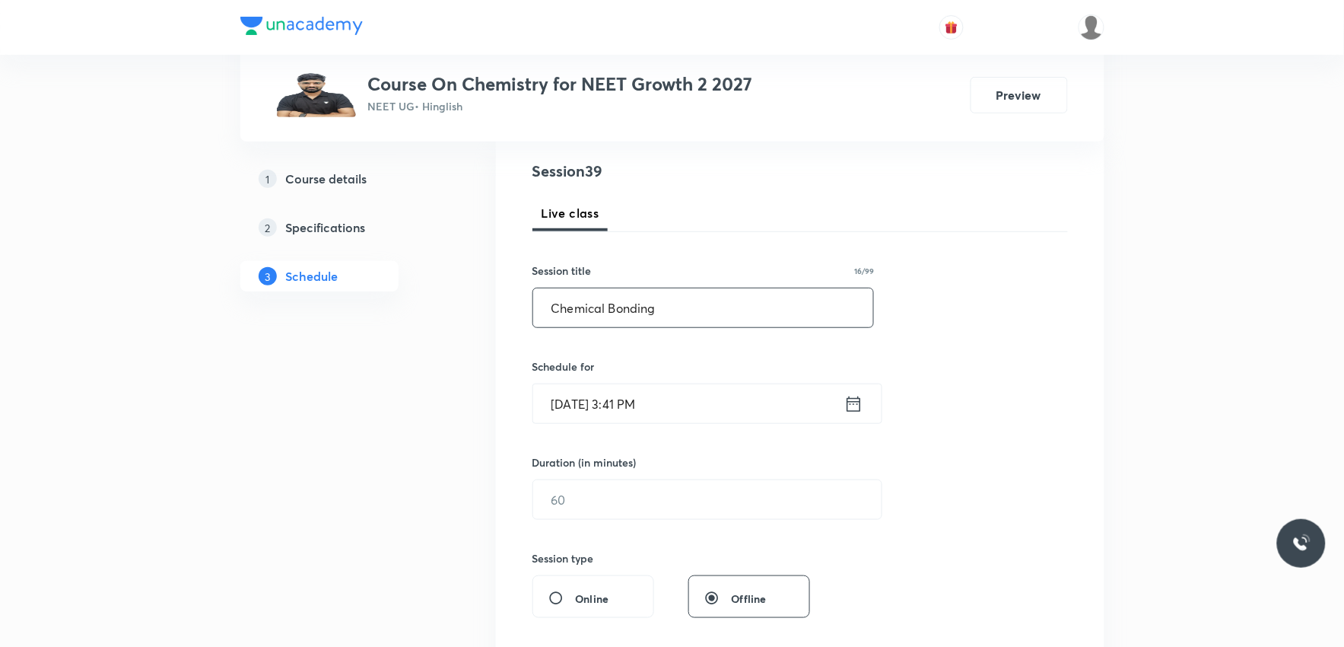
type input "Chemical Bonding"
click at [599, 399] on input "[DATE] 3:41 PM" at bounding box center [688, 403] width 311 height 39
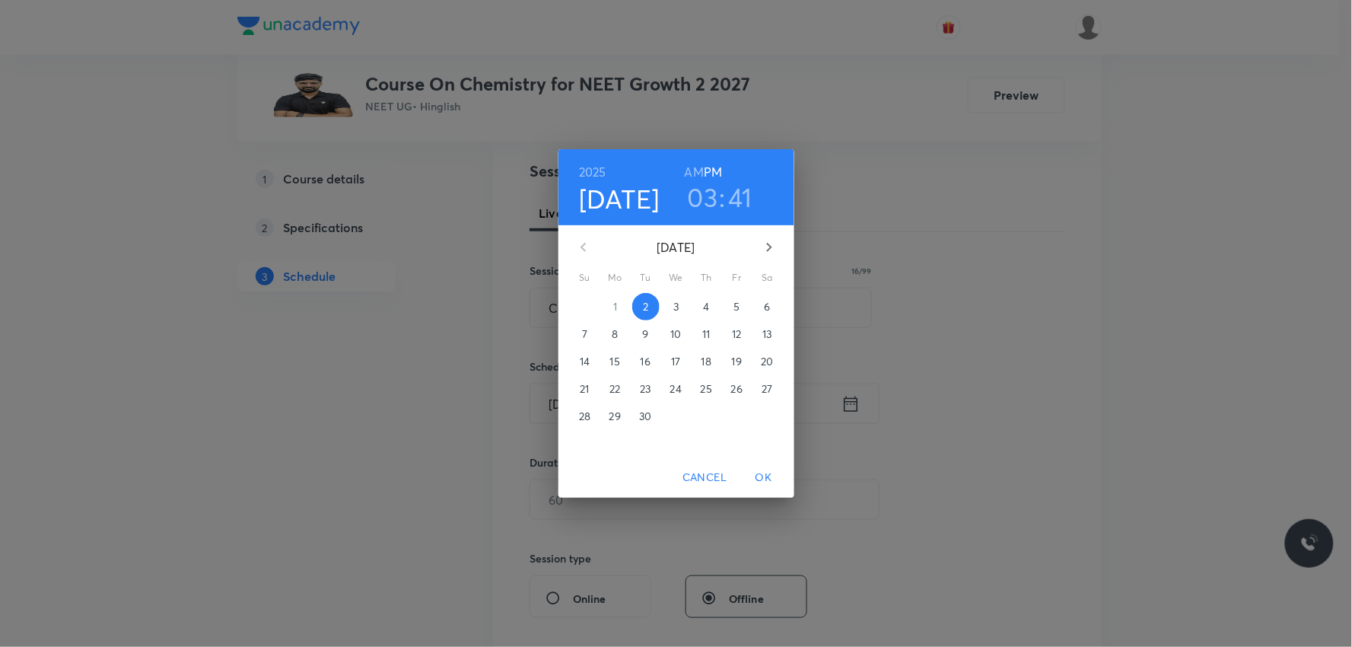
click at [717, 202] on h3 "03" at bounding box center [703, 197] width 30 height 32
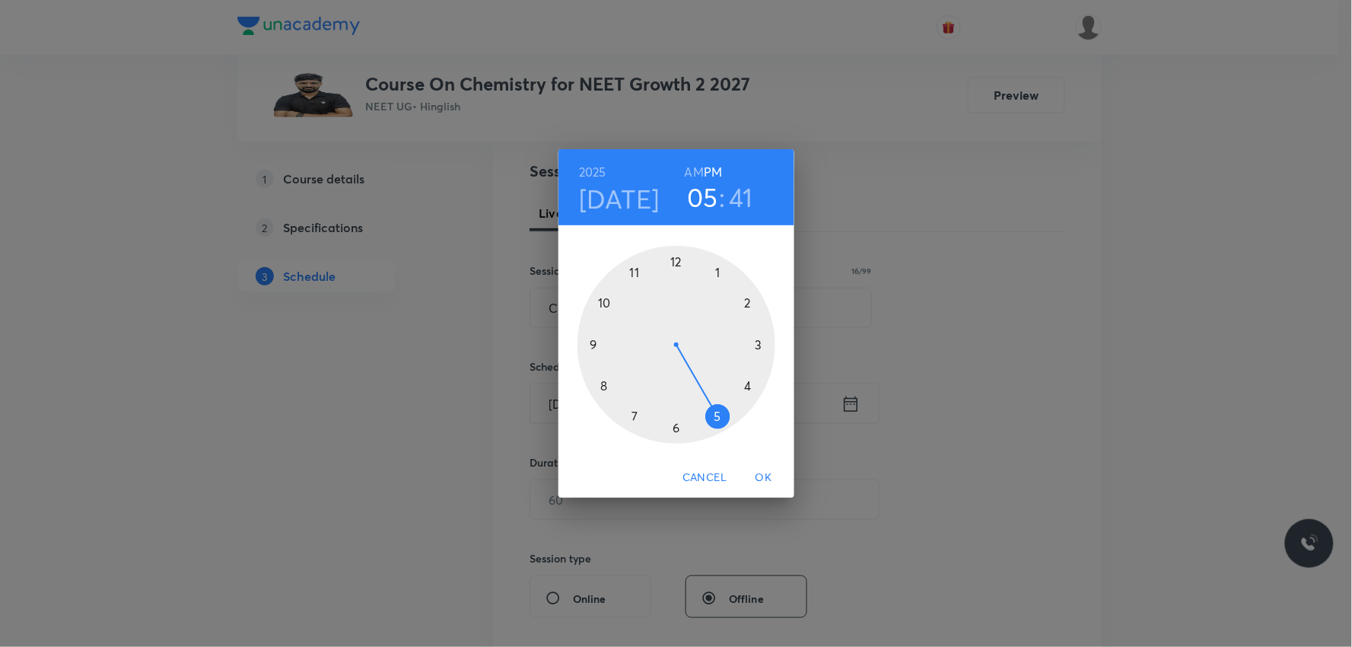
drag, startPoint x: 756, startPoint y: 352, endPoint x: 729, endPoint y: 424, distance: 77.3
click at [729, 424] on div at bounding box center [676, 345] width 198 height 198
drag, startPoint x: 596, startPoint y: 374, endPoint x: 678, endPoint y: 276, distance: 128.0
click at [678, 276] on div at bounding box center [676, 345] width 198 height 198
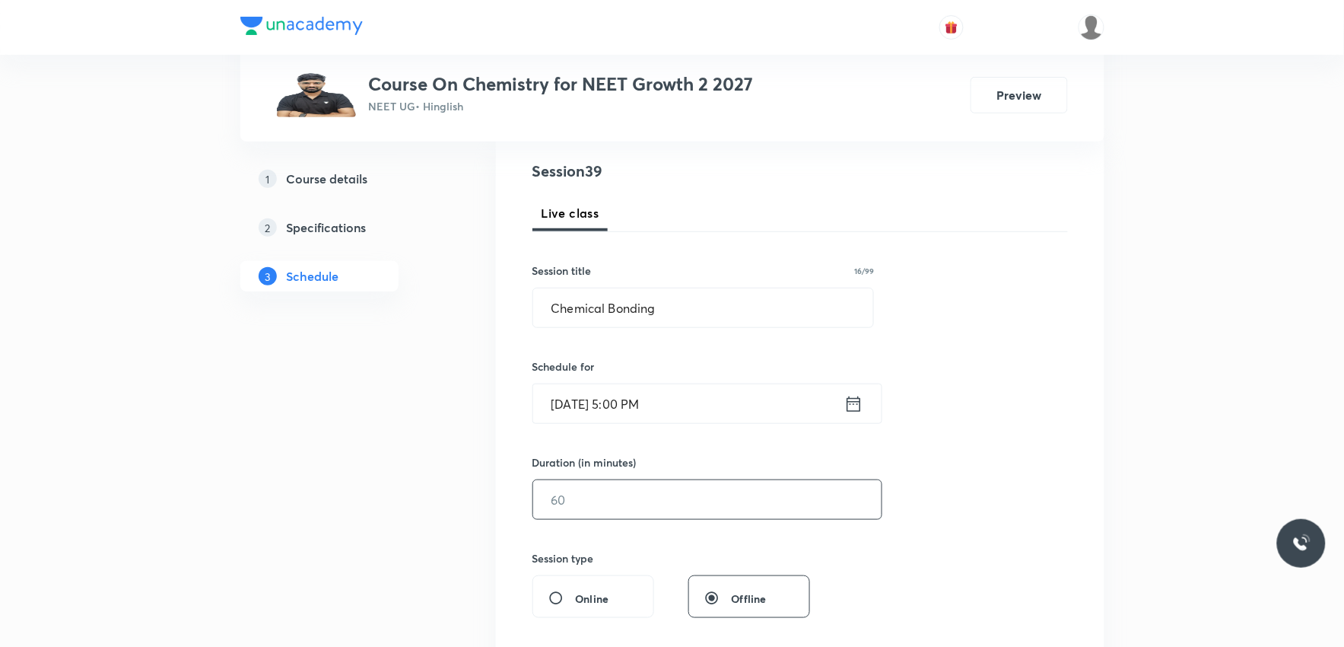
click at [586, 490] on input "text" at bounding box center [707, 499] width 348 height 39
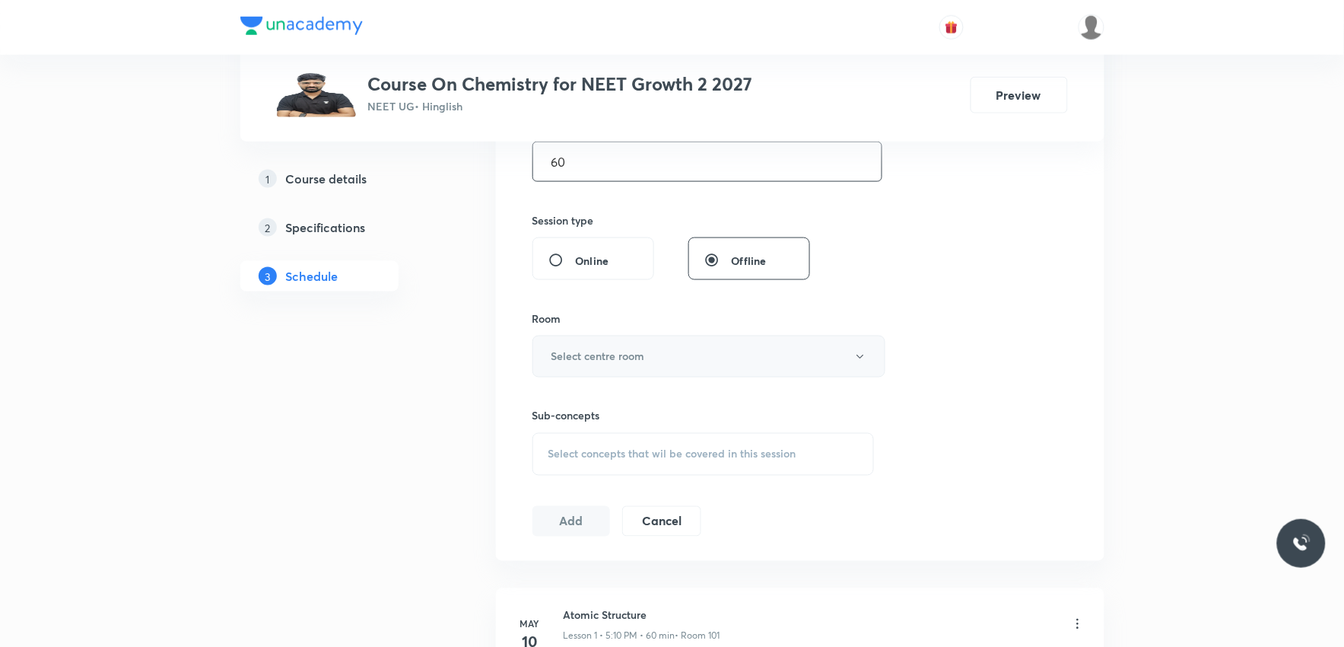
type input "60"
click at [581, 351] on h6 "Select centre room" at bounding box center [599, 356] width 94 height 16
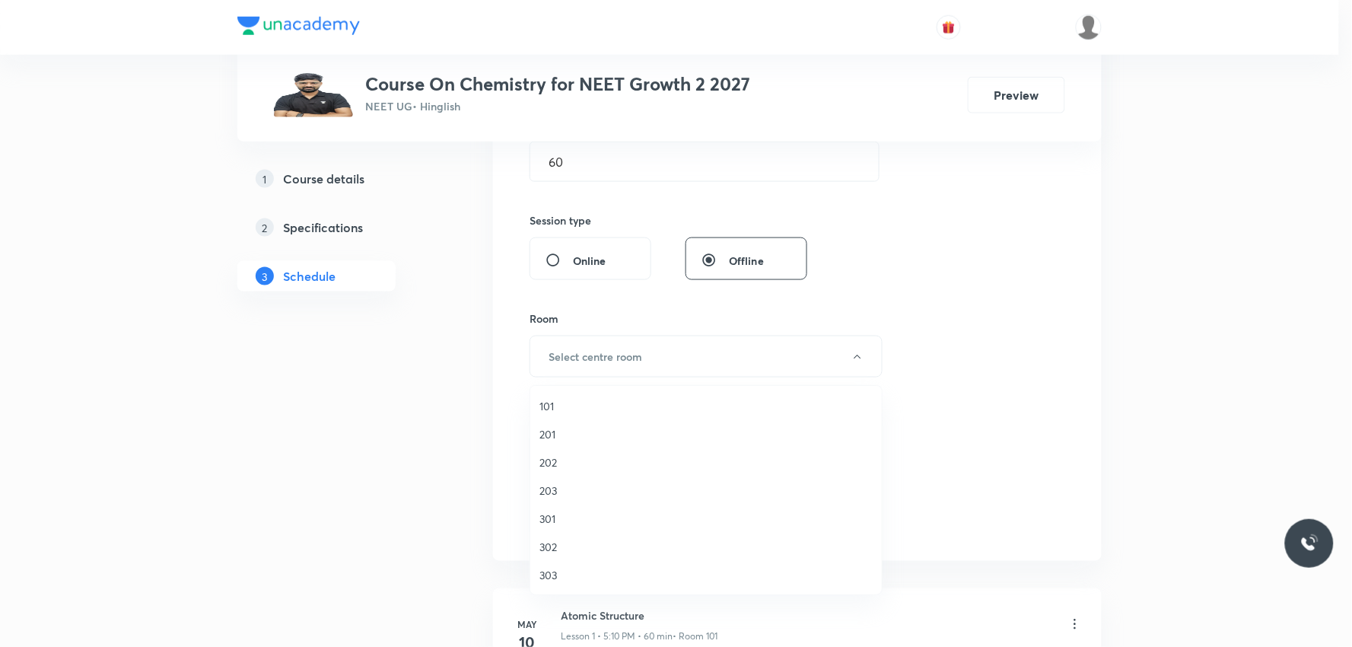
click at [561, 458] on span "202" at bounding box center [705, 462] width 333 height 16
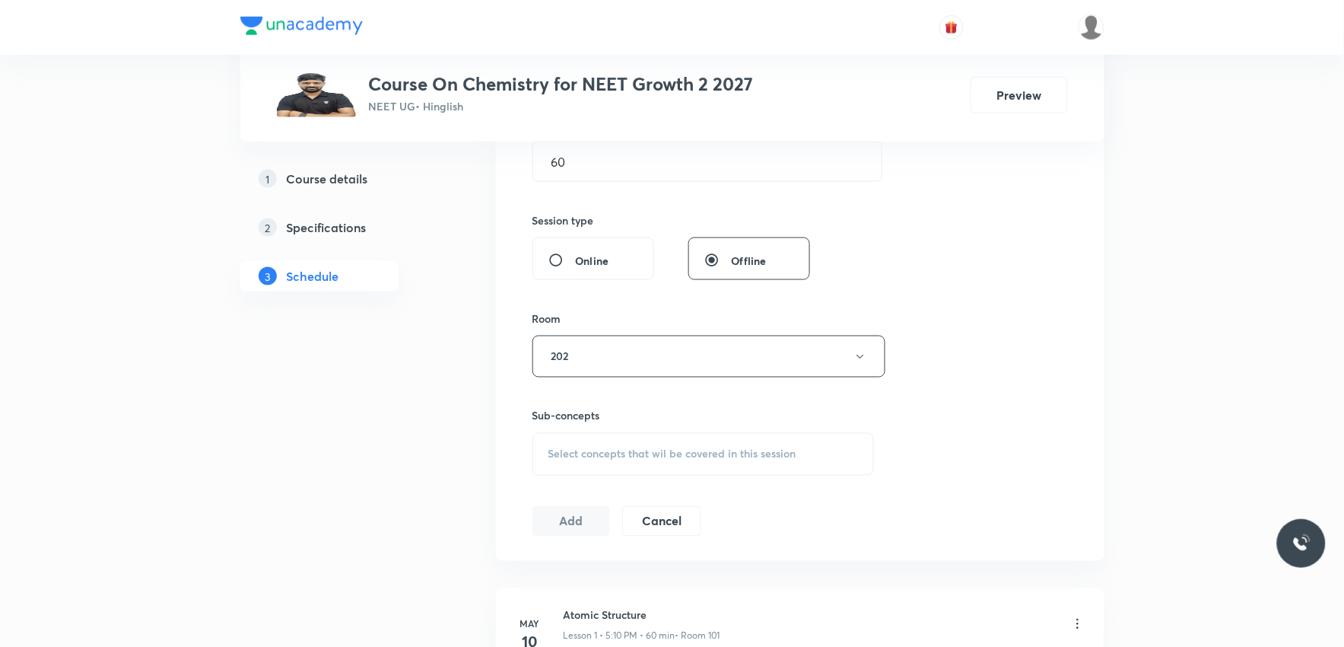
click at [724, 453] on span "Select concepts that wil be covered in this session" at bounding box center [672, 454] width 248 height 12
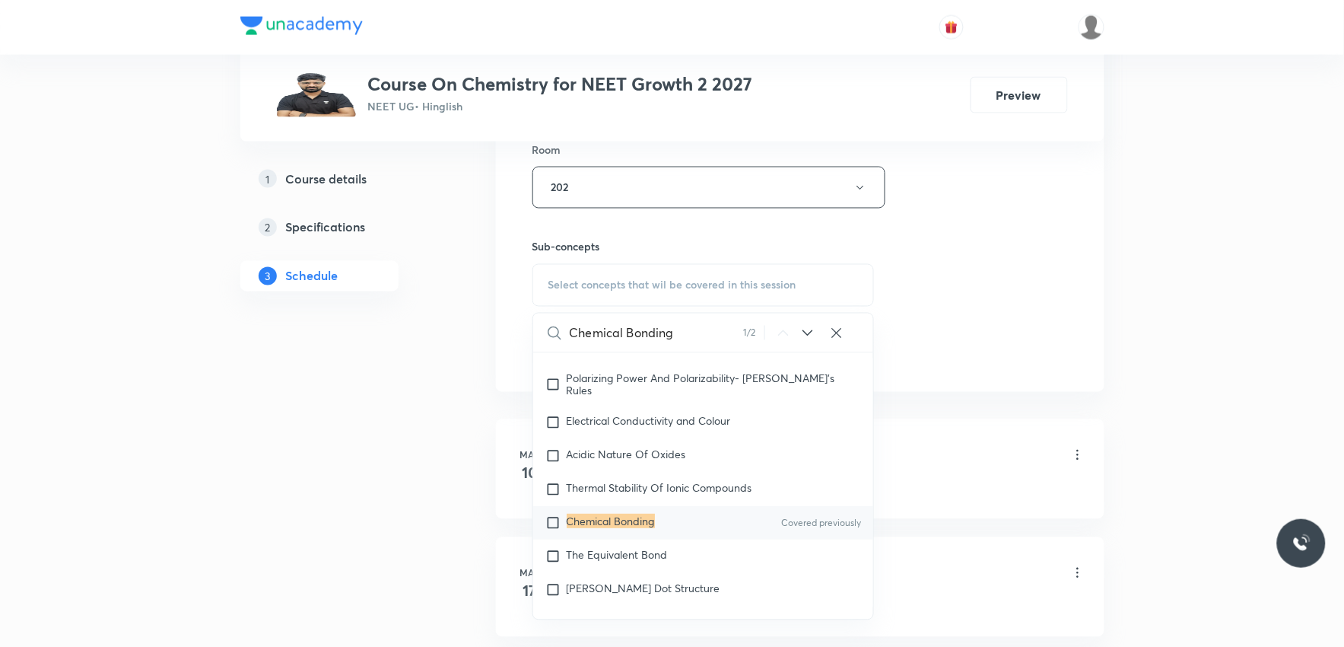
scroll to position [761, 0]
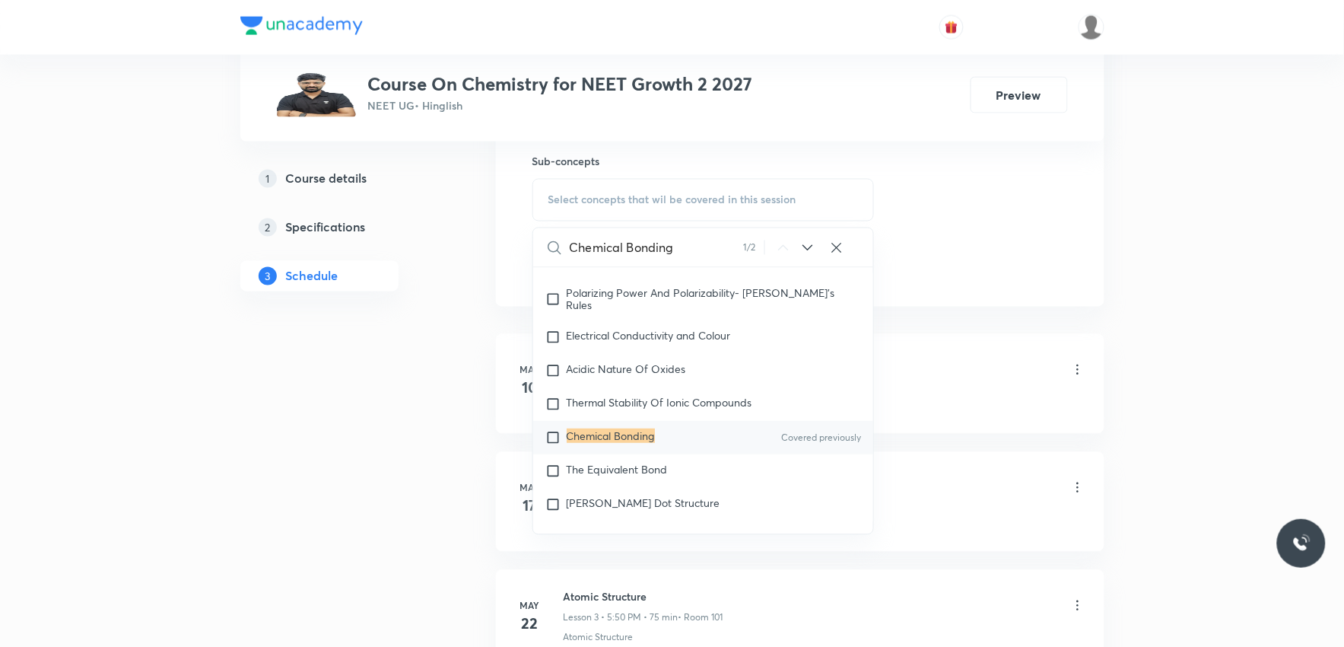
type input "Chemical Bonding"
click at [641, 444] on mark "Chemical Bonding" at bounding box center [611, 436] width 88 height 14
checkbox input "true"
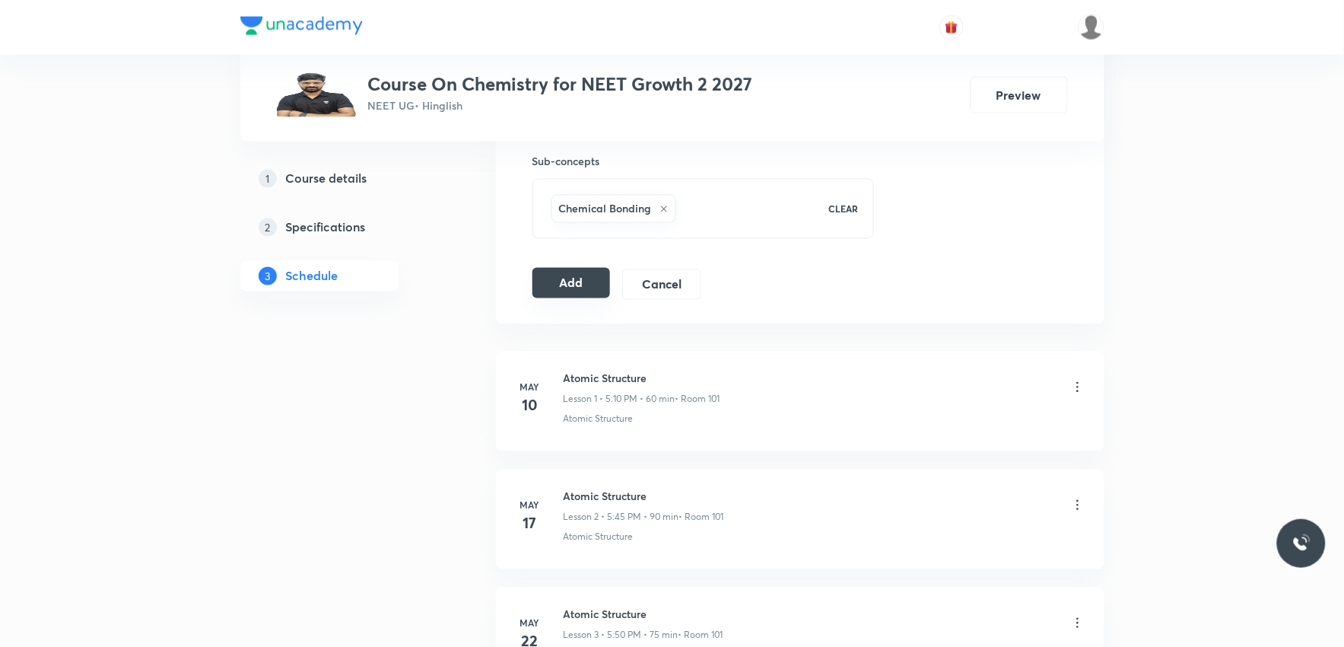
click at [574, 287] on button "Add" at bounding box center [572, 283] width 78 height 30
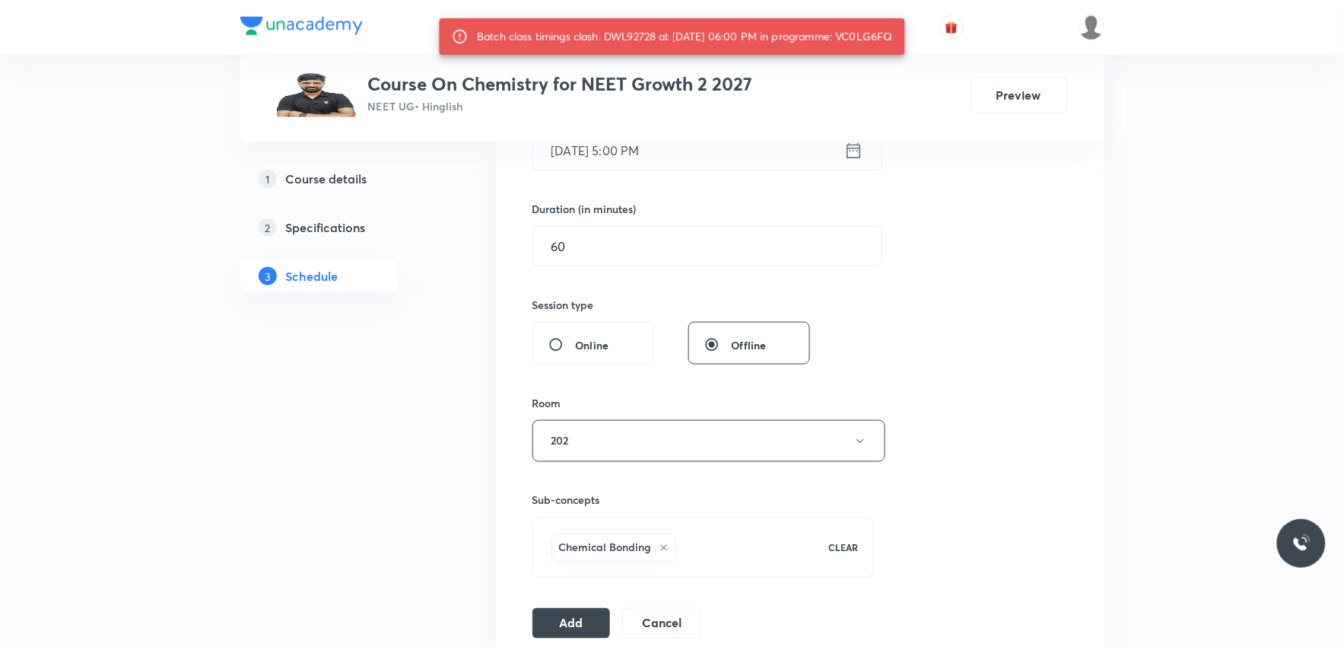
scroll to position [253, 0]
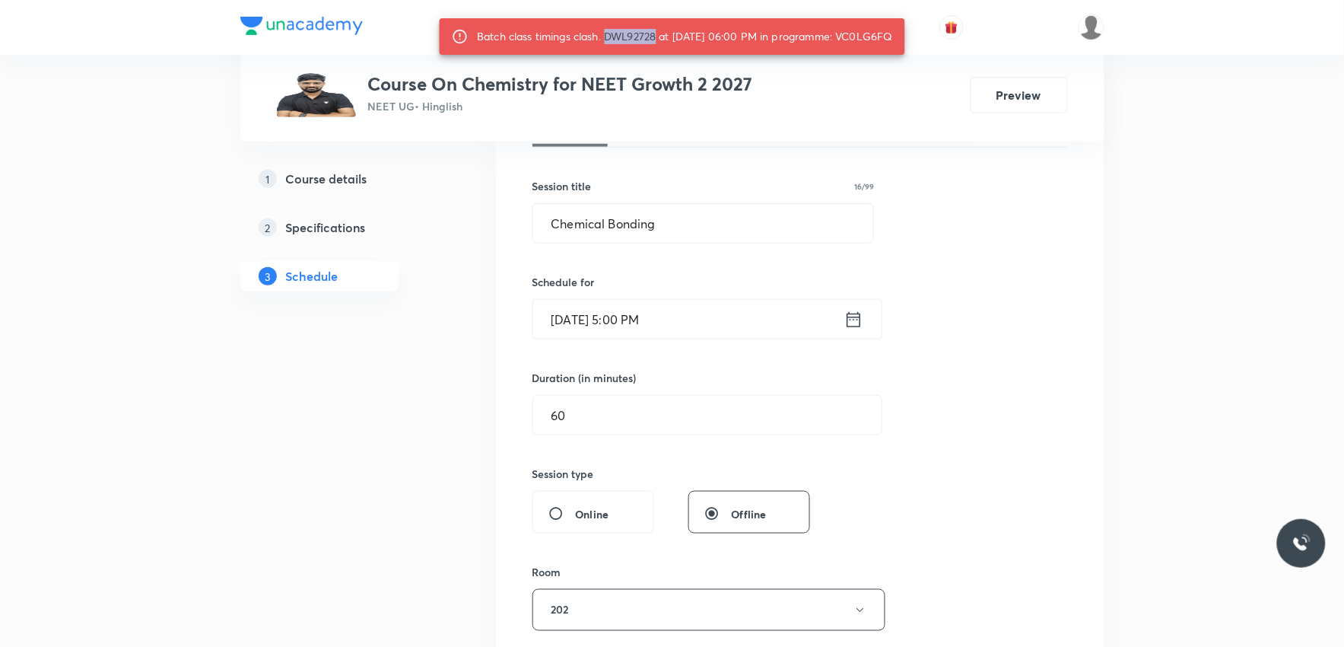
drag, startPoint x: 594, startPoint y: 43, endPoint x: 643, endPoint y: 40, distance: 48.8
click at [643, 40] on div "Batch class timings clash. DWL92728 at 02 Sep 2025 06:00 PM in programme: VC0LG…" at bounding box center [685, 36] width 416 height 27
click at [593, 417] on input "60" at bounding box center [707, 415] width 348 height 39
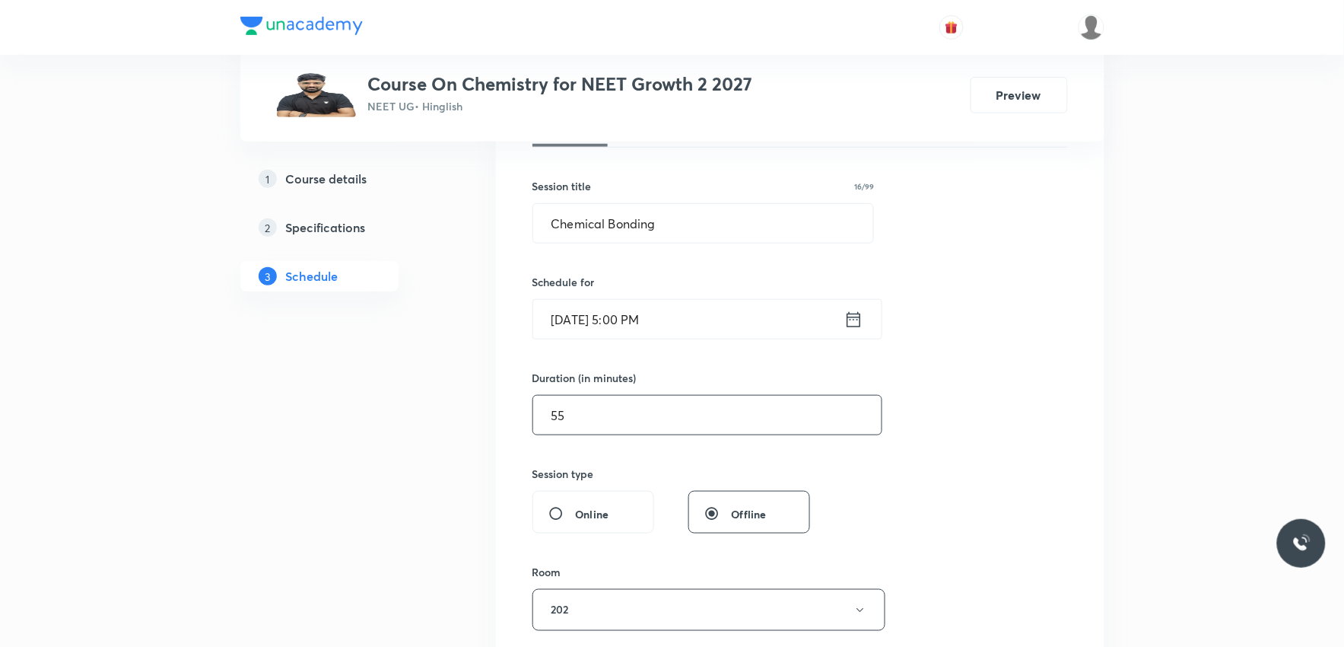
scroll to position [591, 0]
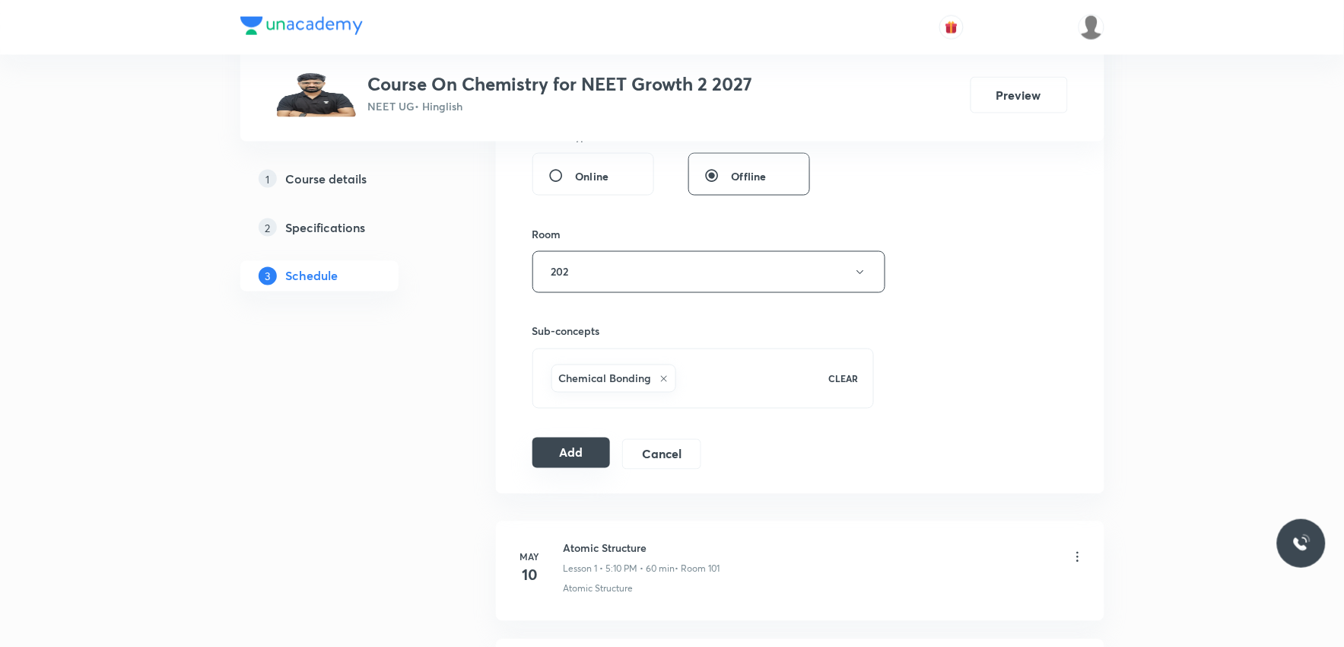
type input "55"
click at [577, 447] on button "Add" at bounding box center [572, 452] width 78 height 30
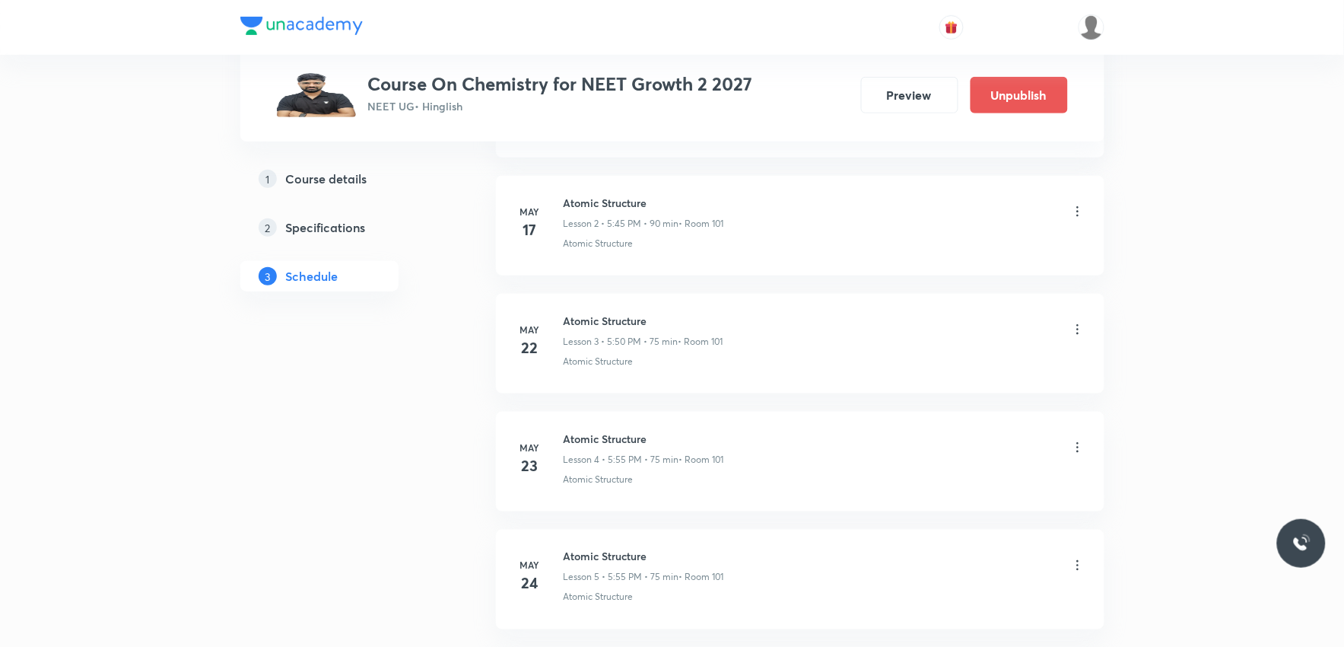
scroll to position [4477, 0]
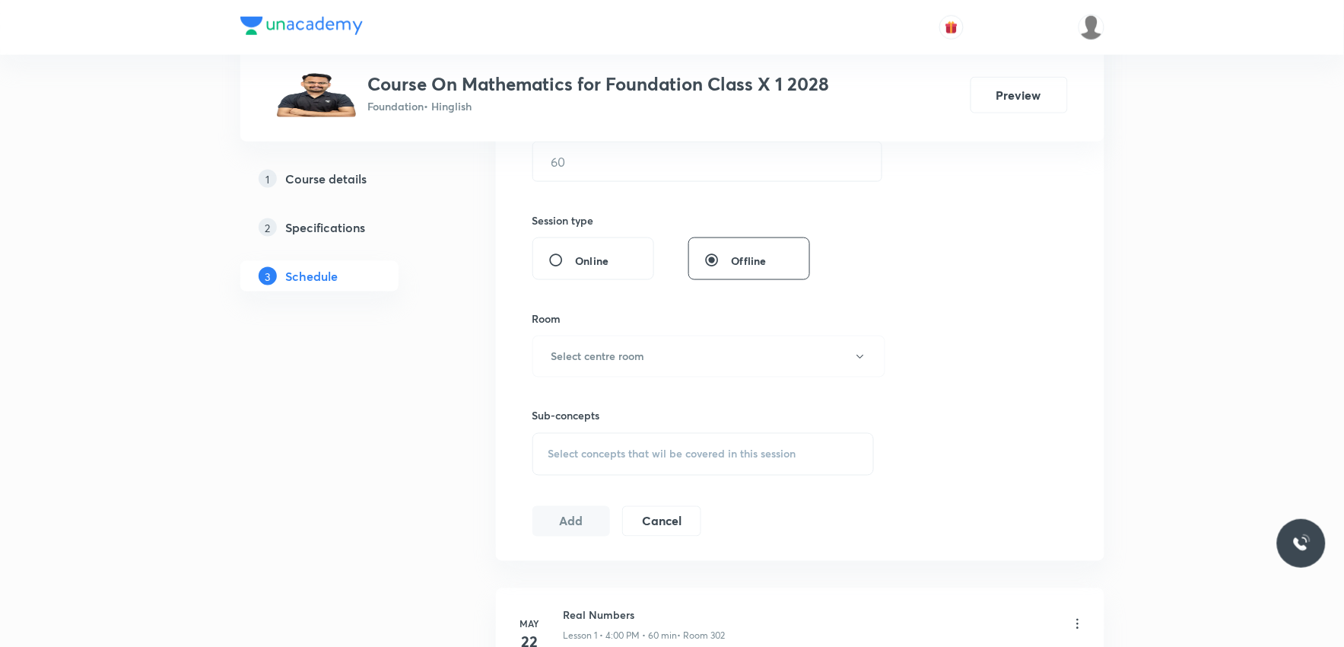
click at [687, 451] on span "Select concepts that wil be covered in this session" at bounding box center [672, 454] width 248 height 12
click at [923, 231] on div "Session 43 Live class Session title 0/99 ​ Schedule for [DATE] 3:43 PM ​ Durati…" at bounding box center [801, 179] width 536 height 714
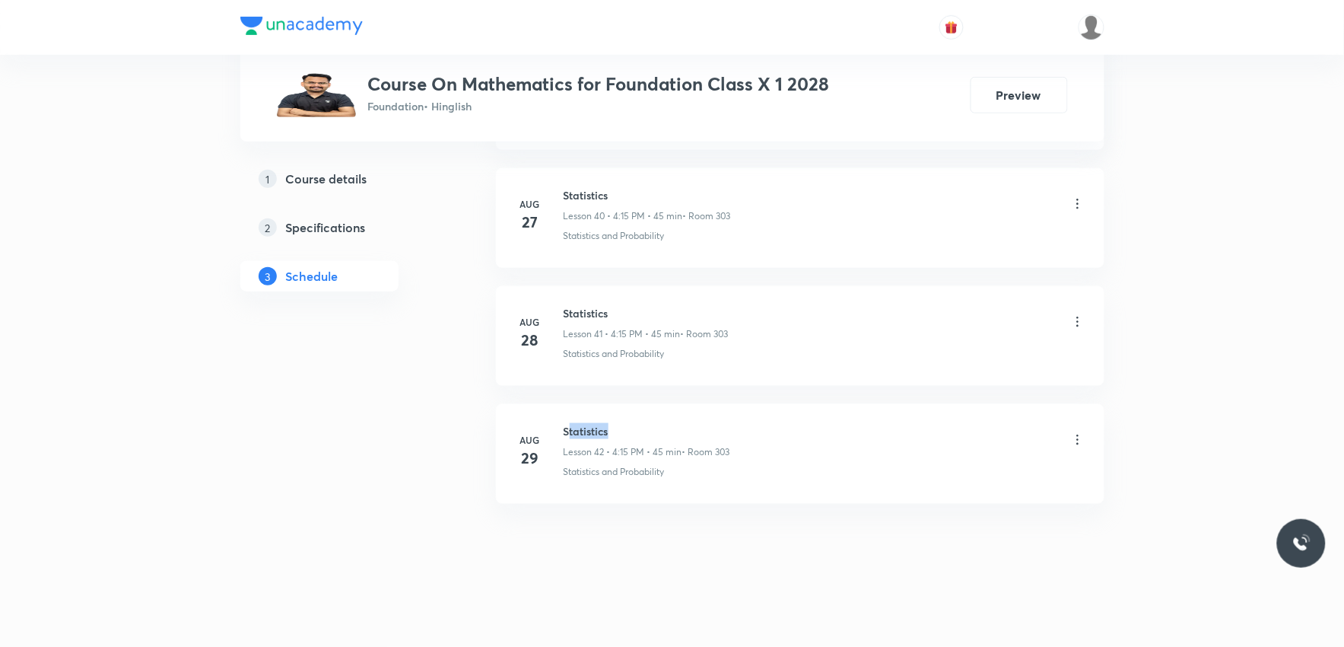
drag, startPoint x: 567, startPoint y: 431, endPoint x: 636, endPoint y: 431, distance: 69.2
click at [636, 431] on h6 "Statistics" at bounding box center [647, 431] width 167 height 16
drag, startPoint x: 565, startPoint y: 429, endPoint x: 618, endPoint y: 426, distance: 52.6
click at [618, 426] on h6 "Statistics" at bounding box center [647, 431] width 167 height 16
copy h6 "Statistics"
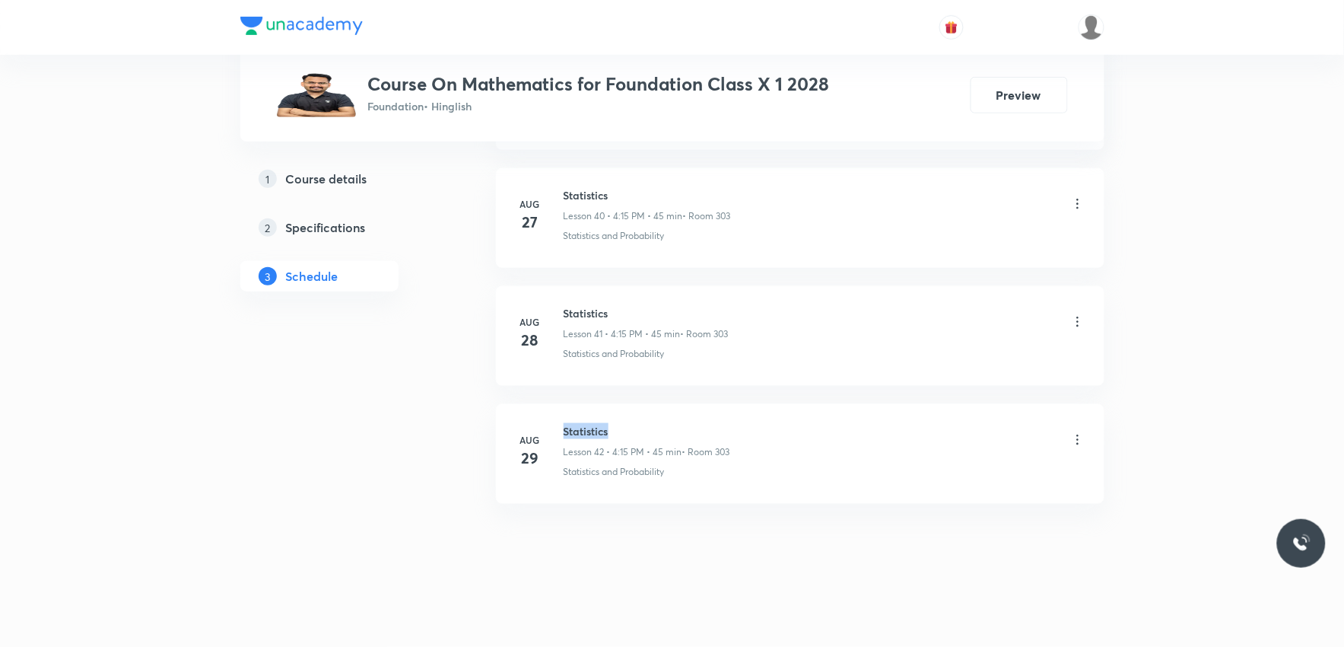
scroll to position [0, 0]
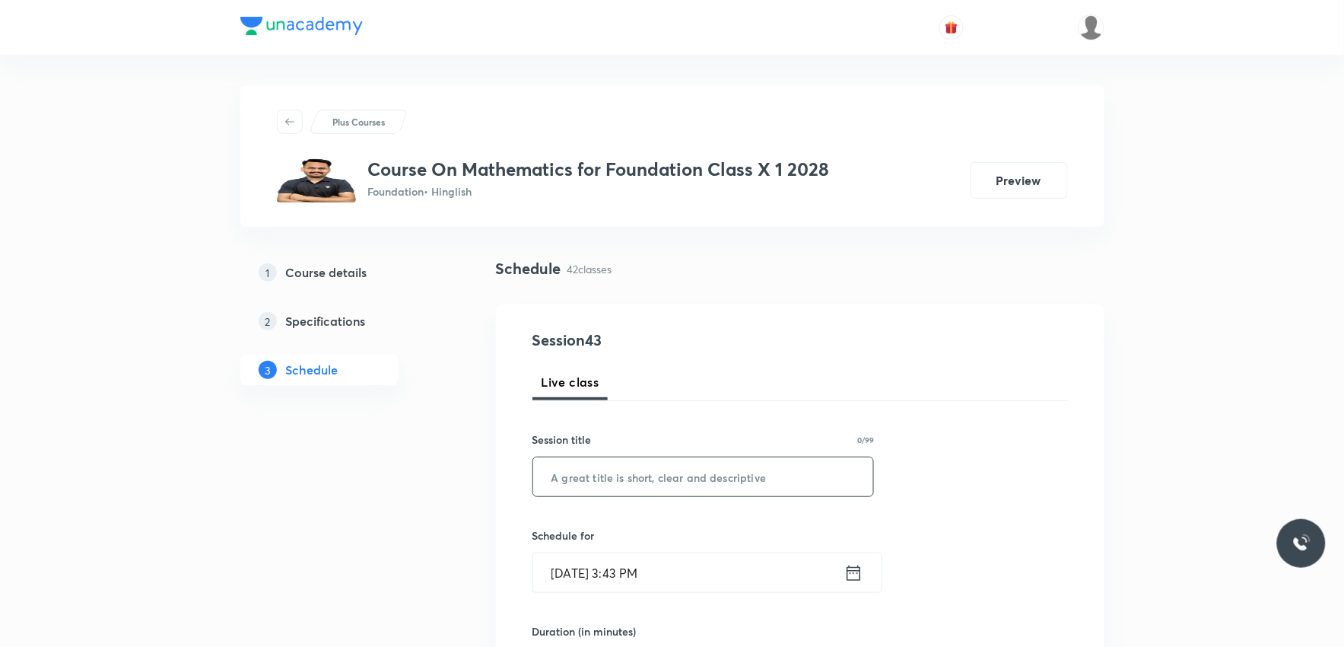
click at [618, 469] on input "text" at bounding box center [703, 476] width 341 height 39
paste input "Statistics"
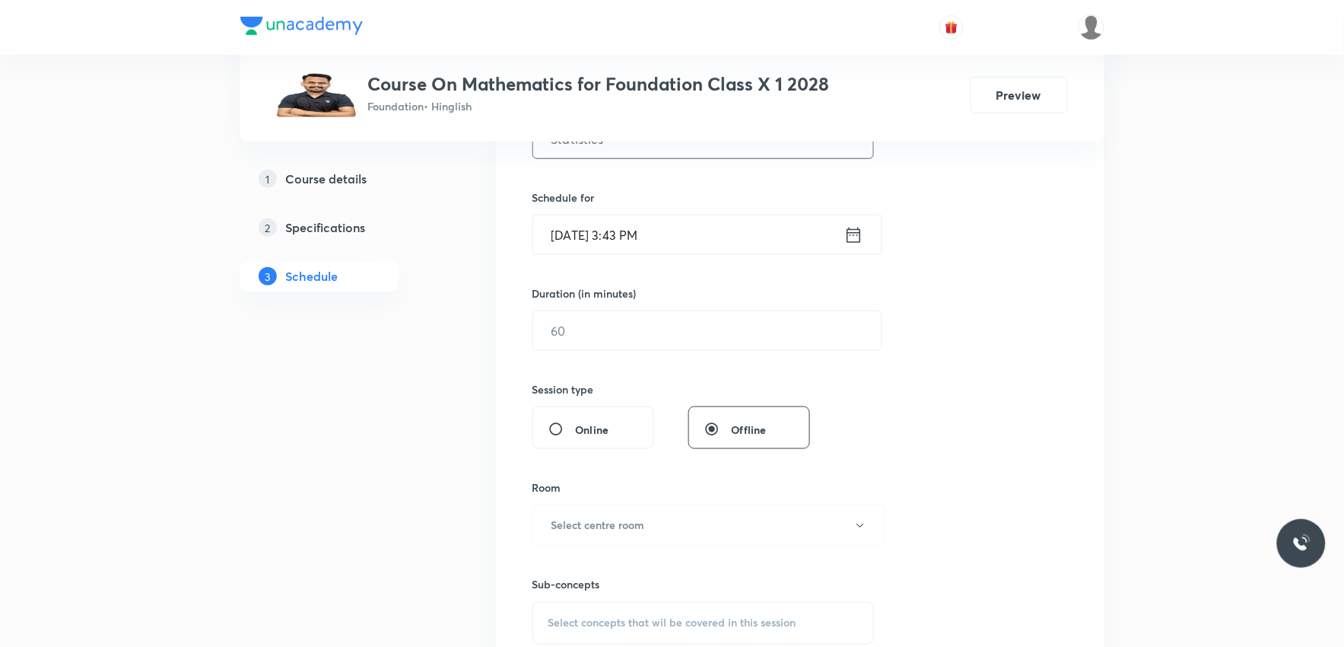
type input "Statistics"
click at [613, 240] on input "[DATE] 3:43 PM" at bounding box center [688, 234] width 311 height 39
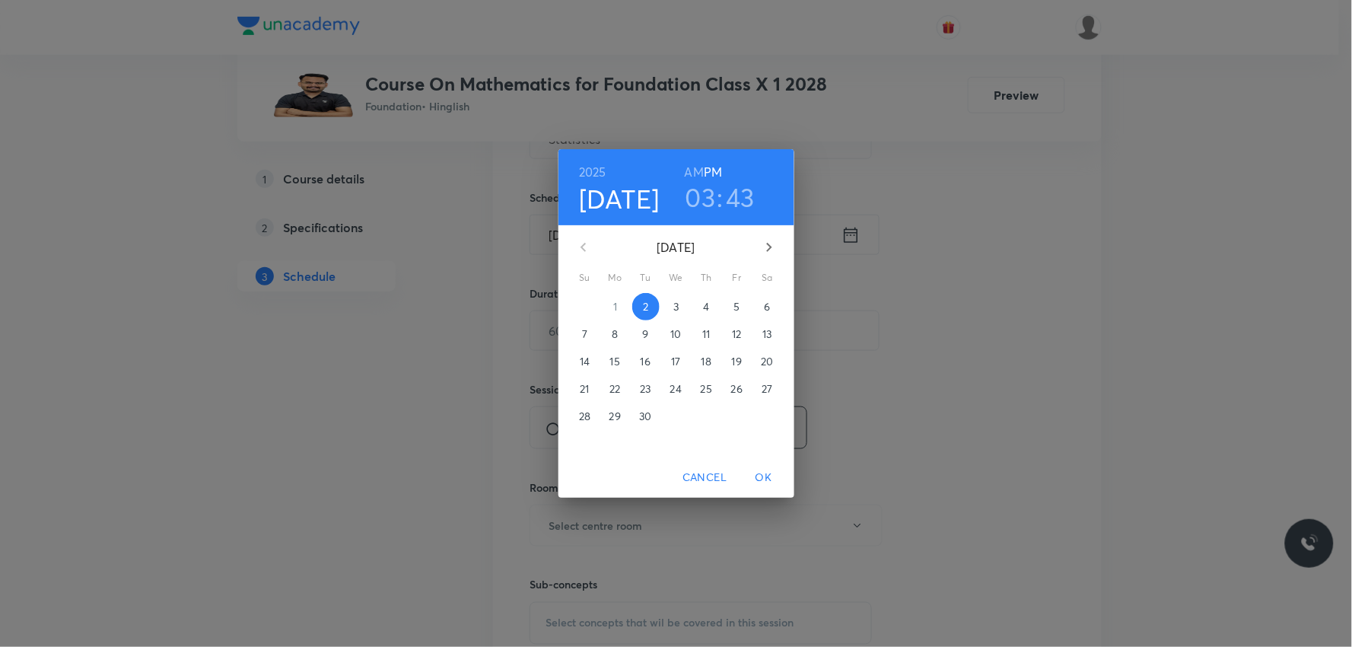
click at [694, 196] on h3 "03" at bounding box center [700, 197] width 30 height 32
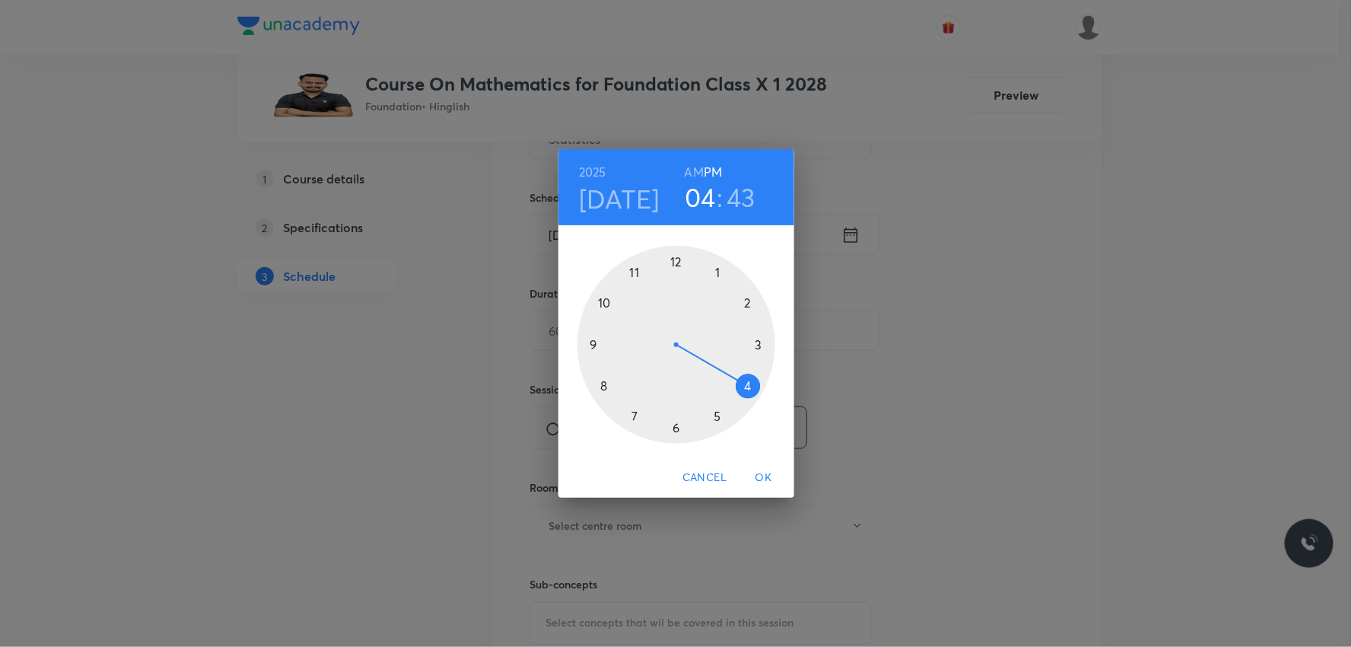
drag, startPoint x: 758, startPoint y: 351, endPoint x: 754, endPoint y: 370, distance: 20.3
click at [754, 370] on div at bounding box center [676, 345] width 198 height 198
drag, startPoint x: 680, startPoint y: 370, endPoint x: 761, endPoint y: 346, distance: 84.2
click at [761, 346] on div at bounding box center [676, 345] width 198 height 198
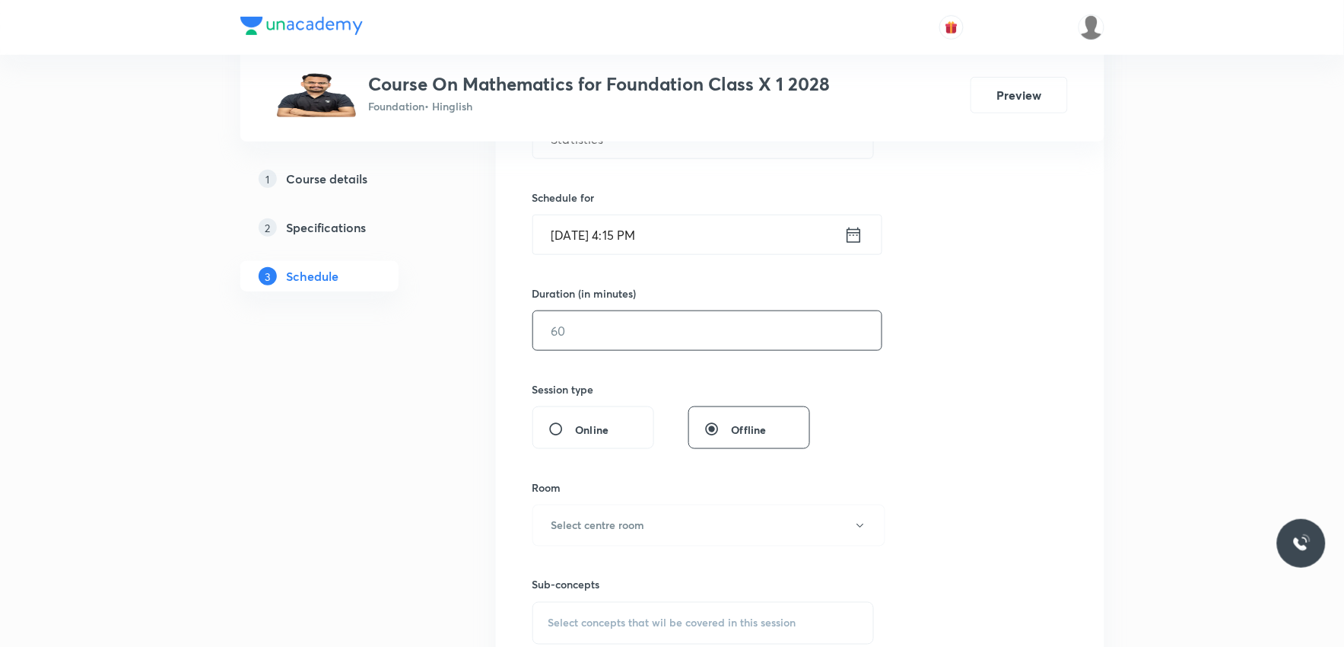
drag, startPoint x: 621, startPoint y: 326, endPoint x: 642, endPoint y: 324, distance: 21.4
click at [622, 326] on input "text" at bounding box center [707, 330] width 348 height 39
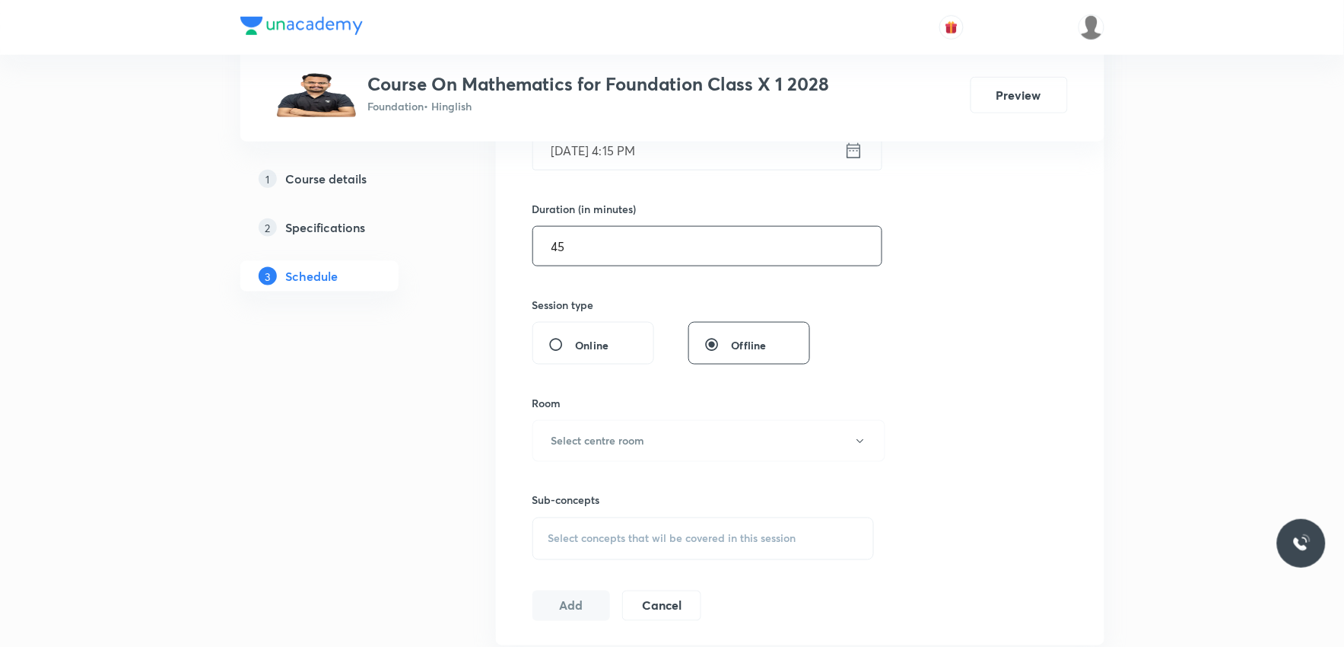
scroll to position [507, 0]
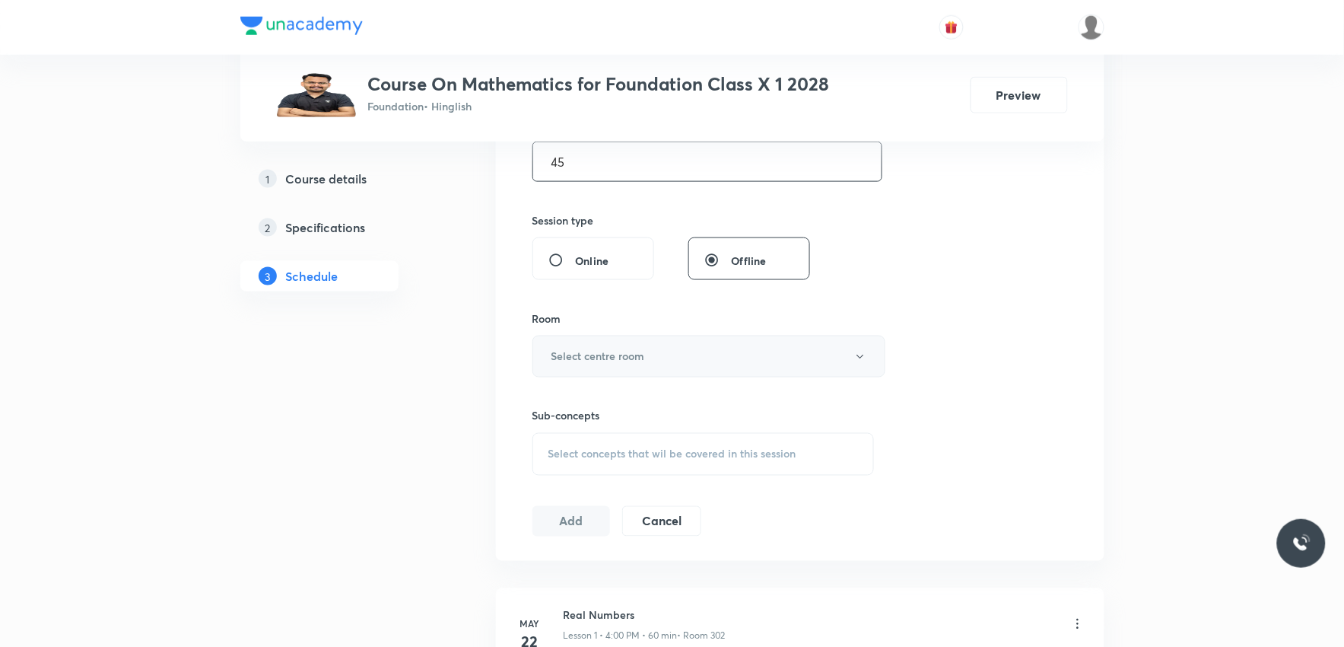
type input "45"
click at [625, 363] on h6 "Select centre room" at bounding box center [599, 356] width 94 height 16
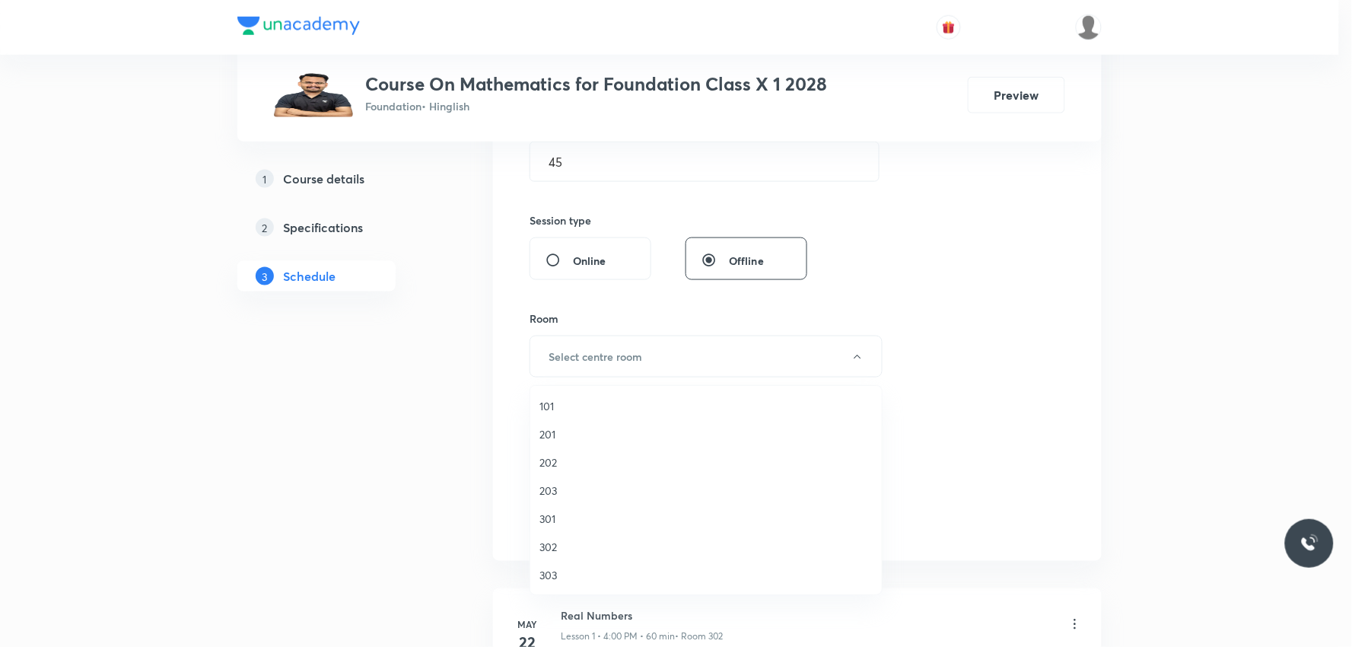
click at [569, 571] on span "303" at bounding box center [705, 575] width 333 height 16
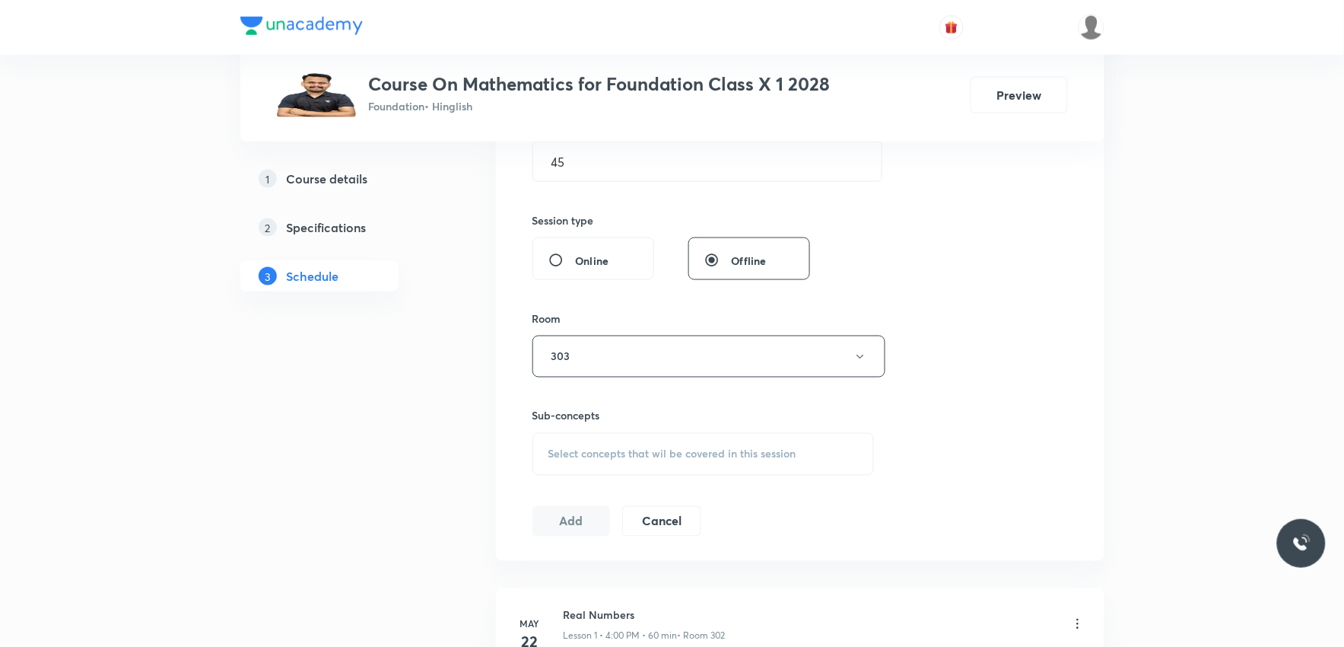
click at [675, 462] on div "Select concepts that wil be covered in this session" at bounding box center [704, 454] width 342 height 43
click at [1035, 341] on div "Session 43 Live class Session title 10/99 Statistics ​ Schedule for Sep 2, 2025…" at bounding box center [801, 179] width 536 height 714
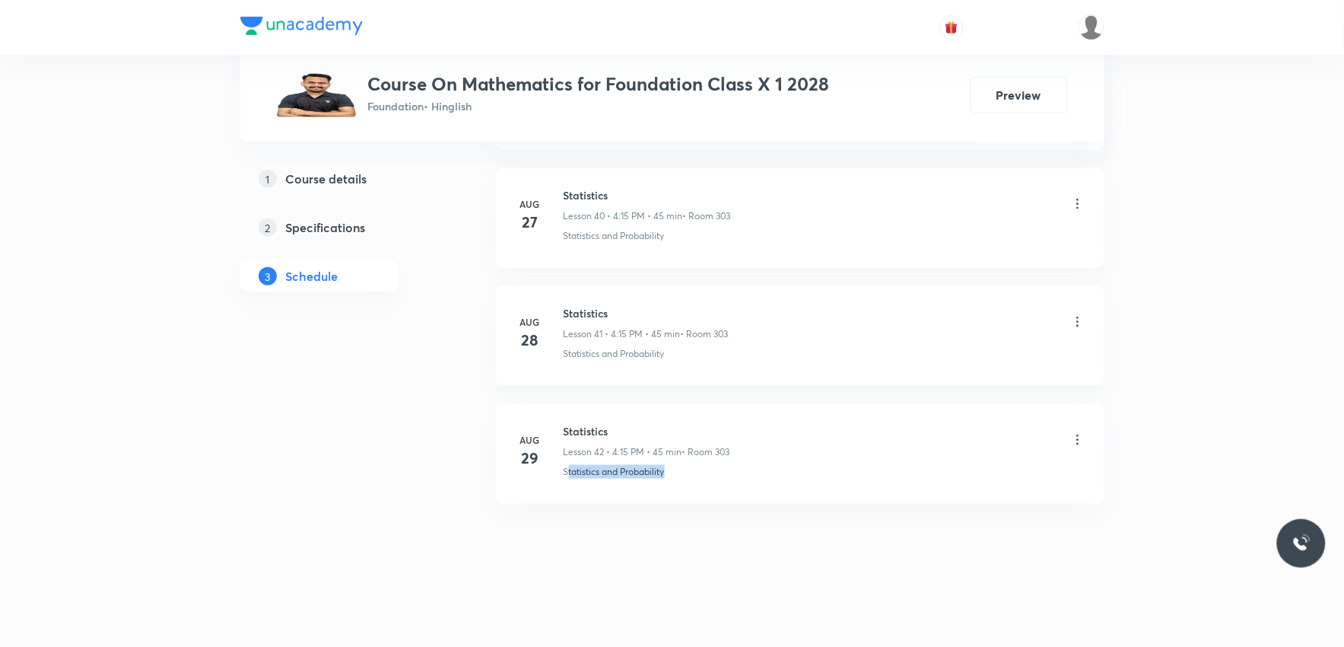
drag, startPoint x: 566, startPoint y: 484, endPoint x: 774, endPoint y: 480, distance: 208.5
click at [774, 480] on li "Aug 29 Statistics Lesson 42 • 4:15 PM • 45 min • Room 303 Statistics and Probab…" at bounding box center [800, 454] width 609 height 100
drag, startPoint x: 552, startPoint y: 482, endPoint x: 790, endPoint y: 488, distance: 238.2
click at [790, 488] on li "Aug 29 Statistics Lesson 42 • 4:15 PM • 45 min • Room 303 Statistics and Probab…" at bounding box center [800, 454] width 609 height 100
copy p "Statistics and Probability"
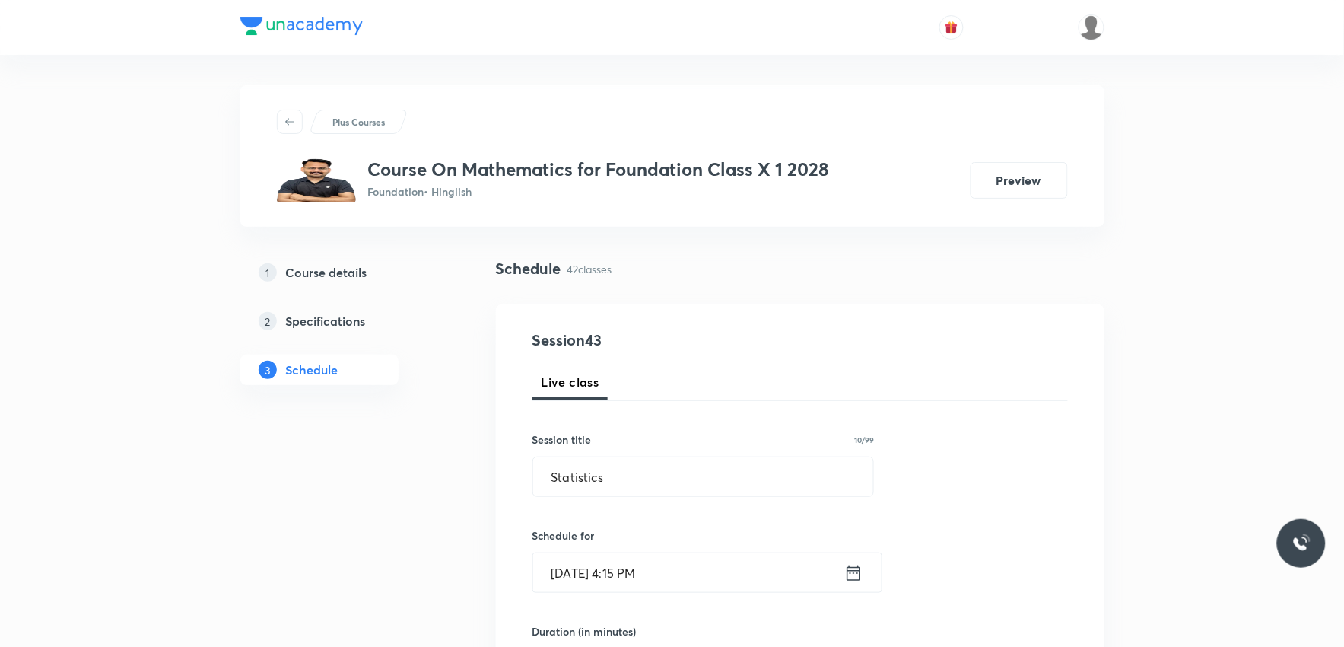
scroll to position [507, 0]
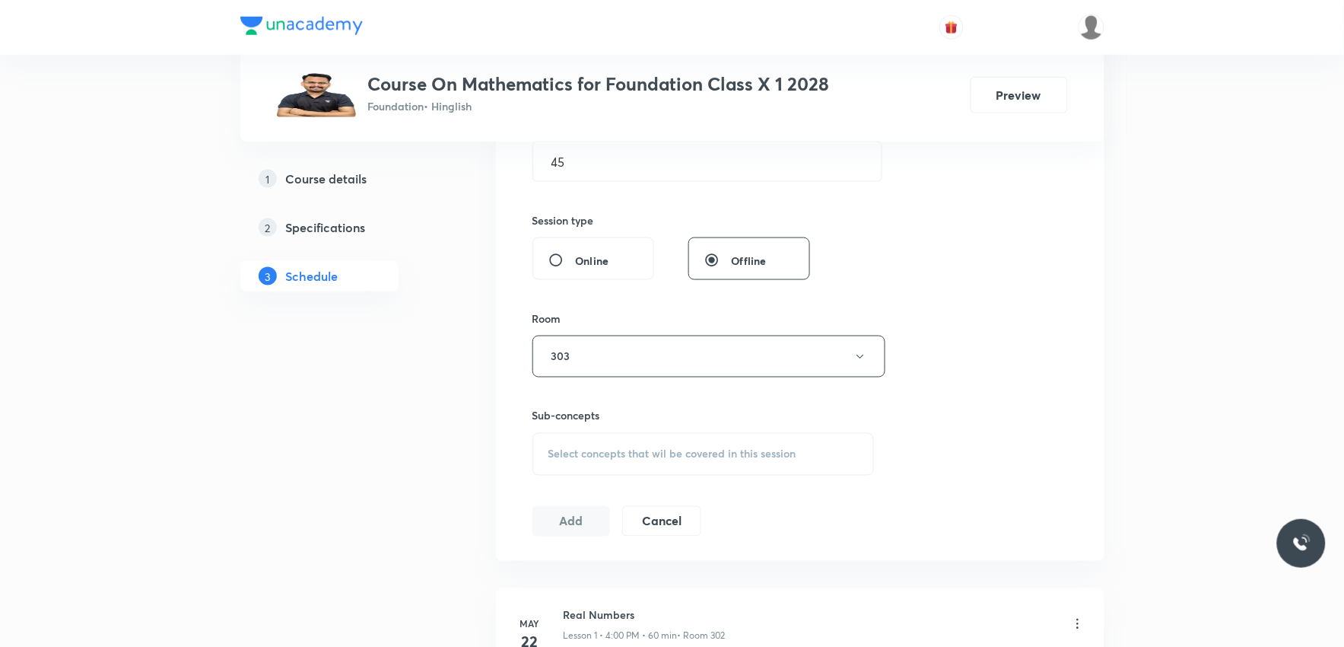
click at [717, 445] on div "Select concepts that wil be covered in this session" at bounding box center [704, 454] width 342 height 43
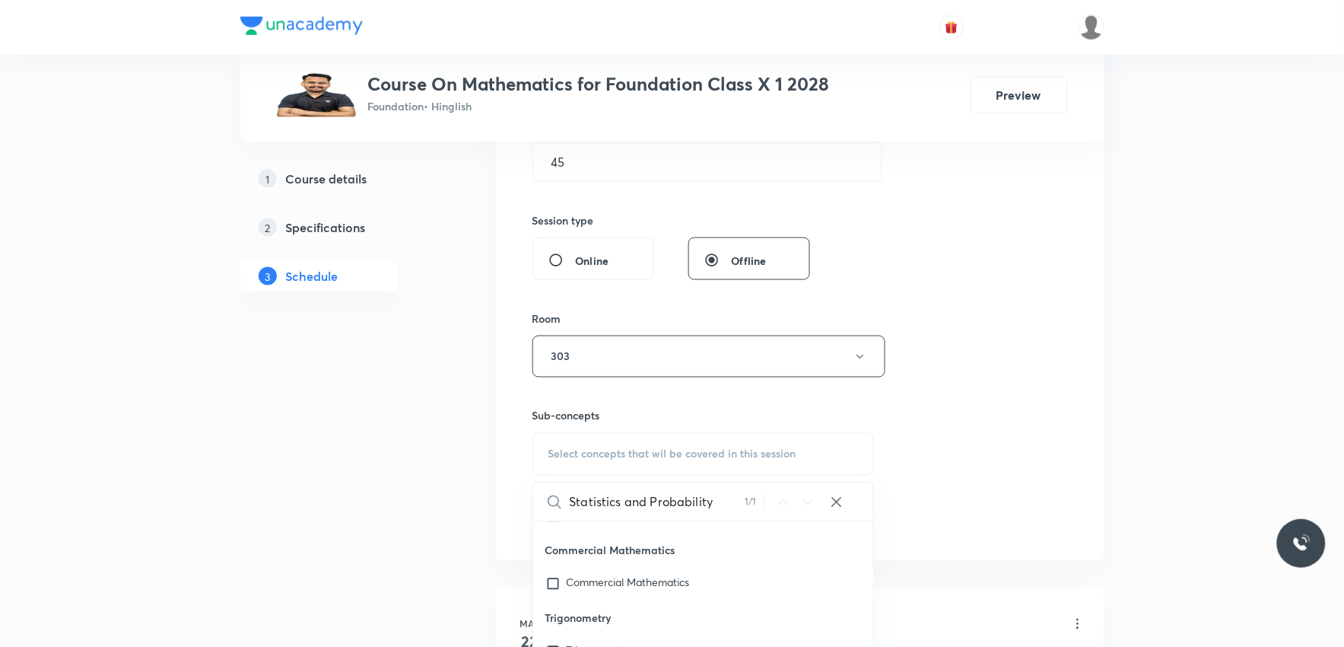
scroll to position [761, 0]
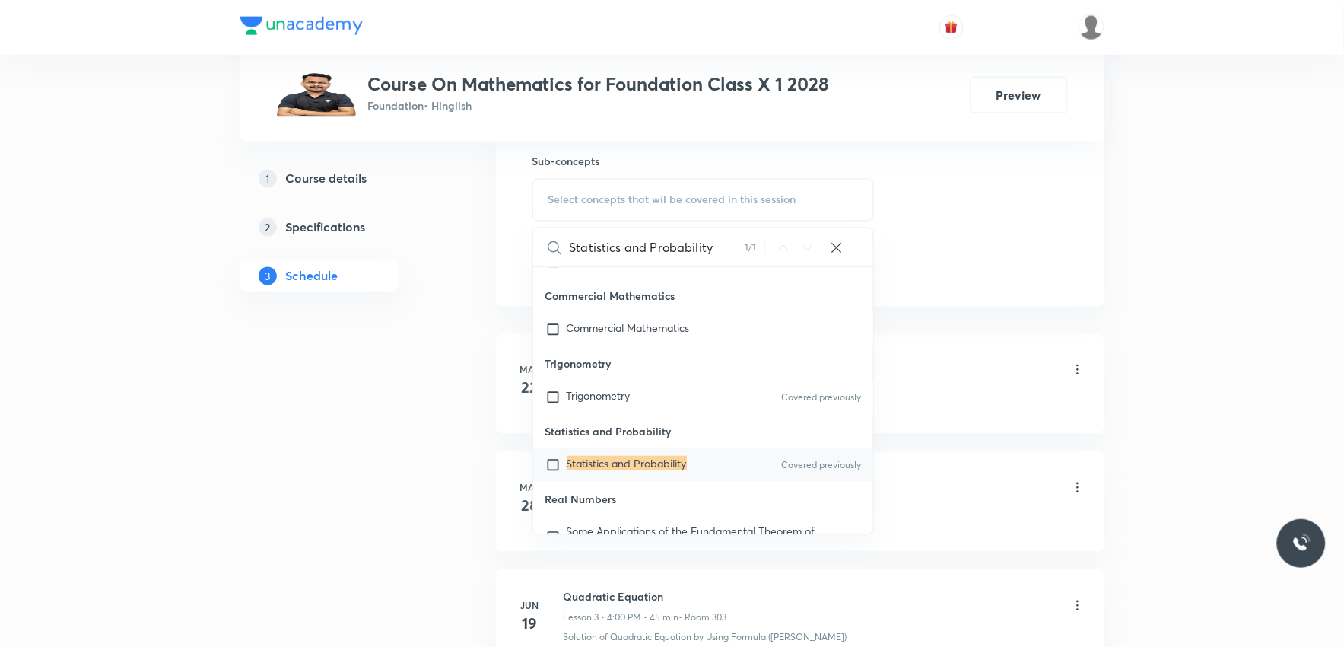
type input "Statistics and Probability"
click at [648, 466] on mark "Statistics and Probability" at bounding box center [627, 463] width 120 height 14
checkbox input "true"
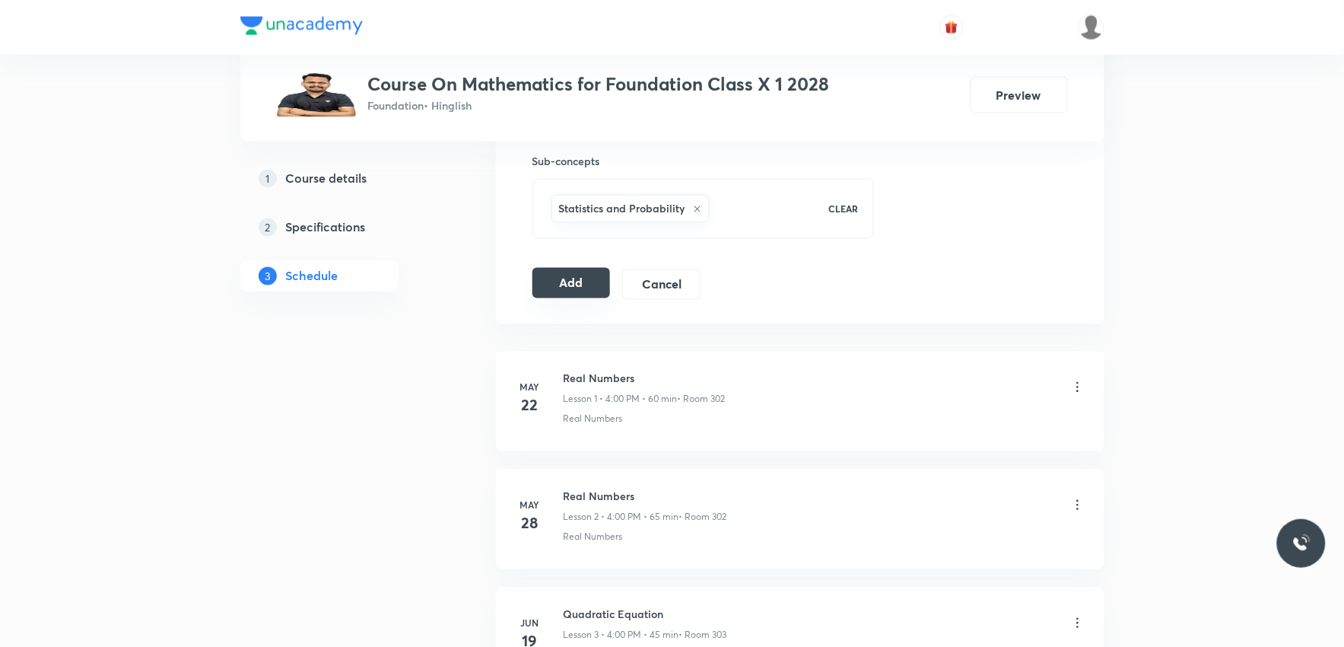
click at [559, 277] on button "Add" at bounding box center [572, 283] width 78 height 30
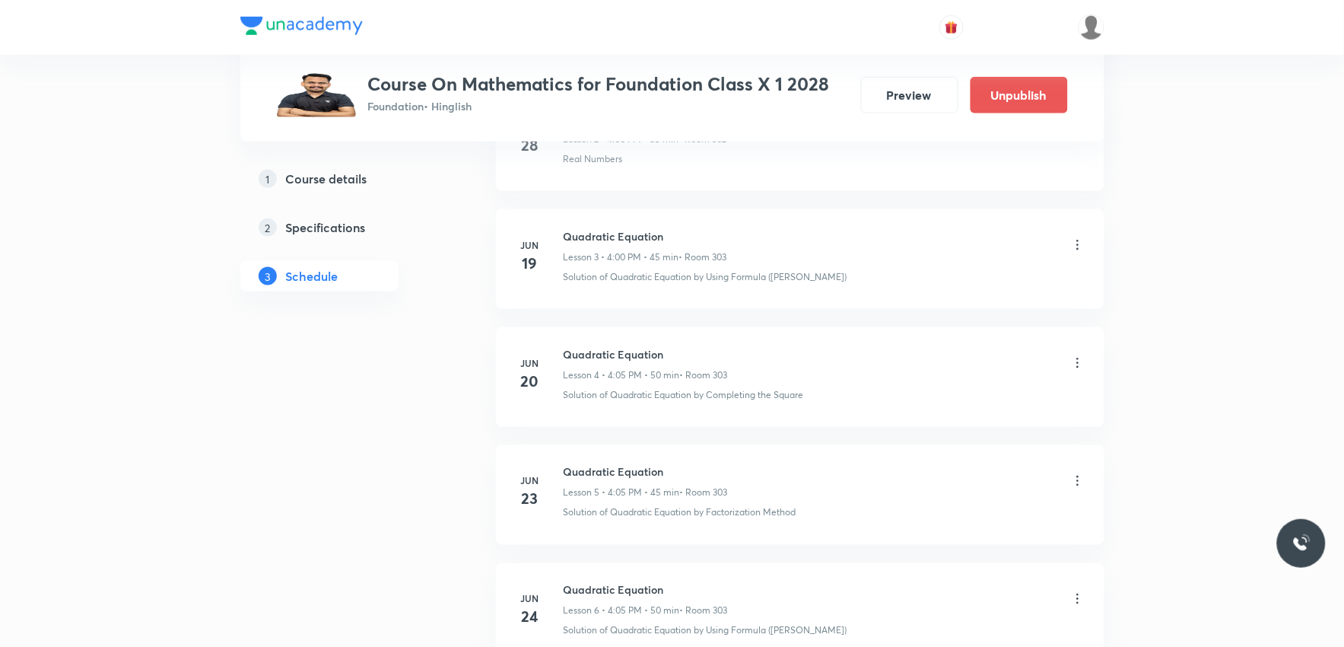
scroll to position [4949, 0]
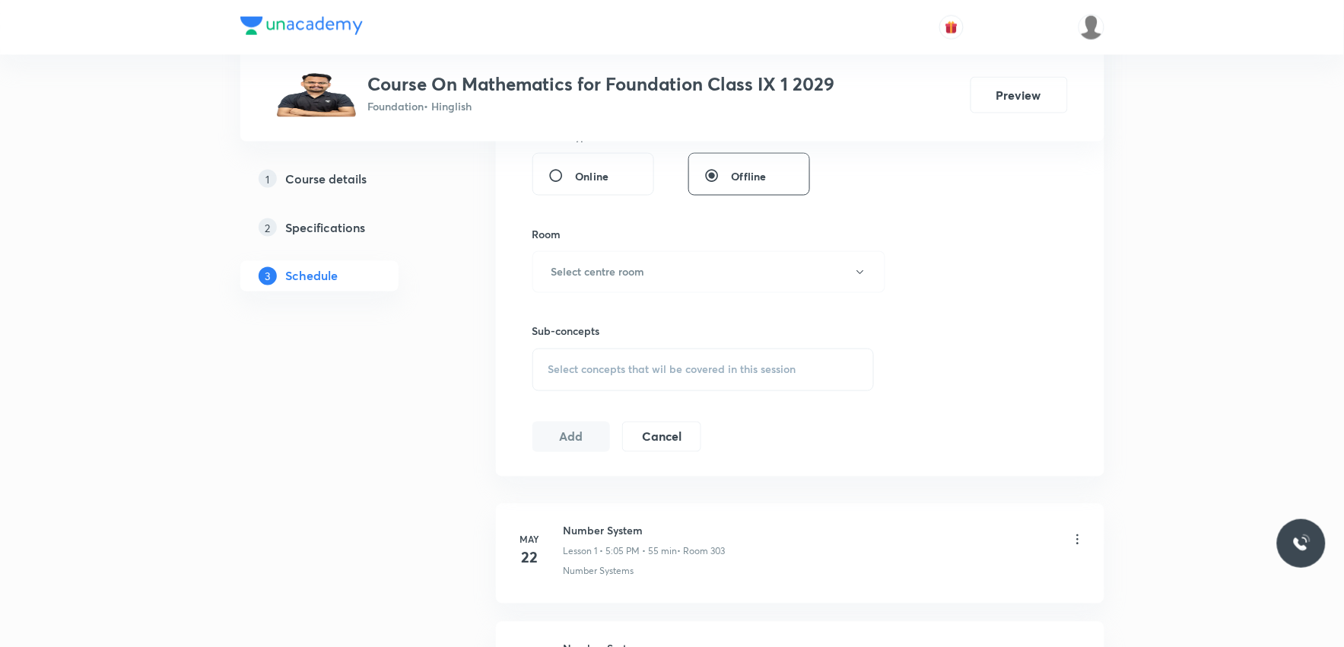
click at [675, 371] on span "Select concepts that wil be covered in this session" at bounding box center [672, 370] width 248 height 12
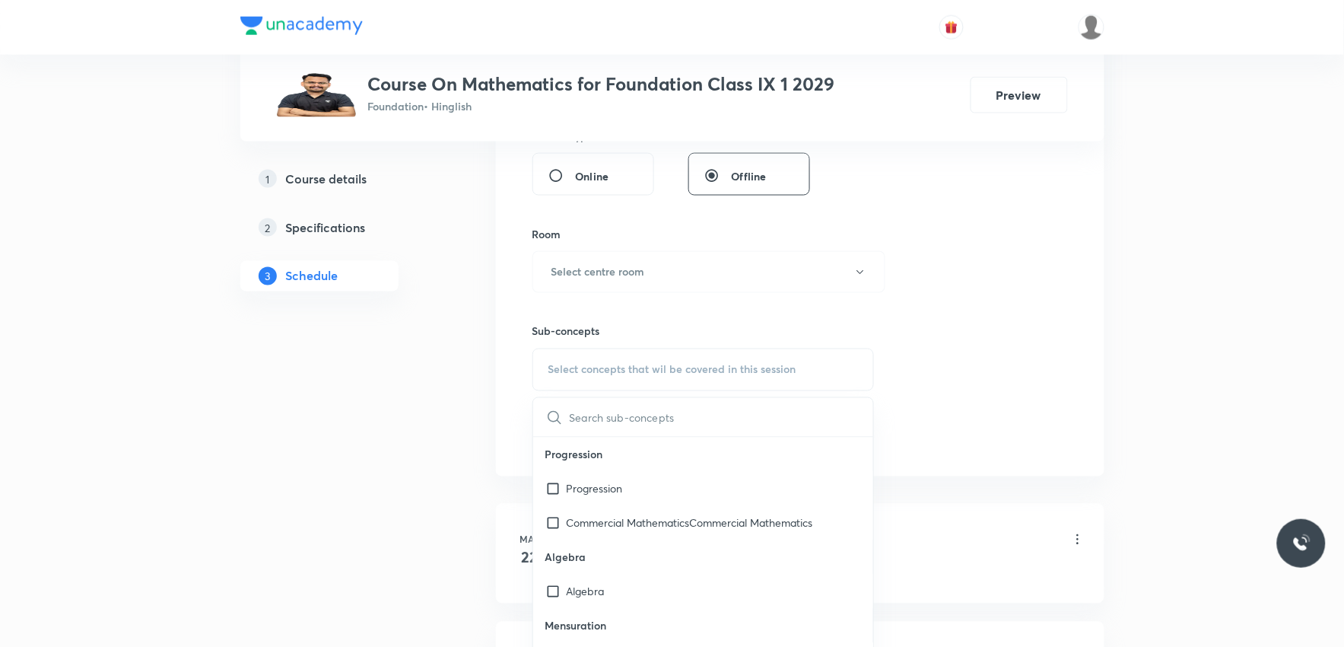
click at [969, 332] on div "Session 43 Live class Session title 0/99 ​ Schedule for [DATE] 3:43 PM ​ Durati…" at bounding box center [801, 95] width 536 height 714
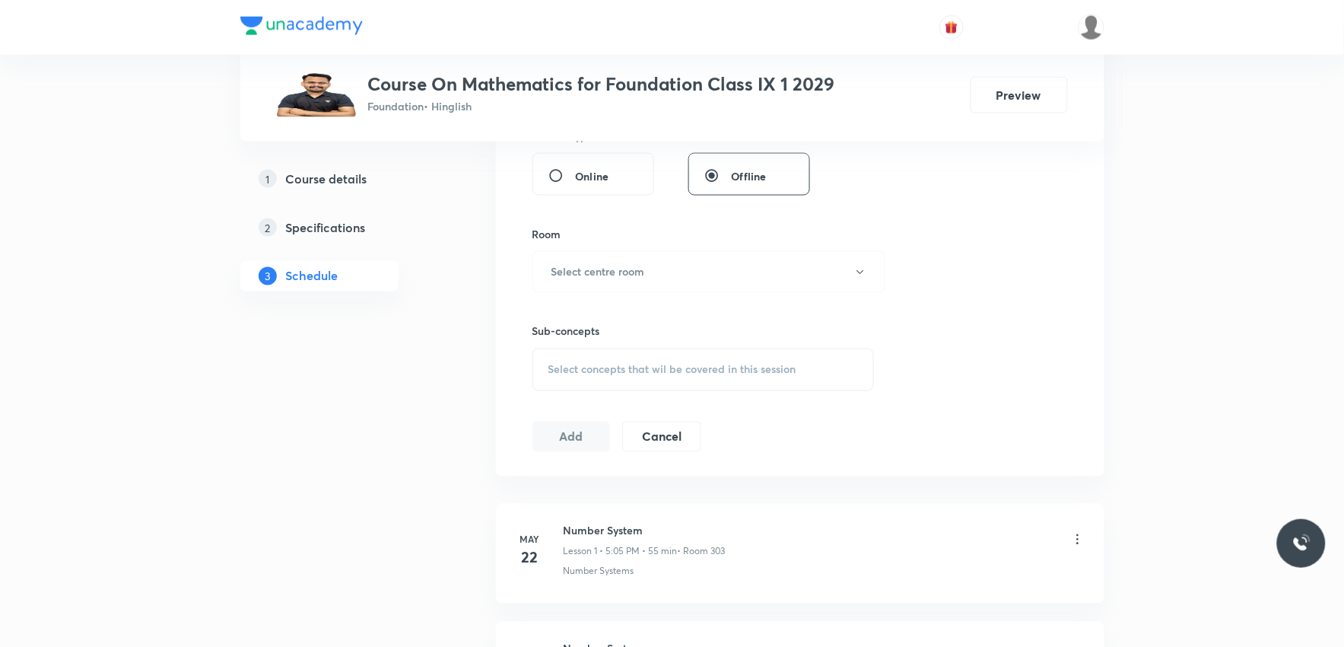
scroll to position [5531, 0]
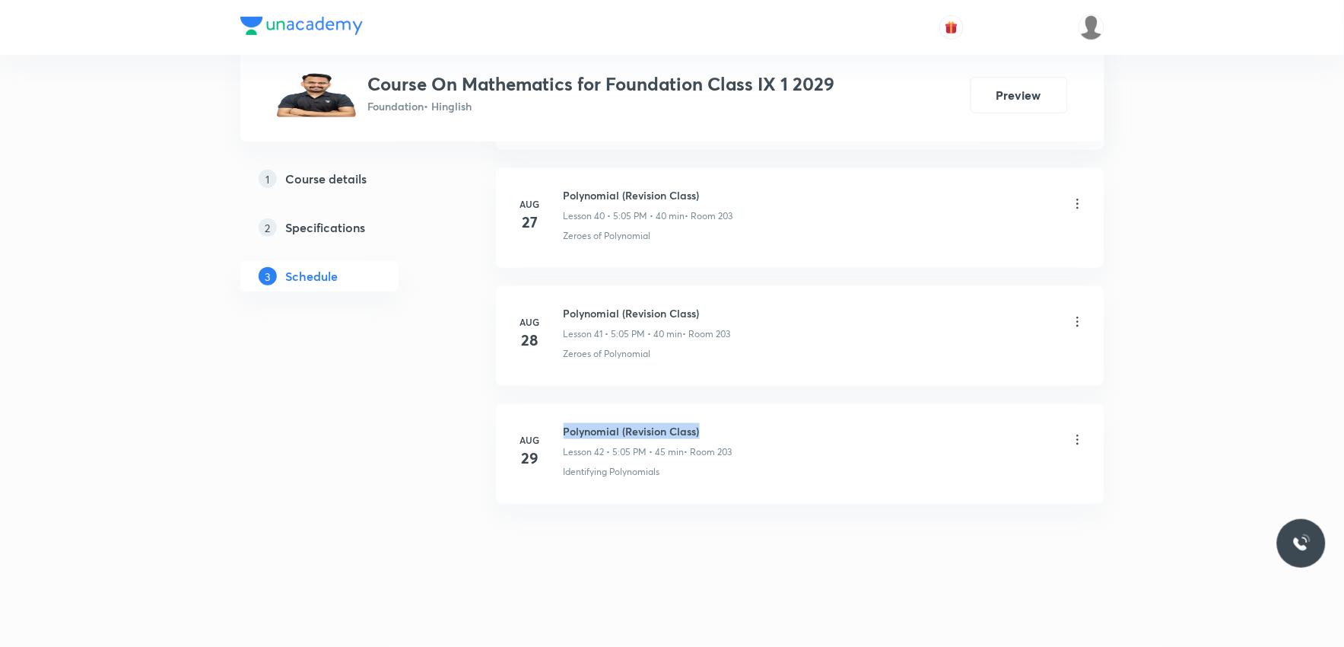
drag, startPoint x: 561, startPoint y: 430, endPoint x: 763, endPoint y: 419, distance: 201.9
click at [763, 419] on li "[DATE] Polynomial (Revision Class) Lesson 42 • 5:05 PM • 45 min • Room 203 Iden…" at bounding box center [800, 454] width 609 height 100
copy h6 "Polynomial (Revision Class)"
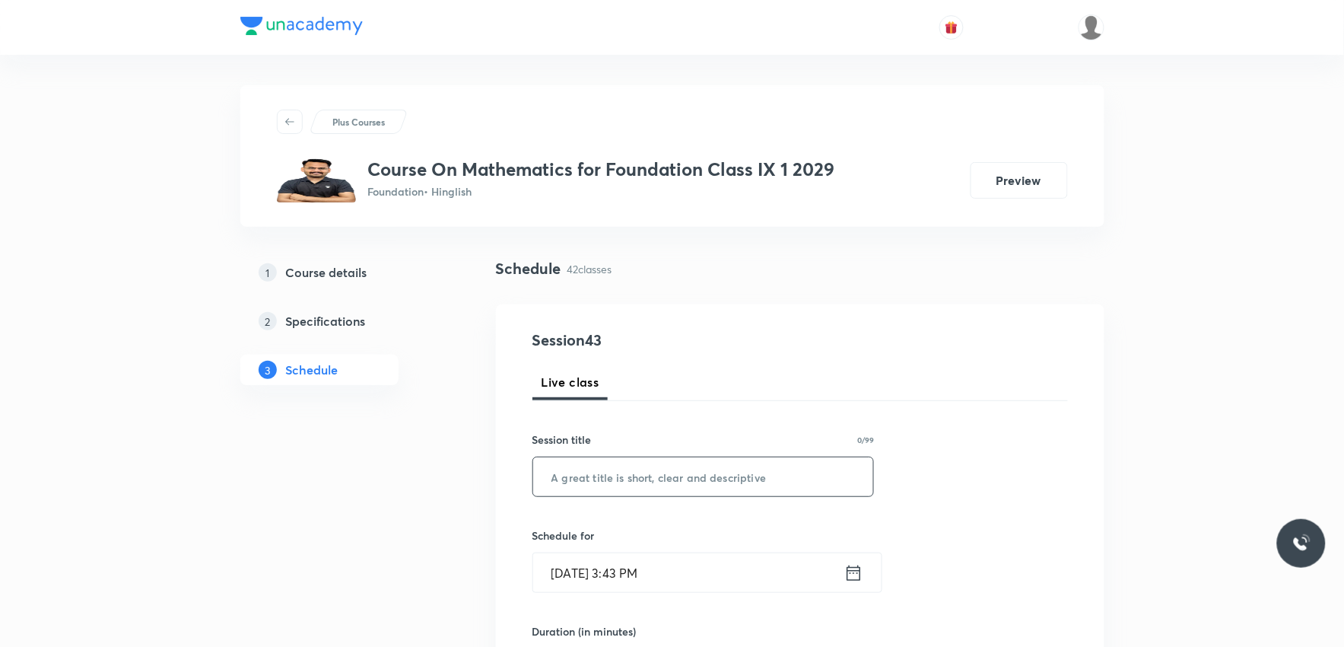
click at [730, 482] on input "text" at bounding box center [703, 476] width 341 height 39
paste input "Polynomial (Revision Class)"
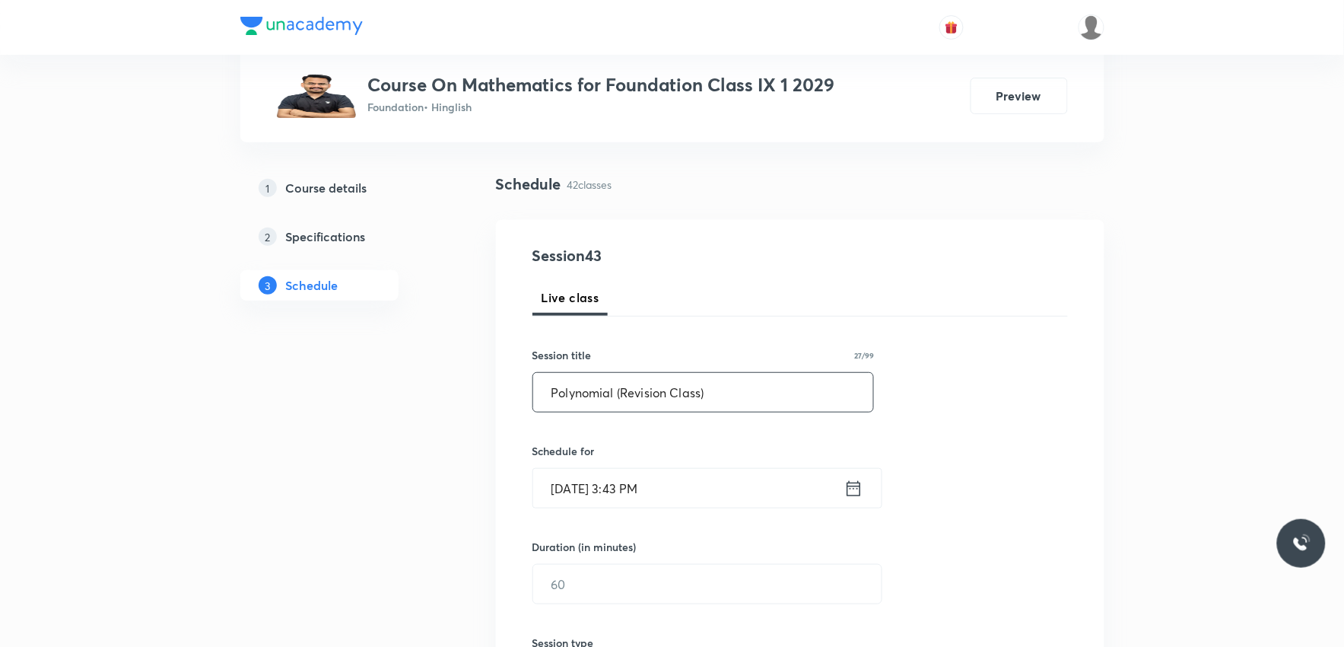
scroll to position [253, 0]
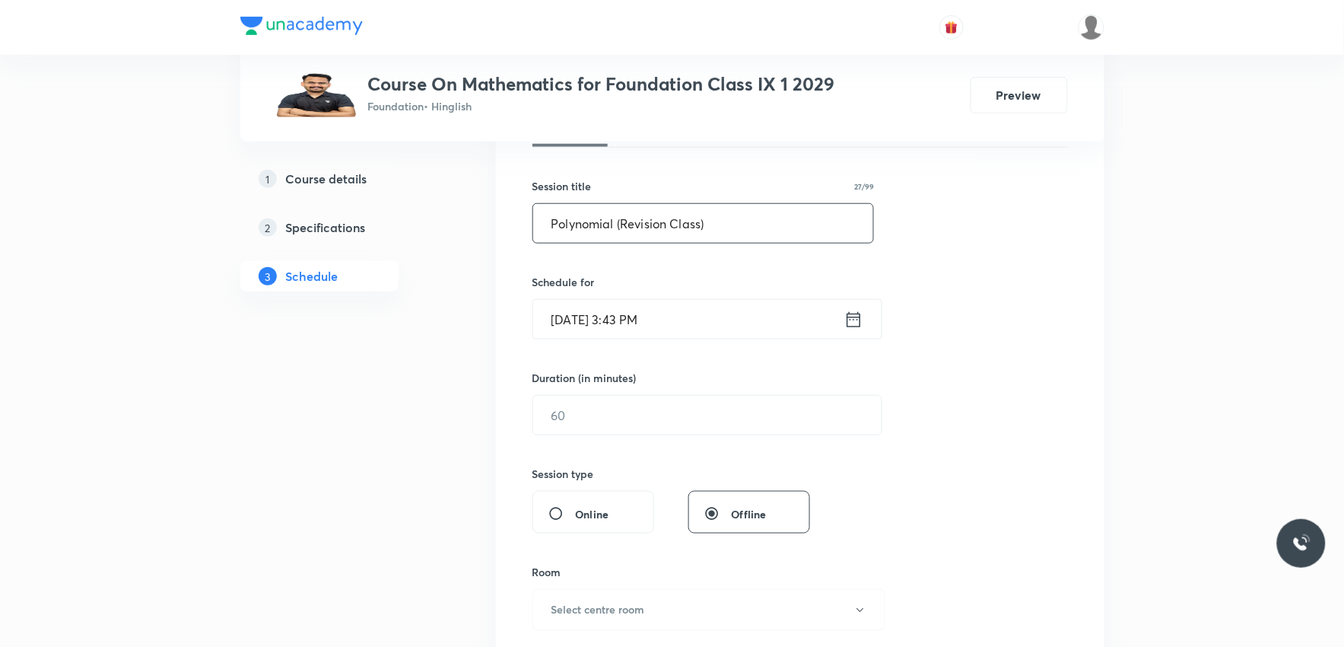
type input "Polynomial (Revision Class)"
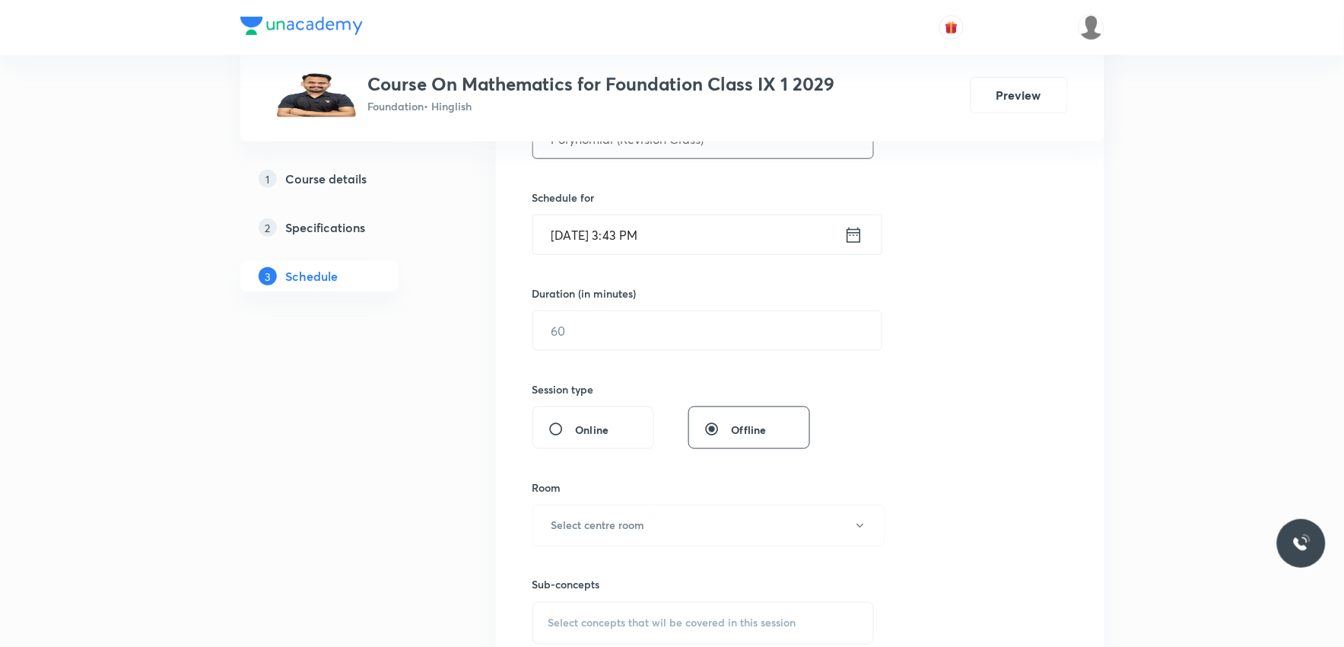
click at [593, 239] on input "[DATE] 3:43 PM" at bounding box center [688, 234] width 311 height 39
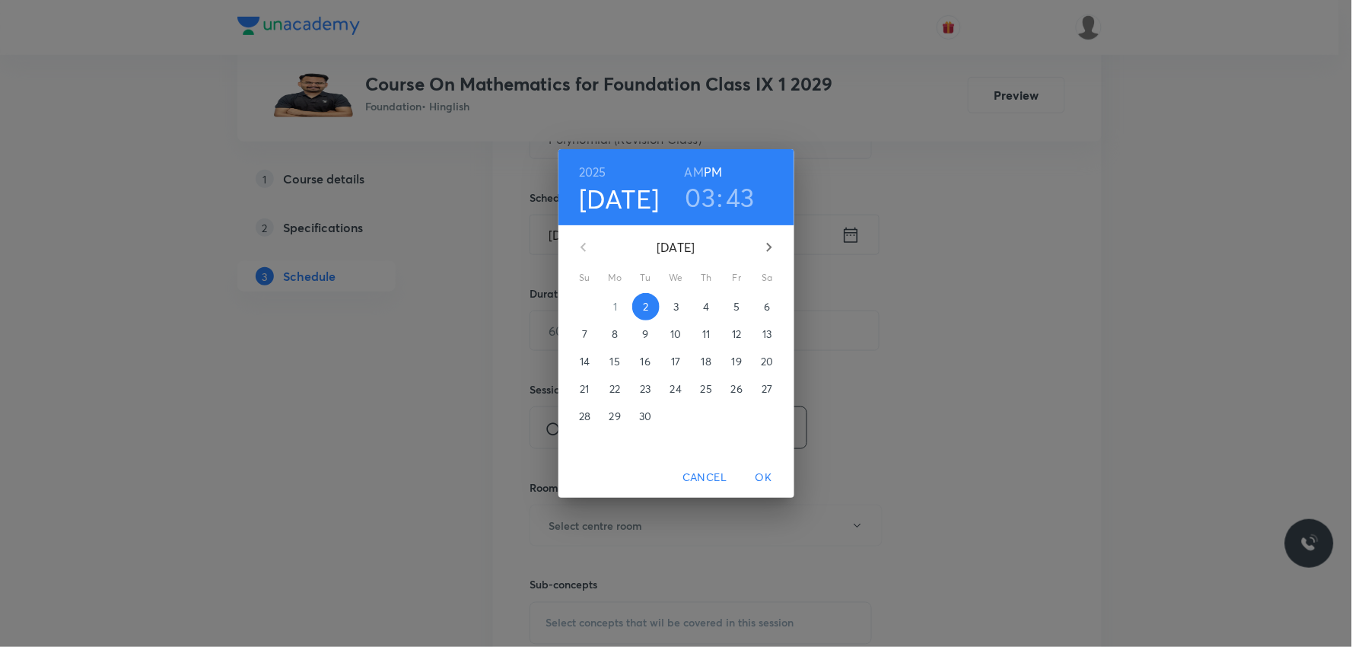
click at [708, 199] on h3 "03" at bounding box center [700, 197] width 30 height 32
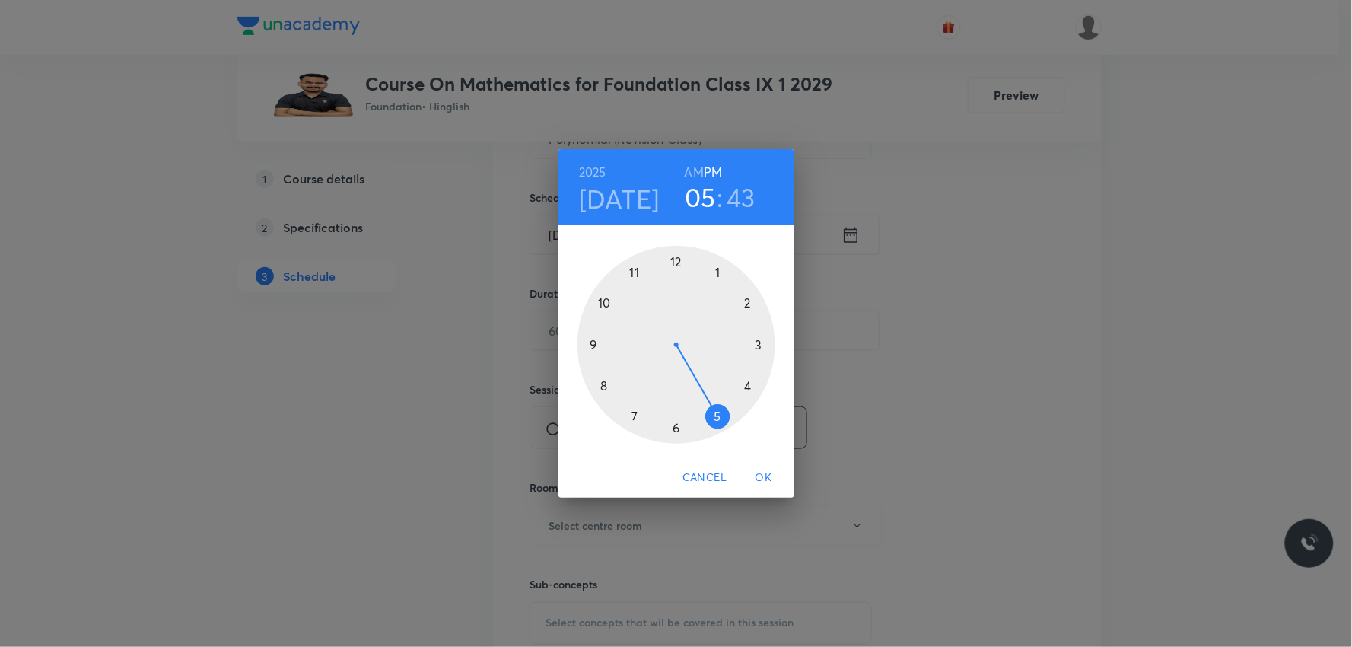
drag, startPoint x: 765, startPoint y: 344, endPoint x: 723, endPoint y: 421, distance: 88.5
click at [723, 421] on div at bounding box center [676, 345] width 198 height 198
drag, startPoint x: 594, startPoint y: 363, endPoint x: 717, endPoint y: 275, distance: 151.1
click at [717, 275] on div at bounding box center [676, 345] width 198 height 198
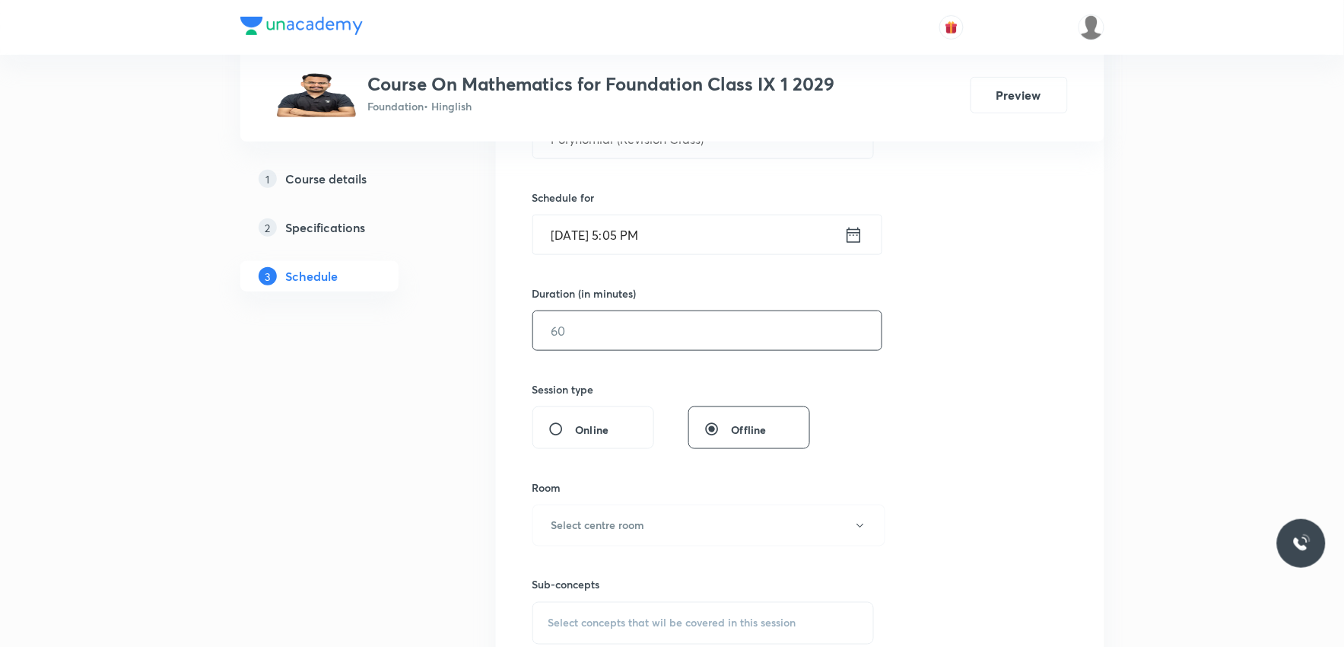
click at [630, 339] on input "text" at bounding box center [707, 330] width 348 height 39
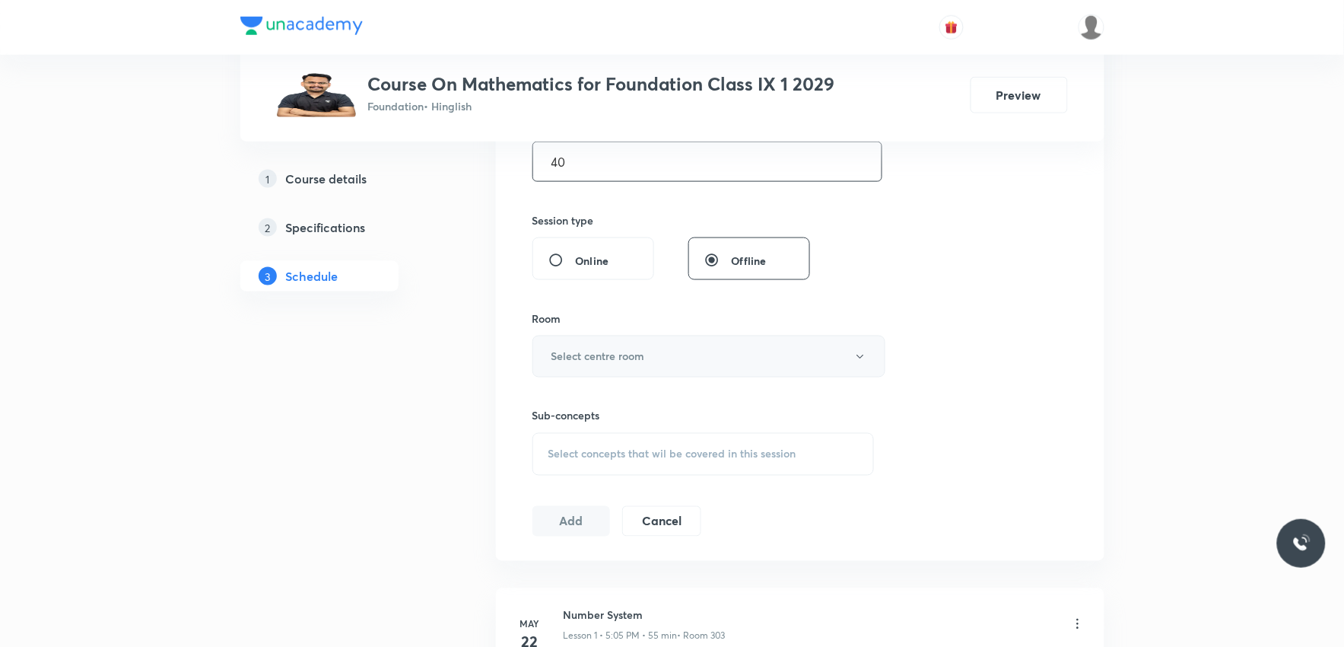
scroll to position [591, 0]
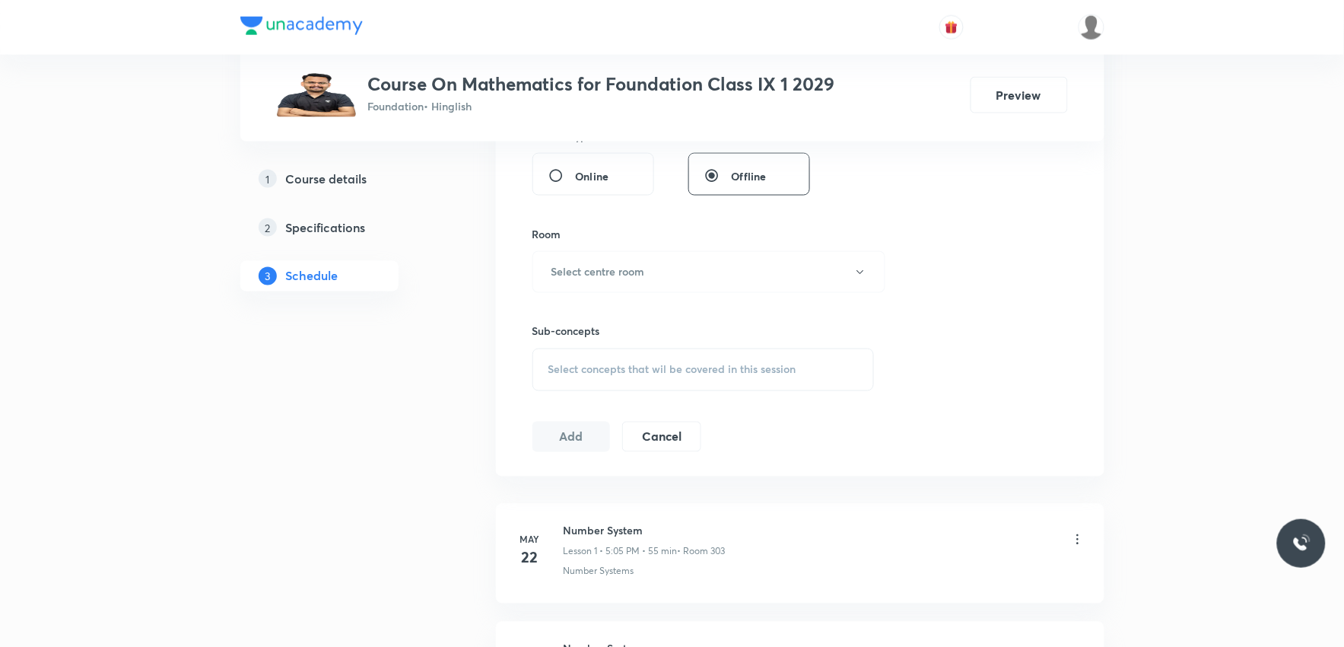
type input "40"
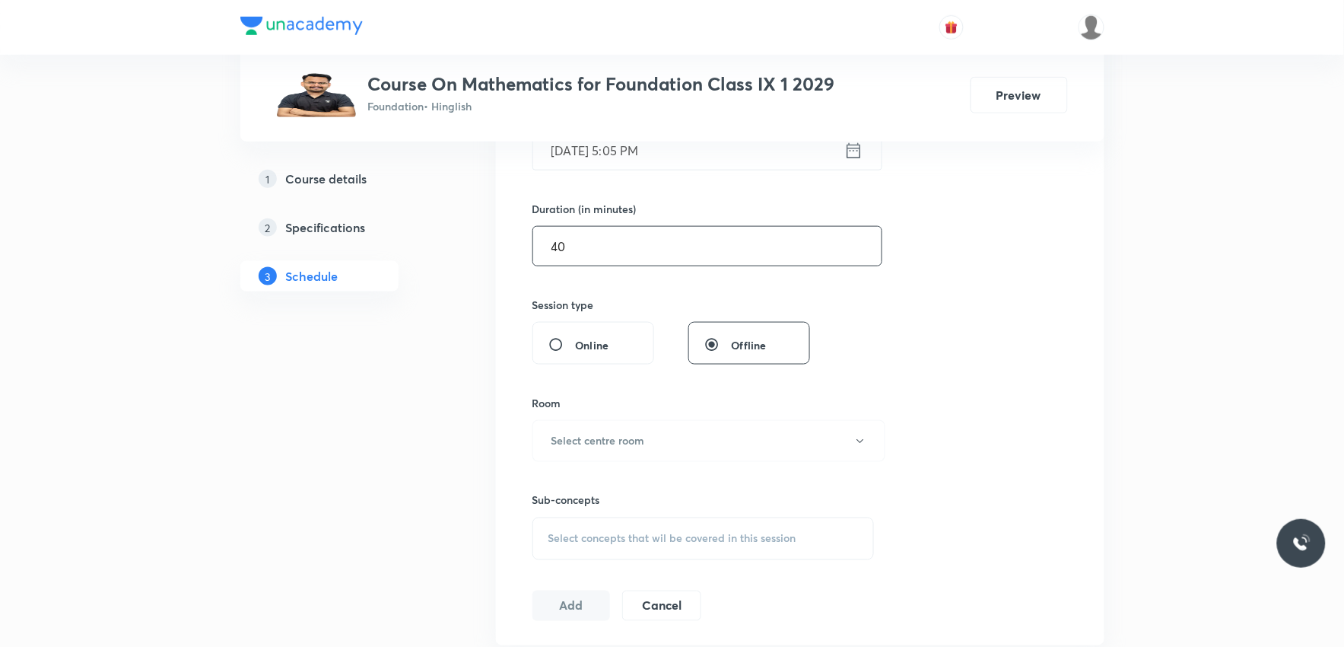
scroll to position [676, 0]
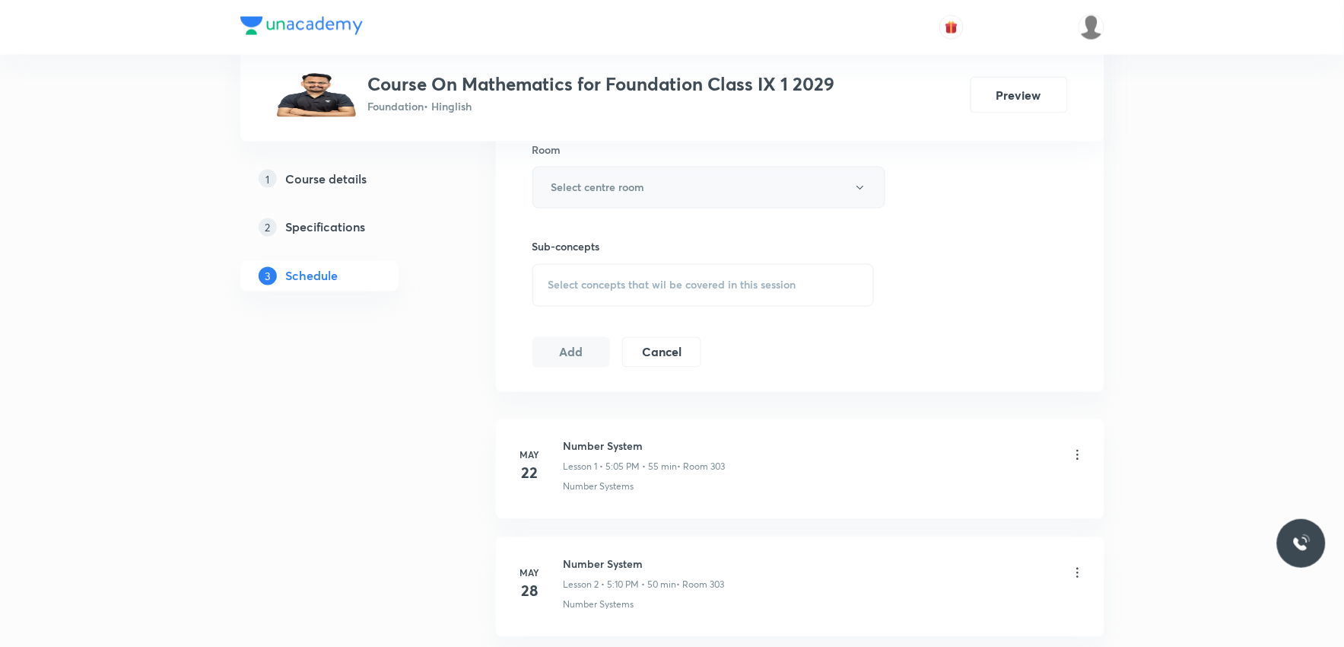
click at [690, 199] on button "Select centre room" at bounding box center [709, 188] width 353 height 42
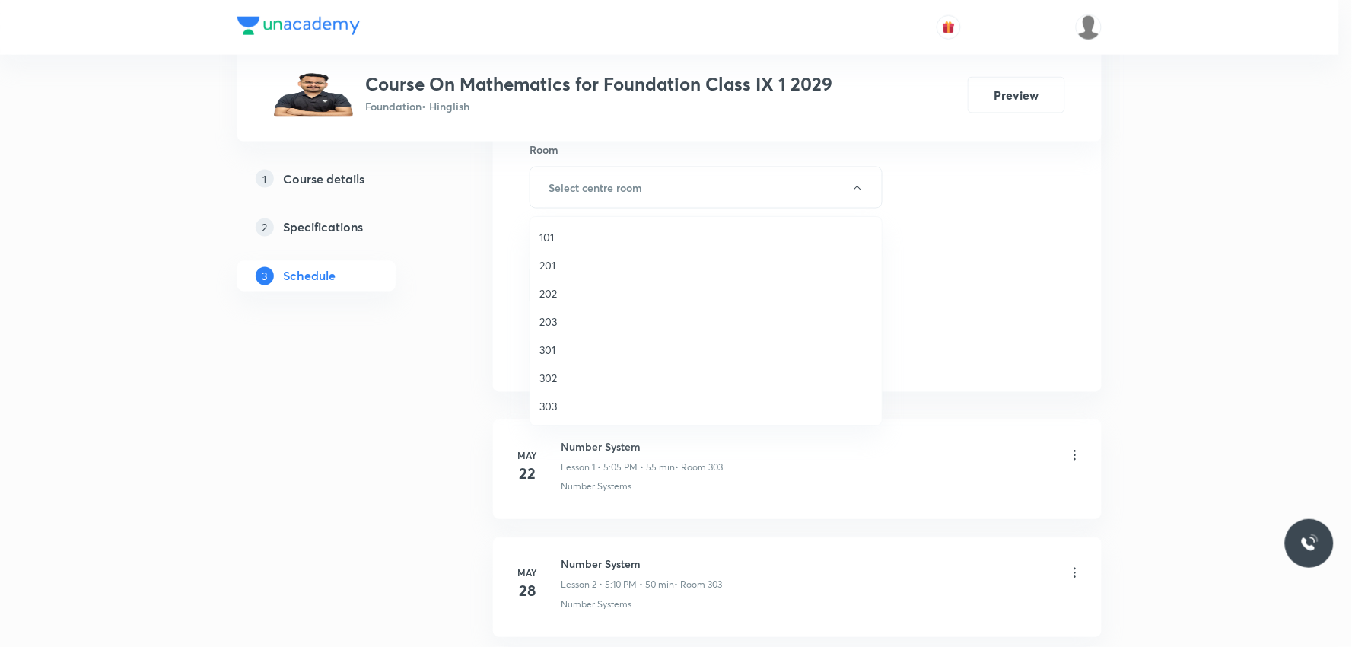
click at [563, 322] on span "203" at bounding box center [705, 321] width 333 height 16
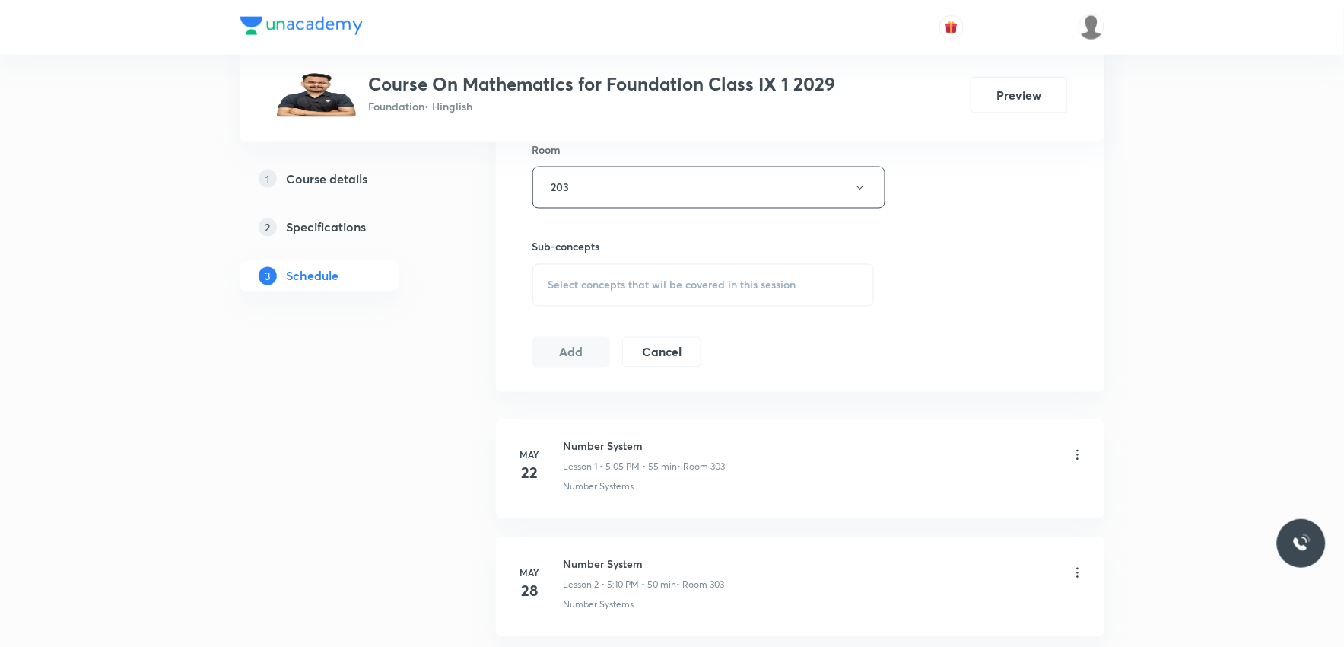
click at [659, 285] on span "Select concepts that wil be covered in this session" at bounding box center [672, 285] width 248 height 12
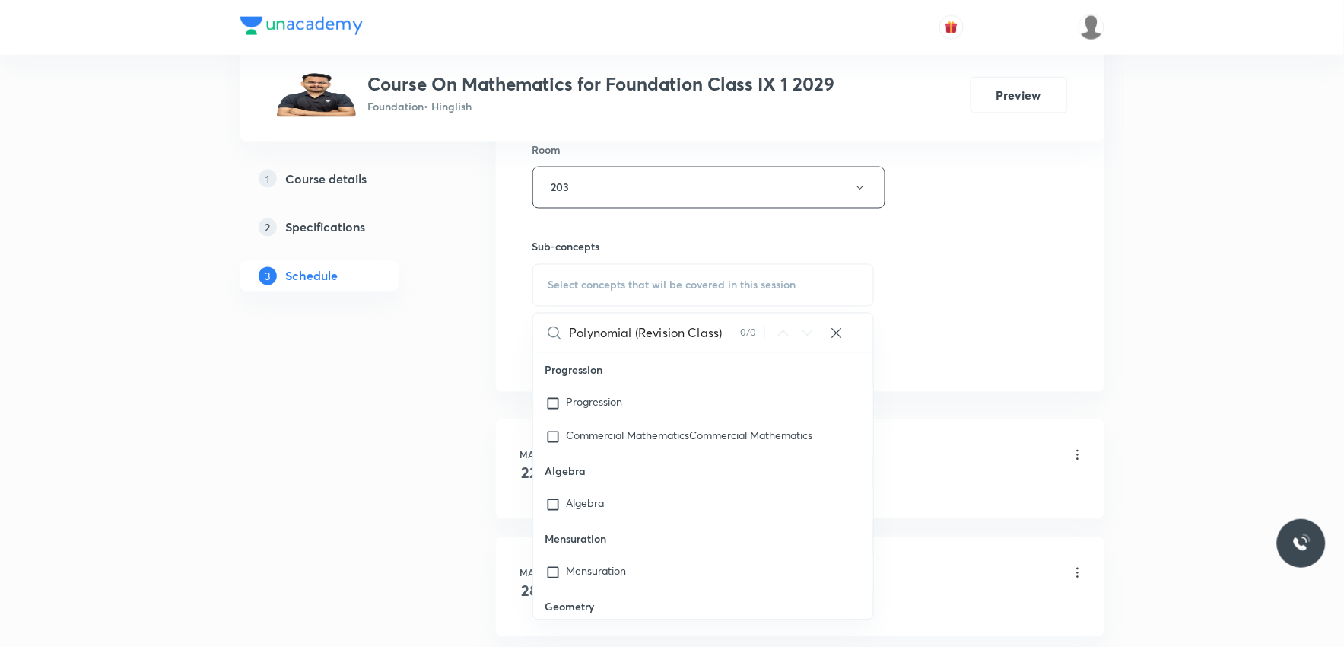
click at [629, 327] on input "Polynomial (Revision Class)" at bounding box center [655, 332] width 171 height 39
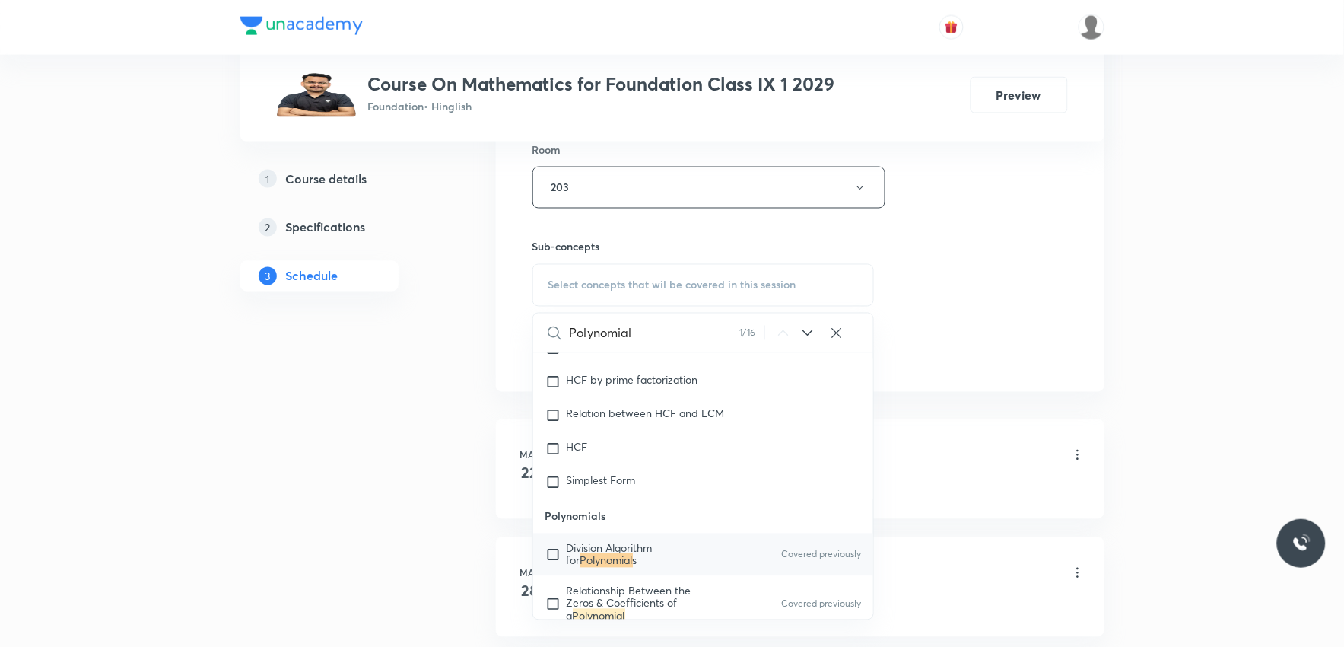
type input "Polynomial"
click at [572, 550] on span "Division Algorithm for" at bounding box center [610, 554] width 86 height 27
checkbox input "true"
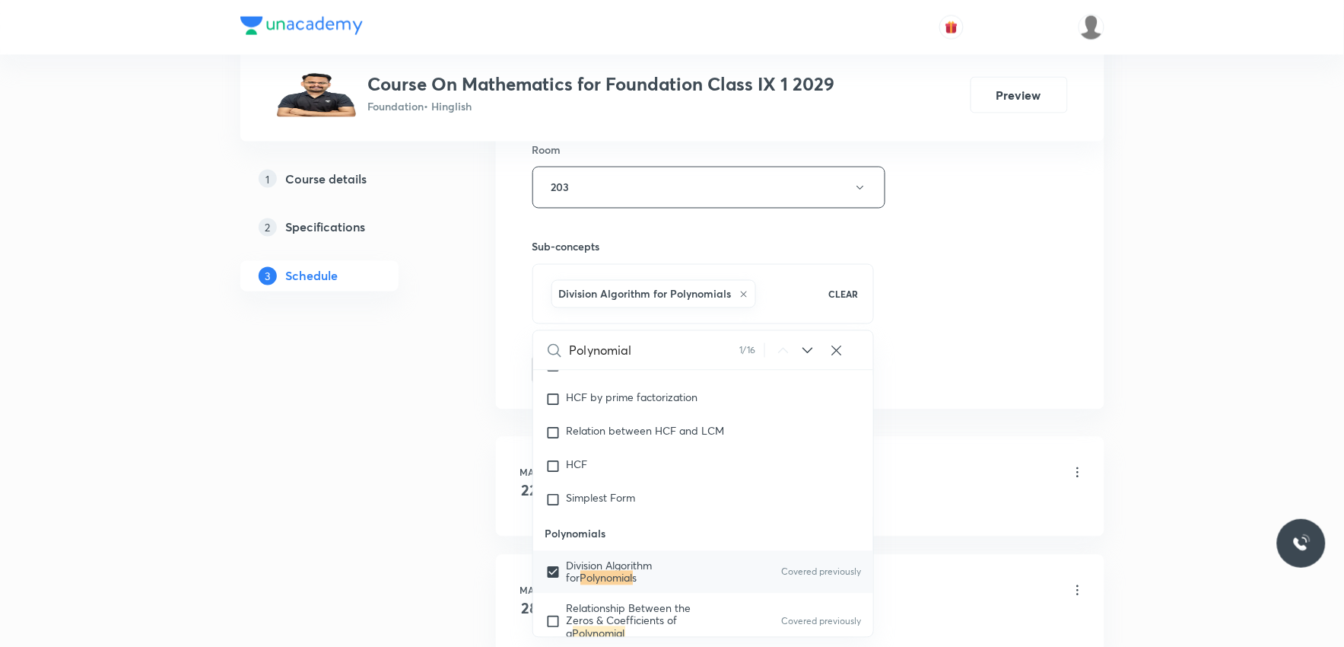
click at [964, 346] on div "Session 43 Live class Session title 27/99 Polynomial (Revision Class) ​ Schedul…" at bounding box center [801, 19] width 536 height 732
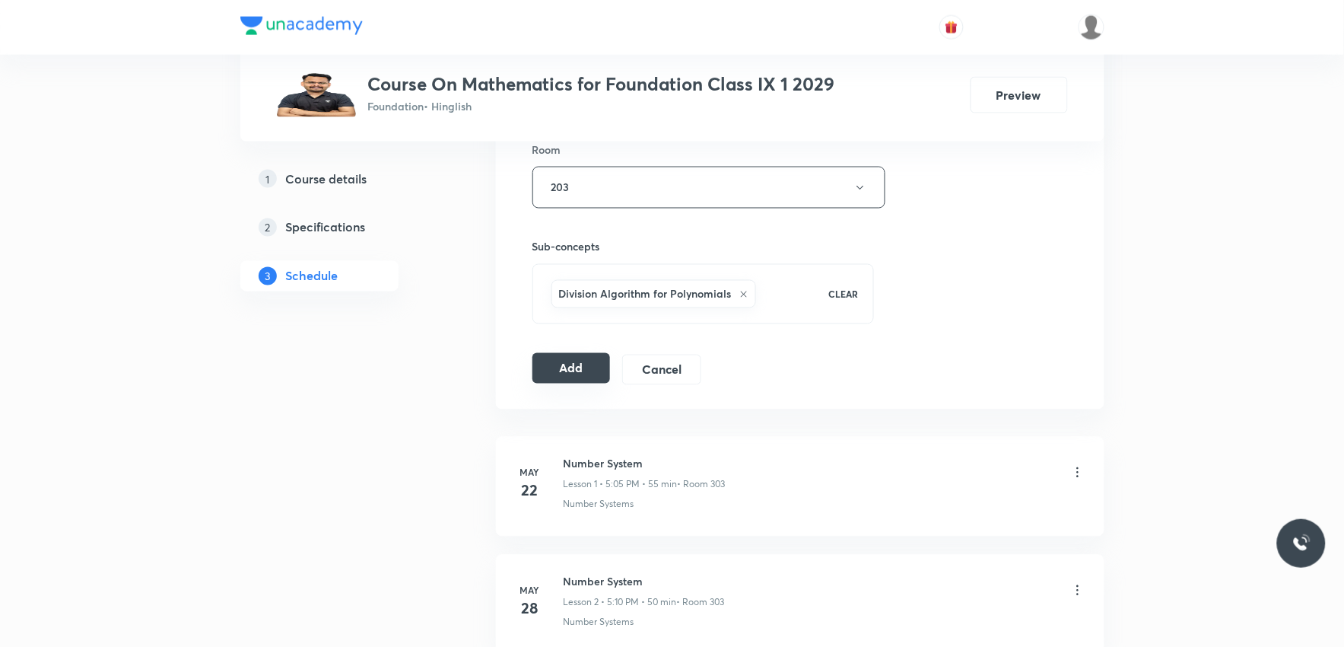
click at [580, 370] on button "Add" at bounding box center [572, 368] width 78 height 30
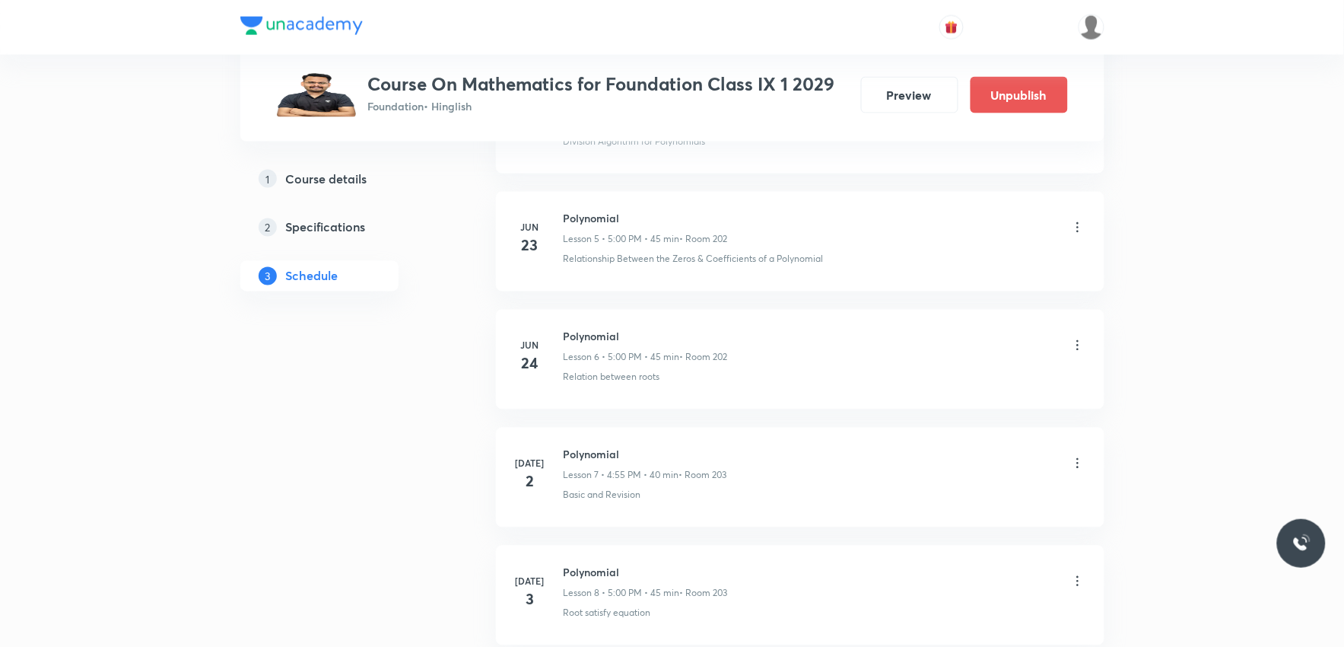
scroll to position [4949, 0]
